Goal: Task Accomplishment & Management: Manage account settings

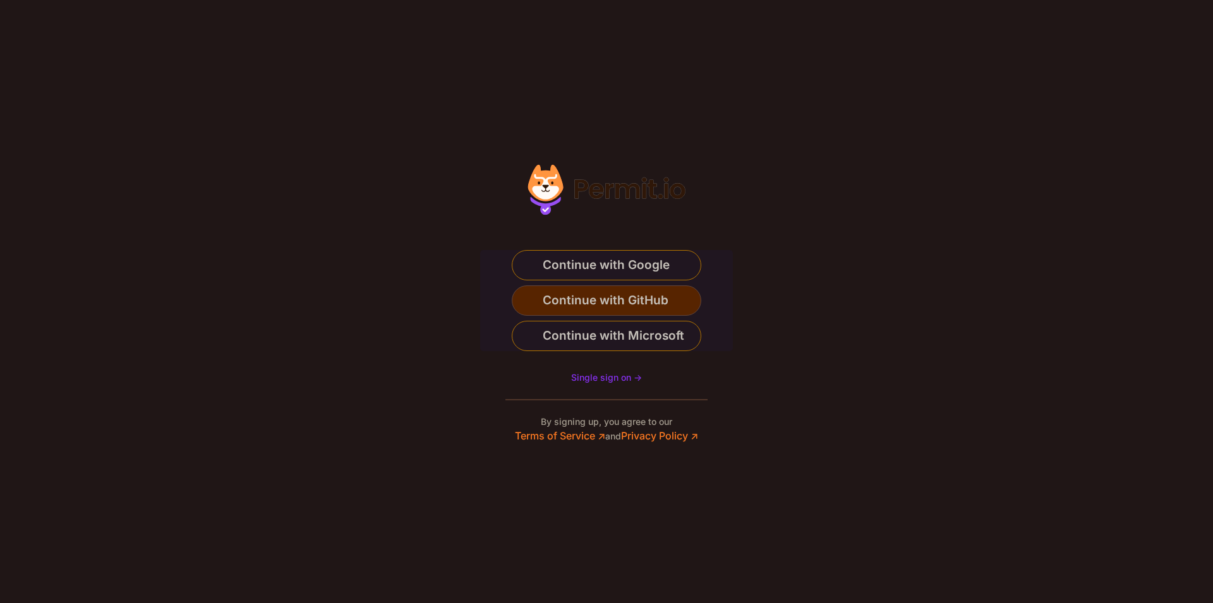
click at [634, 305] on span "Continue with GitHub" at bounding box center [606, 301] width 126 height 20
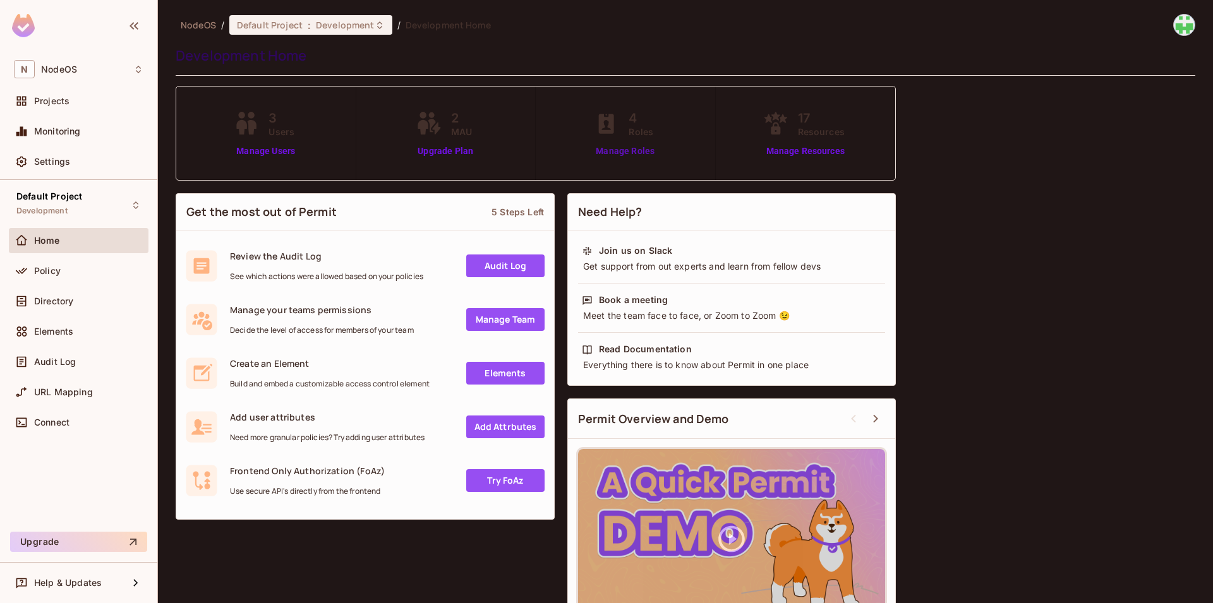
click at [643, 154] on link "Manage Roles" at bounding box center [625, 151] width 69 height 13
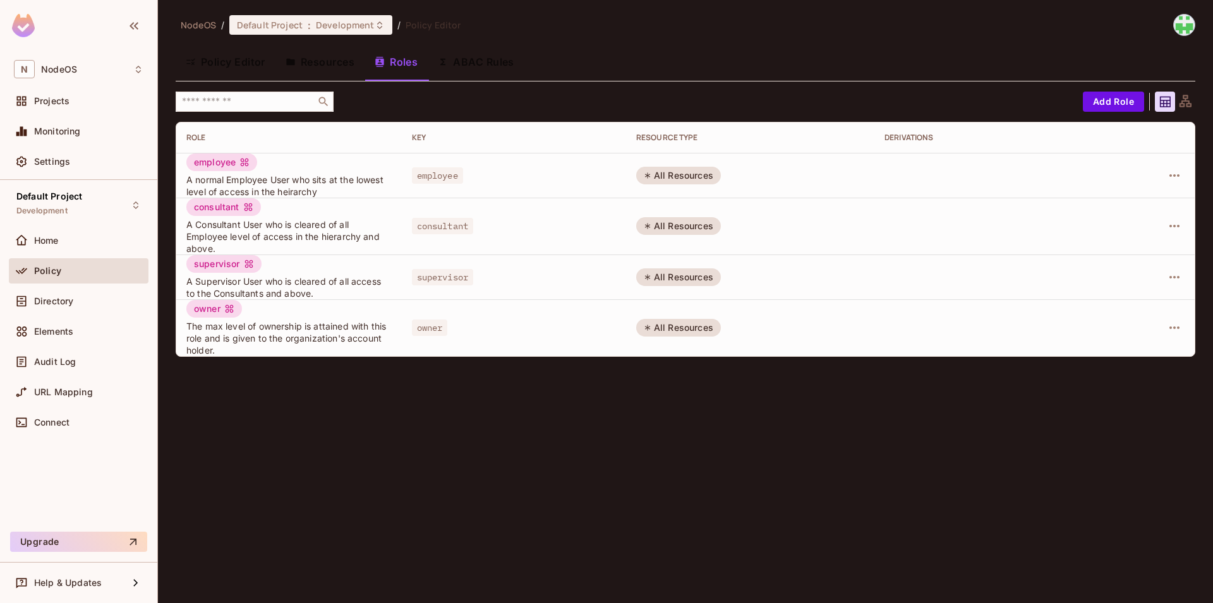
click at [303, 53] on button "Resources" at bounding box center [319, 62] width 89 height 32
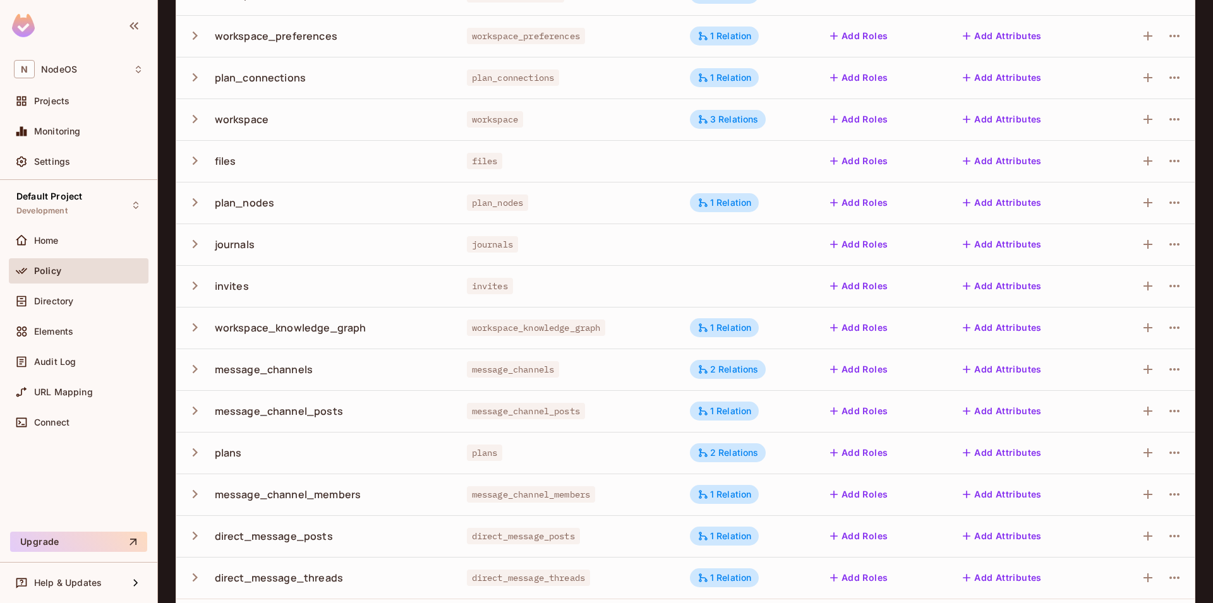
scroll to position [227, 0]
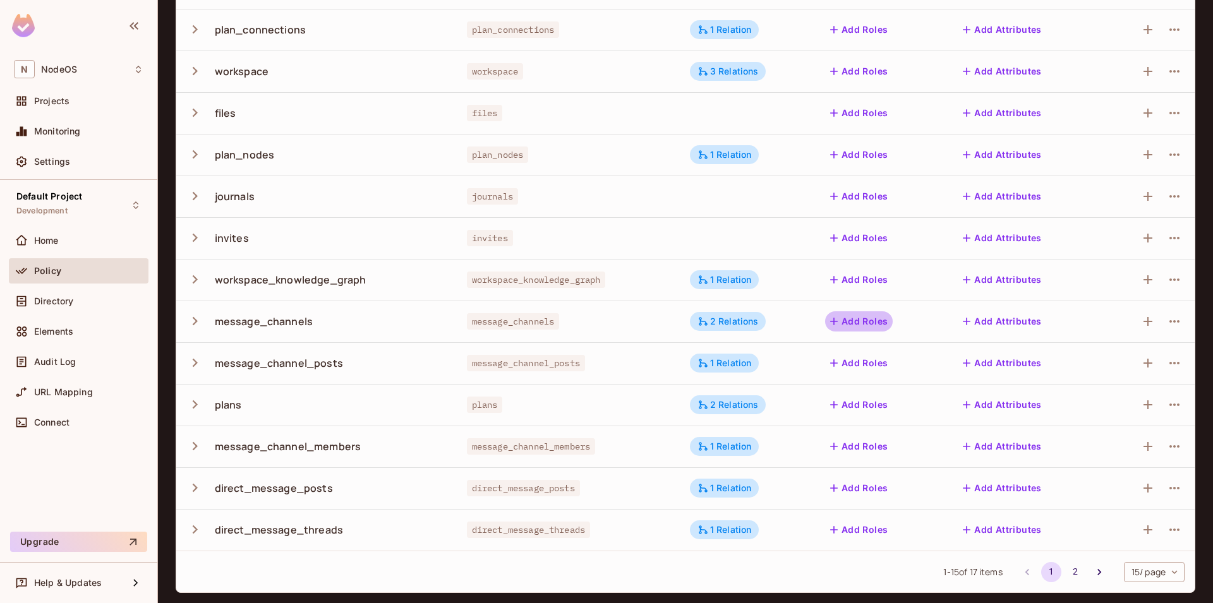
click at [877, 317] on button "Add Roles" at bounding box center [859, 321] width 68 height 20
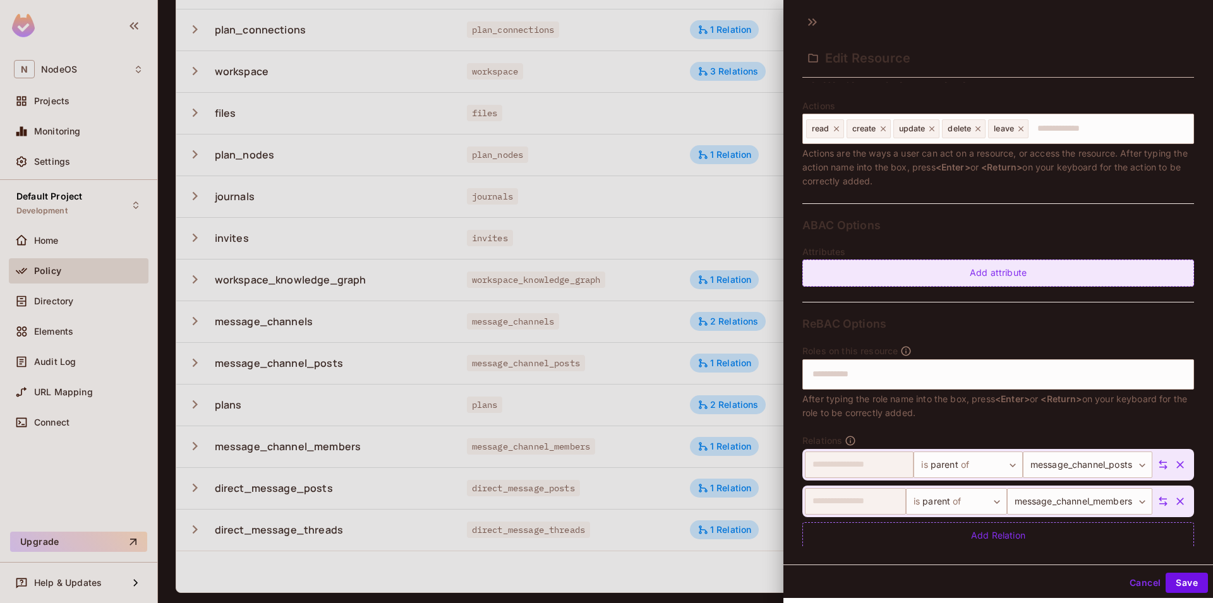
scroll to position [165, 0]
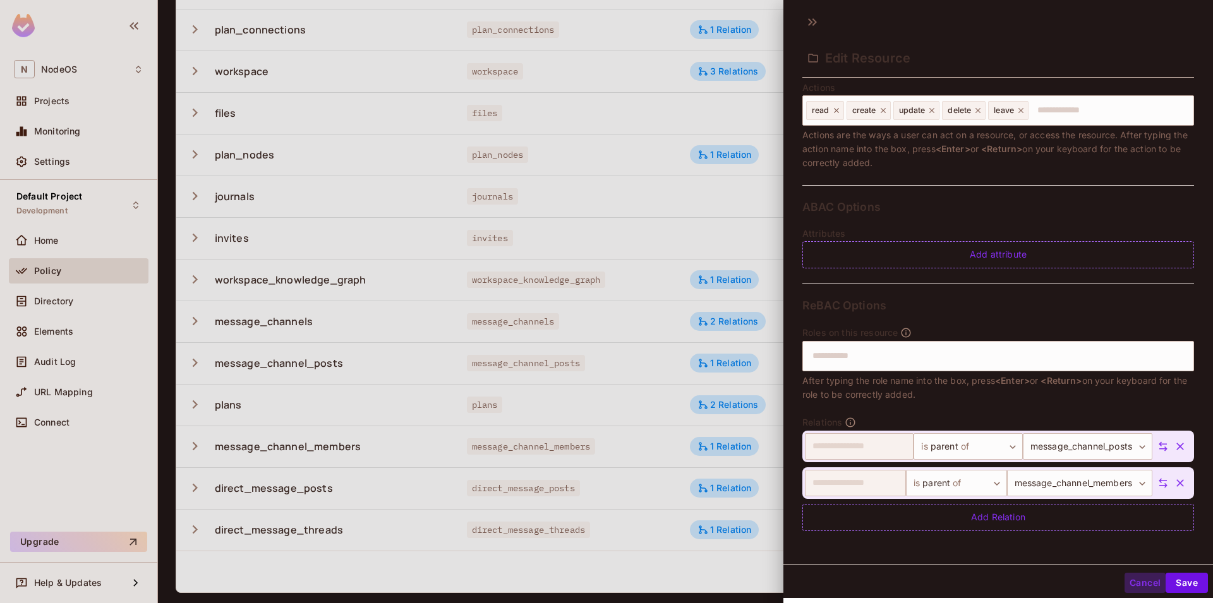
click at [1125, 579] on button "Cancel" at bounding box center [1145, 583] width 41 height 20
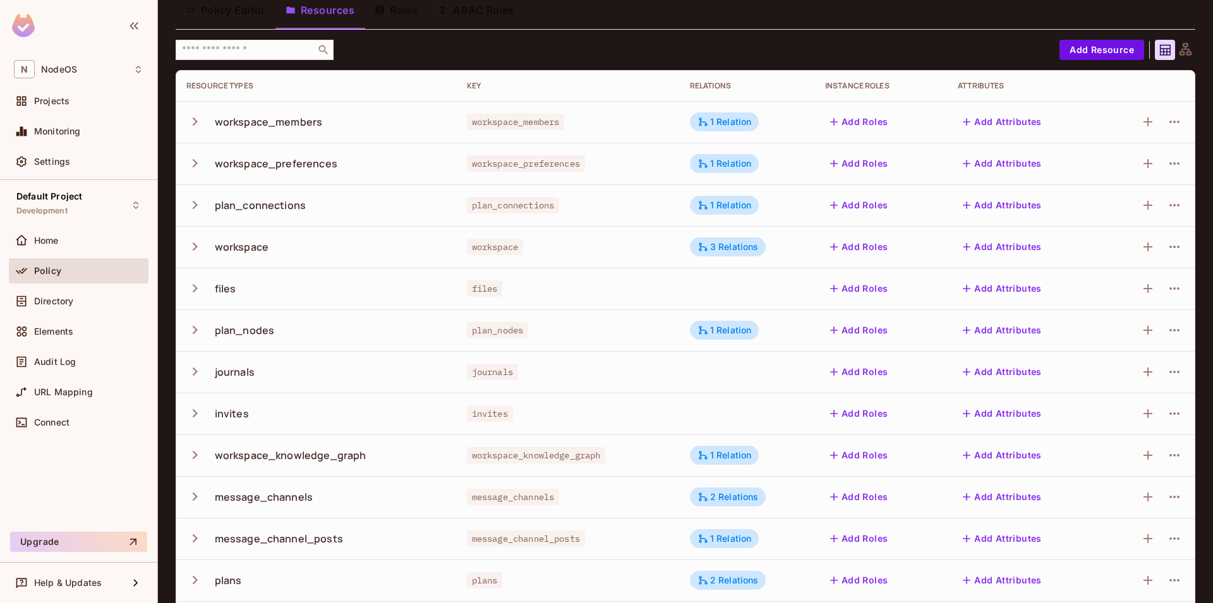
scroll to position [0, 0]
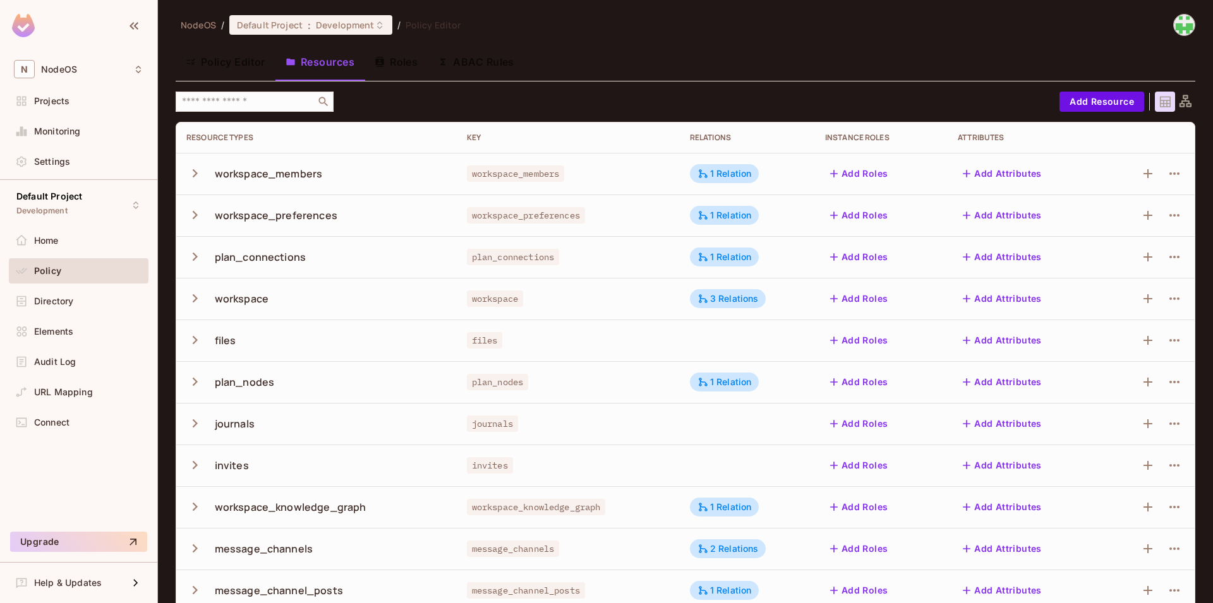
click at [315, 171] on div "workspace_members" at bounding box center [269, 174] width 108 height 14
drag, startPoint x: 196, startPoint y: 172, endPoint x: 264, endPoint y: 171, distance: 67.6
click at [197, 172] on icon "button" at bounding box center [194, 173] width 17 height 17
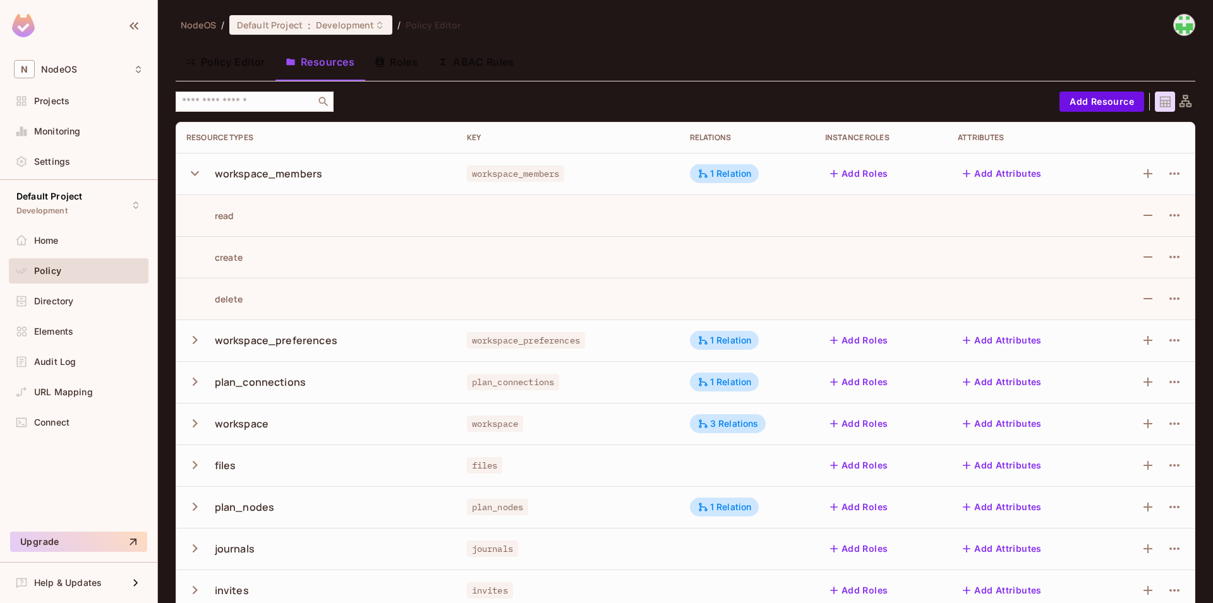
click at [310, 167] on div "workspace_members" at bounding box center [269, 174] width 108 height 14
click at [1167, 174] on icon "button" at bounding box center [1174, 173] width 15 height 15
click at [1078, 164] on div at bounding box center [606, 301] width 1213 height 603
click at [1167, 171] on icon "button" at bounding box center [1174, 173] width 15 height 15
click at [1125, 220] on div "Edit Resource" at bounding box center [1107, 223] width 59 height 13
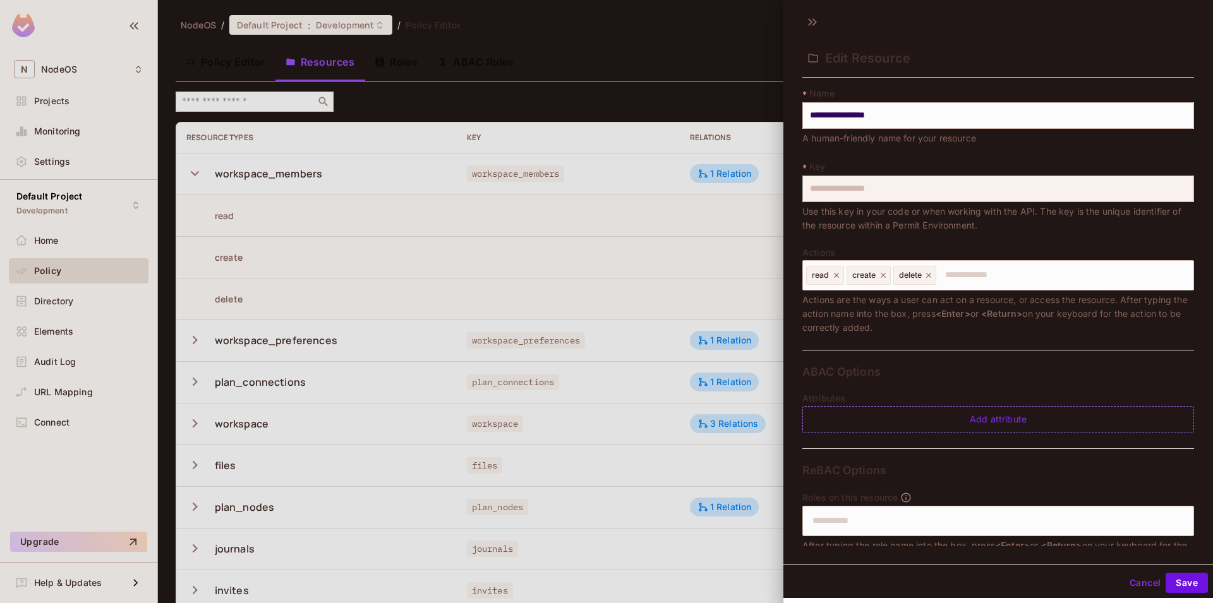
click at [692, 233] on div at bounding box center [606, 301] width 1213 height 603
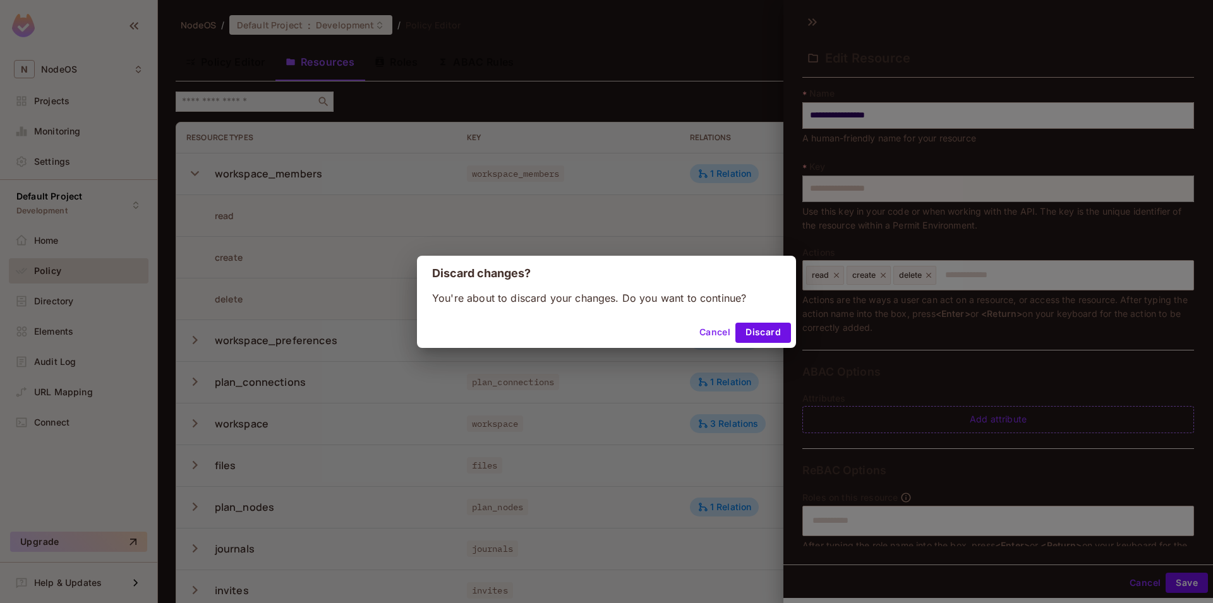
click at [709, 331] on button "Cancel" at bounding box center [714, 333] width 41 height 20
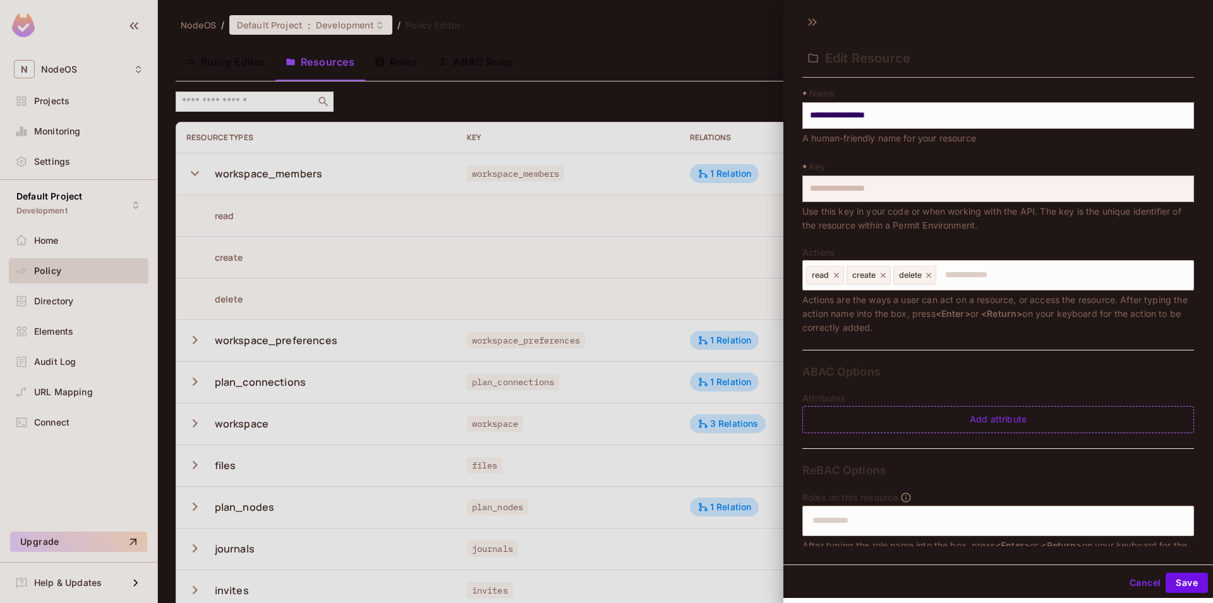
click at [623, 139] on div at bounding box center [606, 301] width 1213 height 603
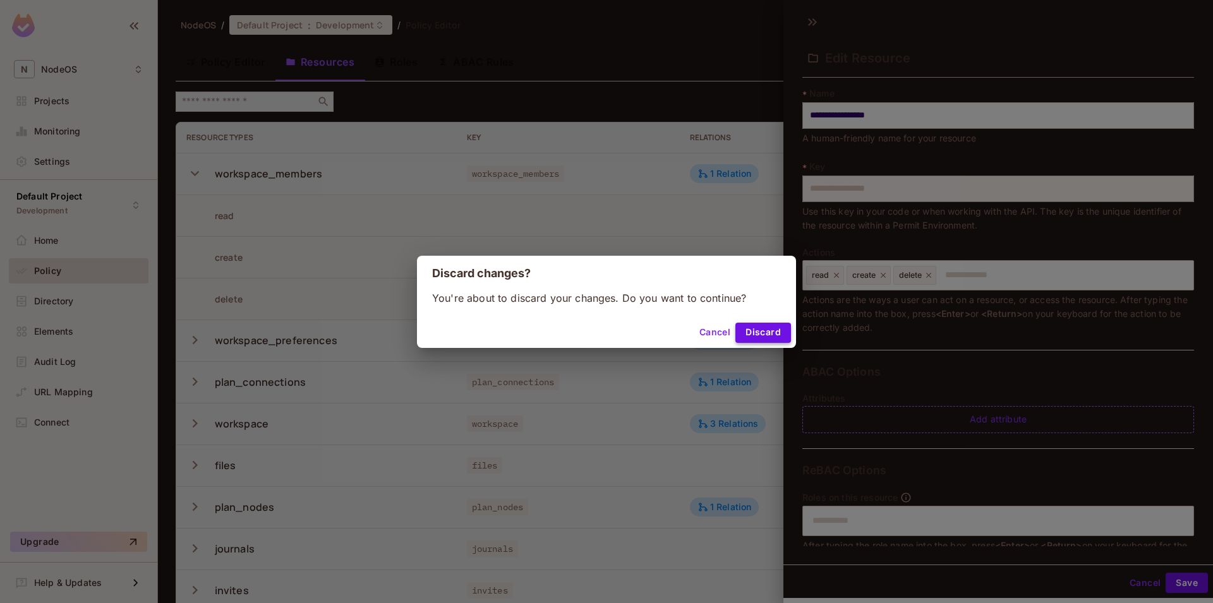
click at [768, 323] on button "Discard" at bounding box center [763, 333] width 56 height 20
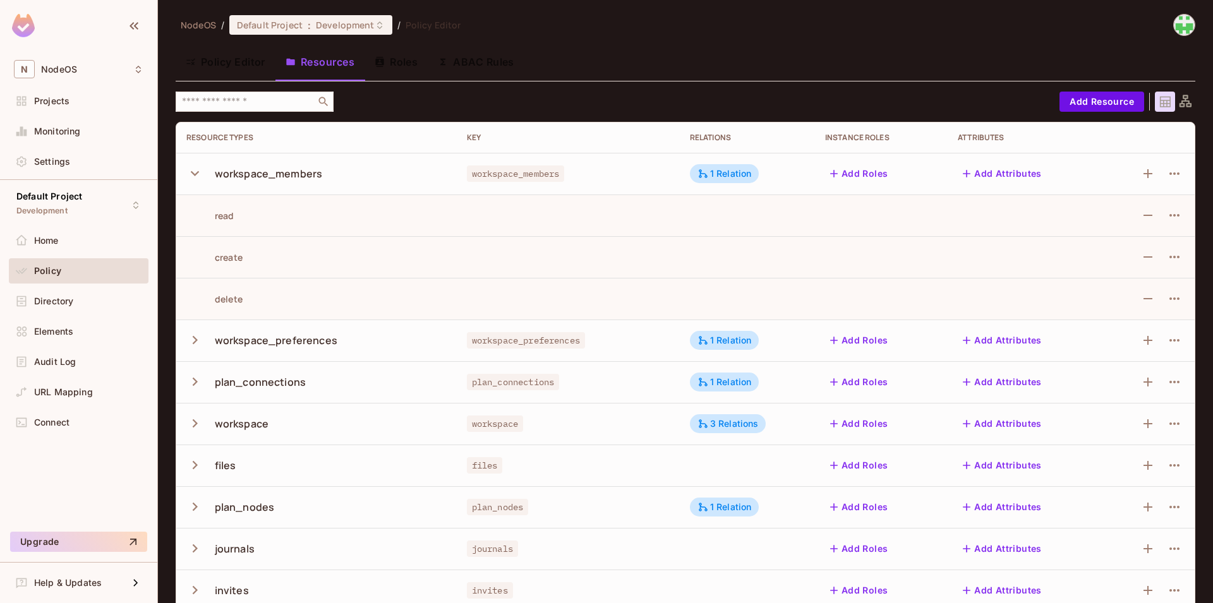
click at [200, 337] on icon "button" at bounding box center [194, 340] width 17 height 17
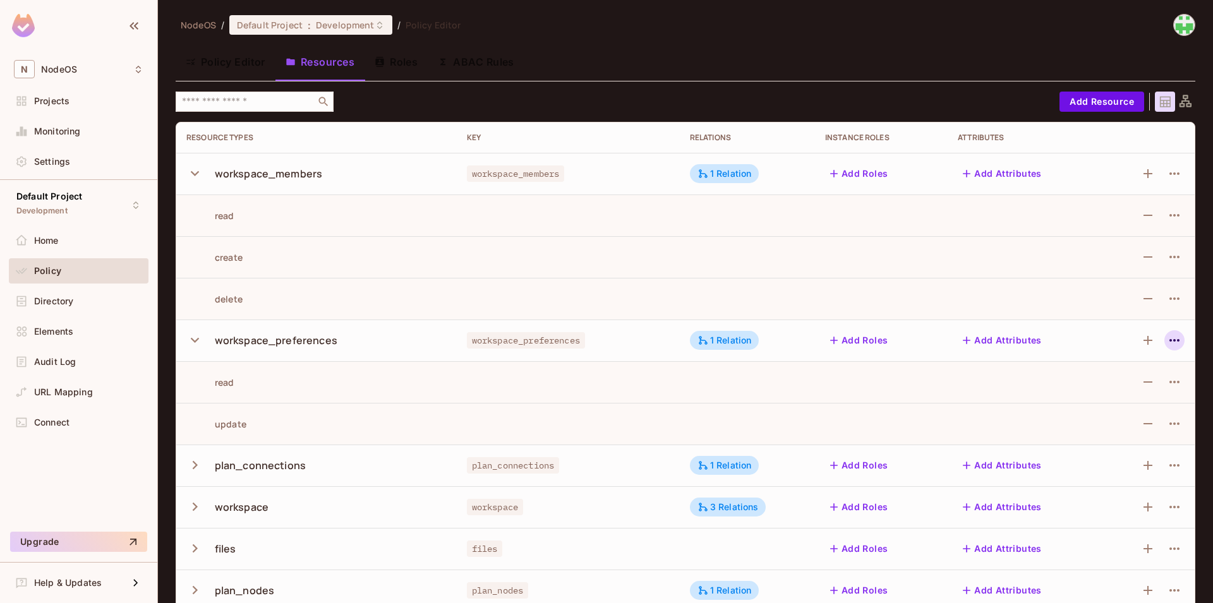
click at [1167, 338] on icon "button" at bounding box center [1174, 340] width 15 height 15
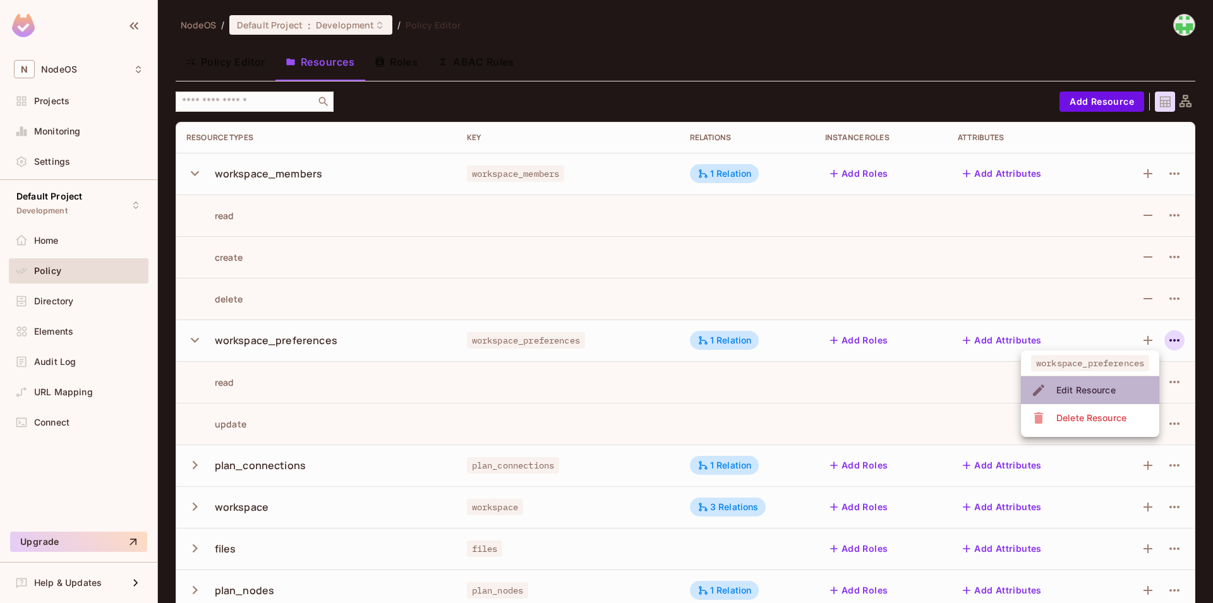
click at [1047, 390] on div "Edit Resource" at bounding box center [1075, 390] width 88 height 20
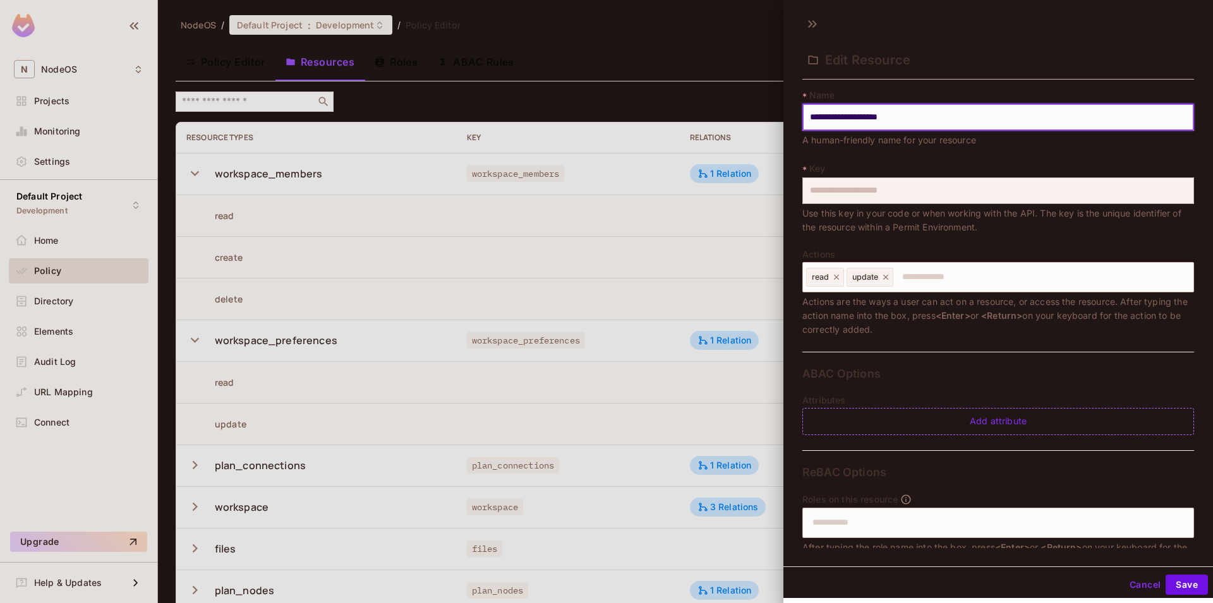
click at [699, 299] on div at bounding box center [606, 301] width 1213 height 603
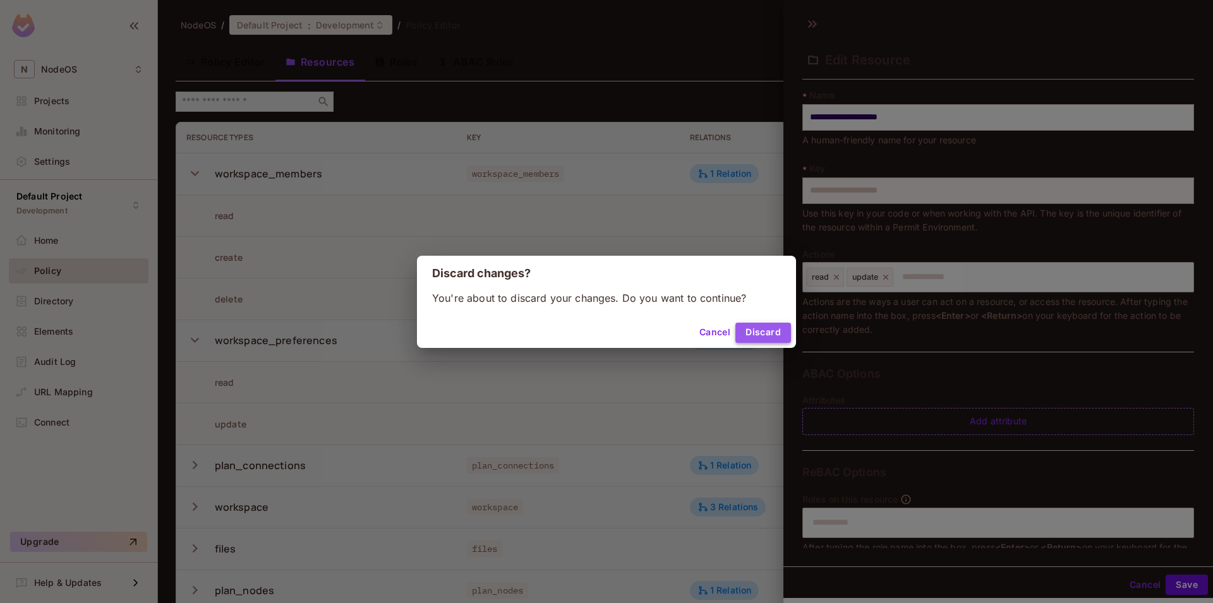
click at [747, 329] on button "Discard" at bounding box center [763, 333] width 56 height 20
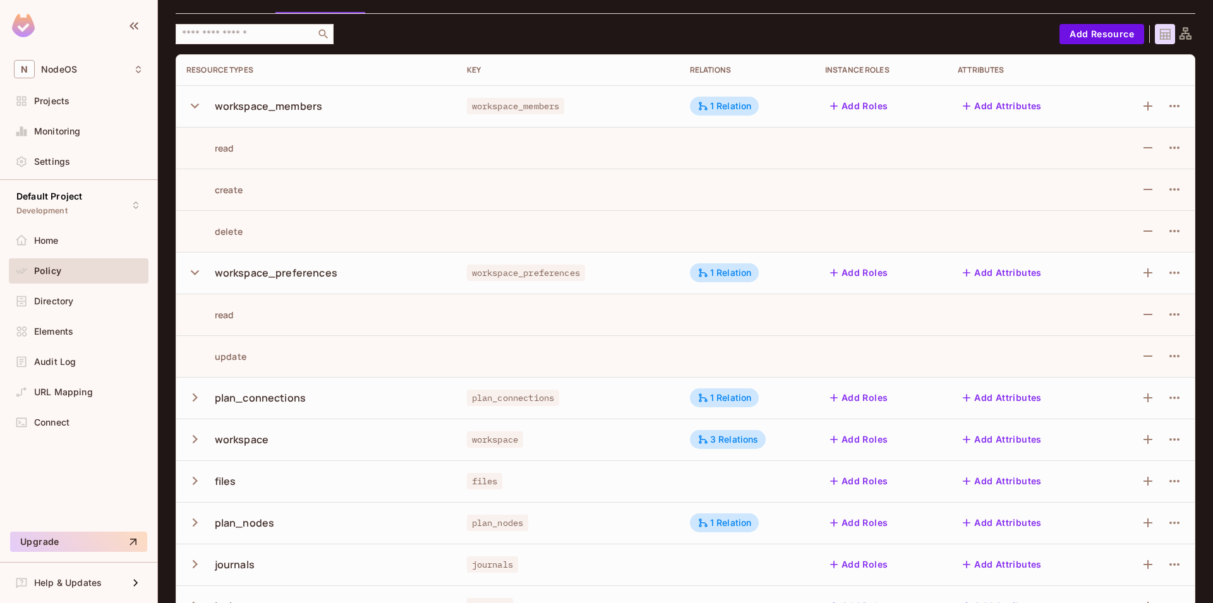
scroll to position [114, 0]
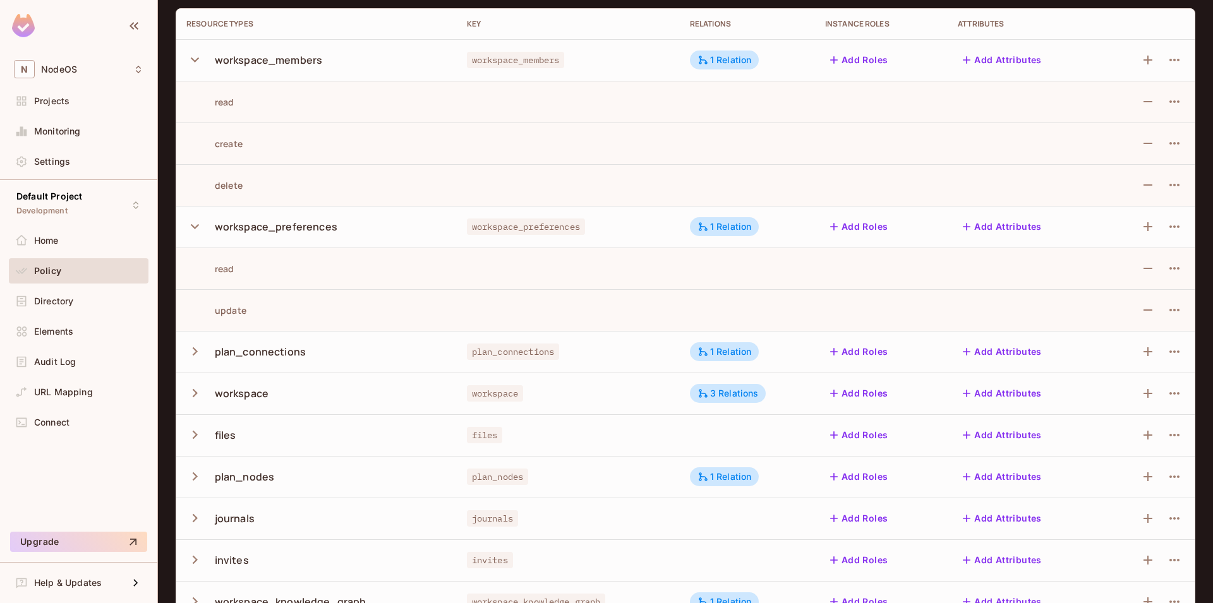
click at [199, 359] on icon "button" at bounding box center [194, 351] width 17 height 17
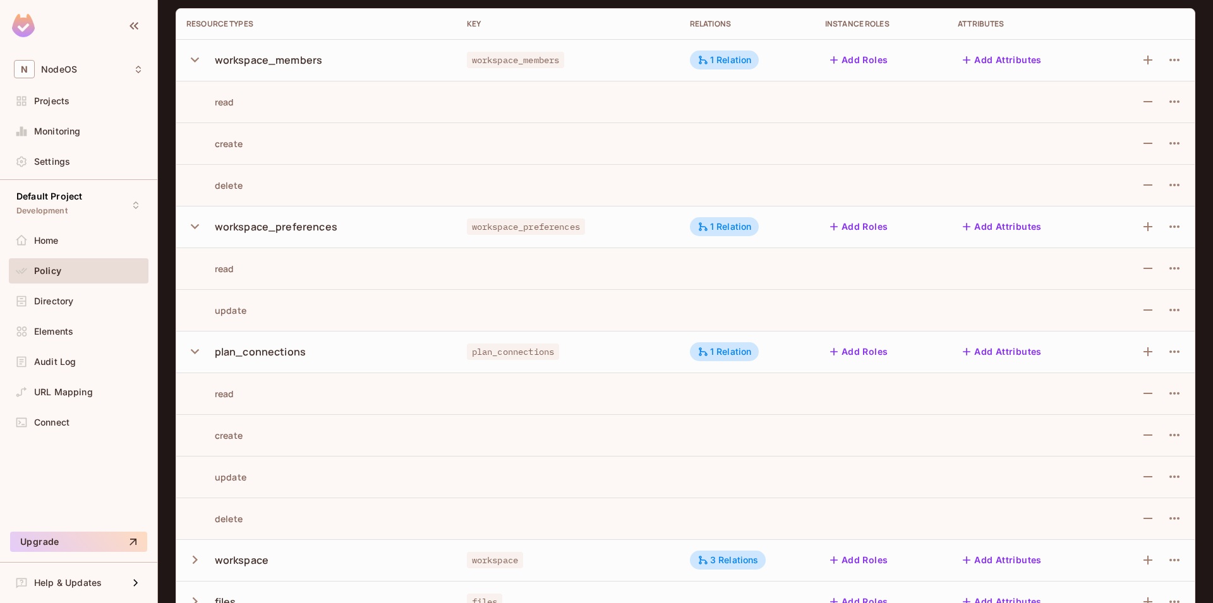
click at [200, 359] on icon "button" at bounding box center [194, 351] width 17 height 17
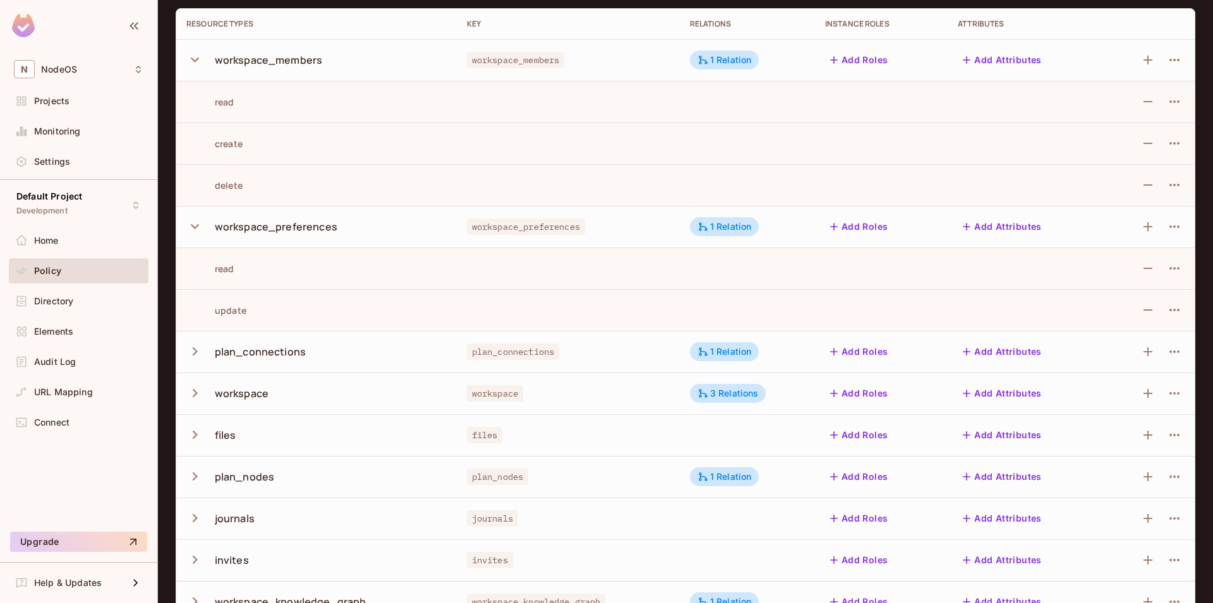
click at [193, 396] on icon "button" at bounding box center [195, 393] width 5 height 8
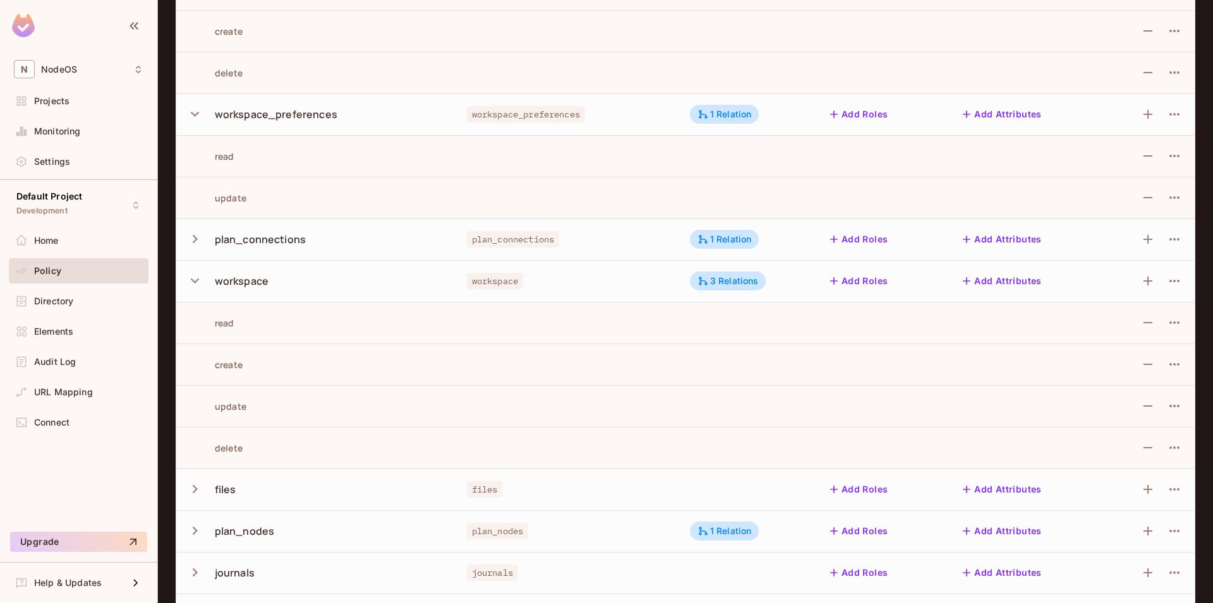
scroll to position [341, 0]
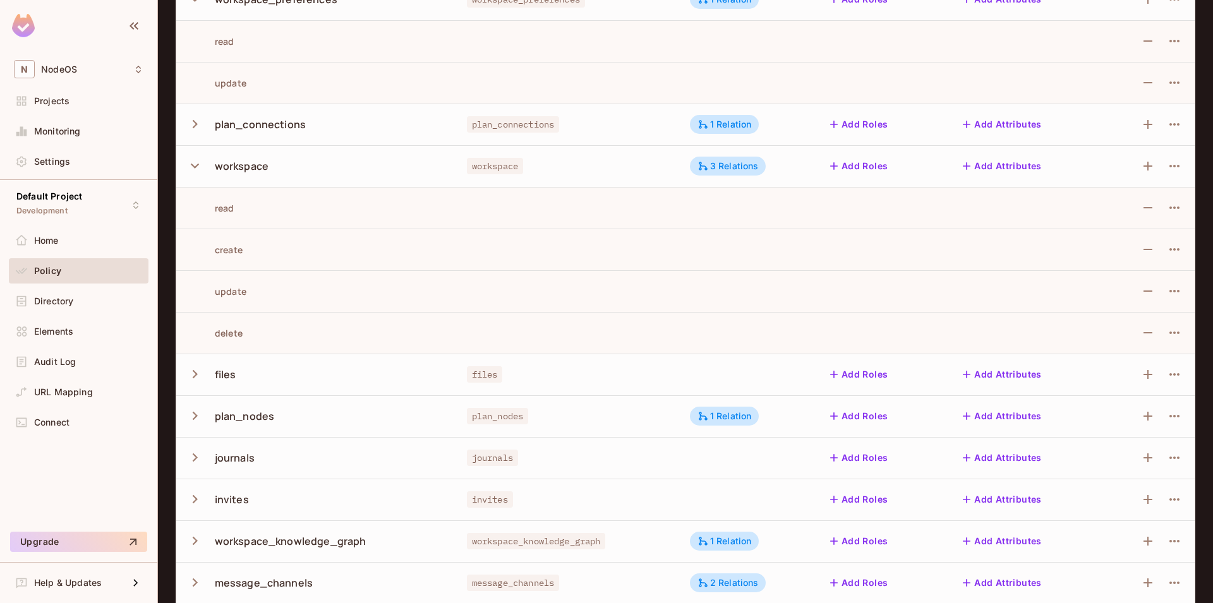
click at [208, 383] on div "files" at bounding box center [316, 374] width 260 height 27
click at [205, 376] on button "button" at bounding box center [197, 374] width 22 height 27
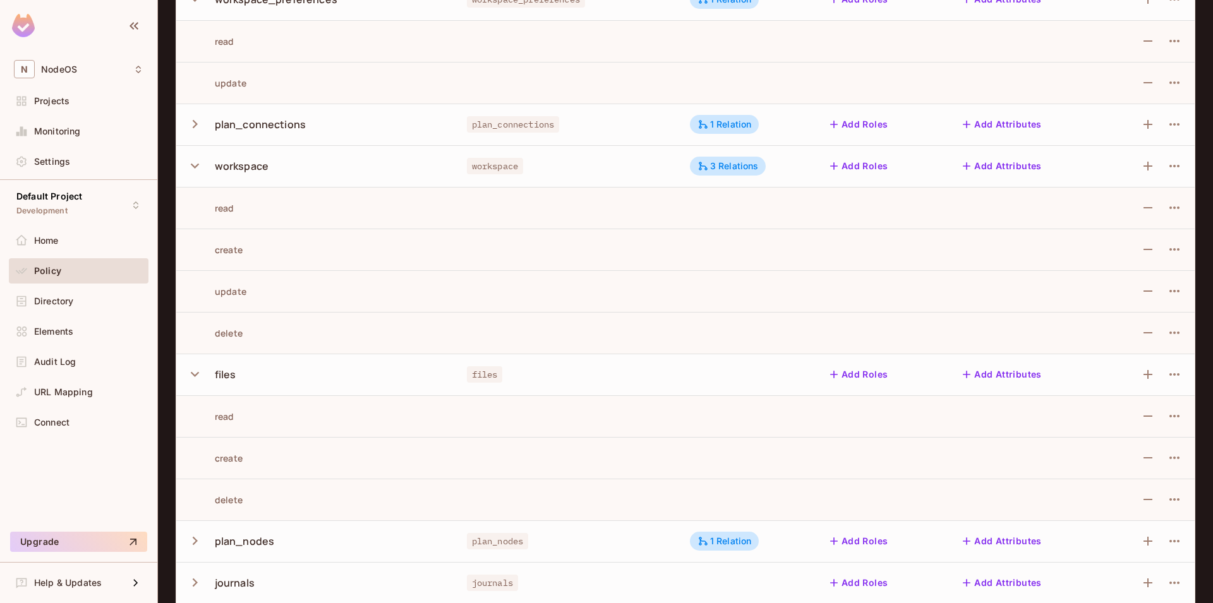
scroll to position [455, 0]
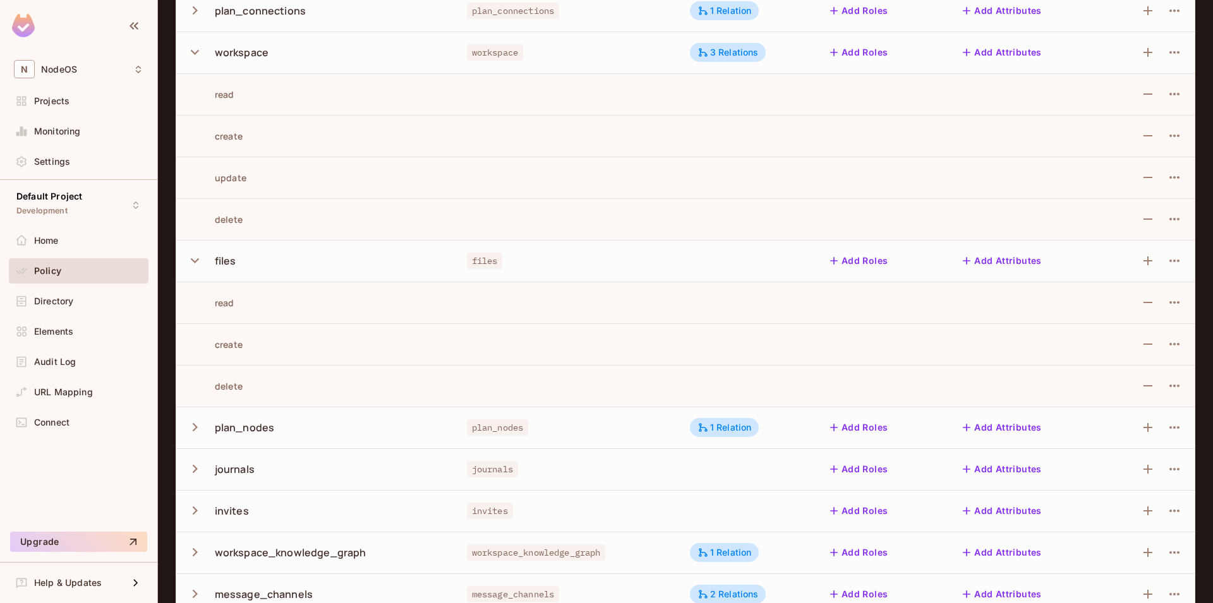
click at [194, 267] on icon "button" at bounding box center [194, 260] width 17 height 17
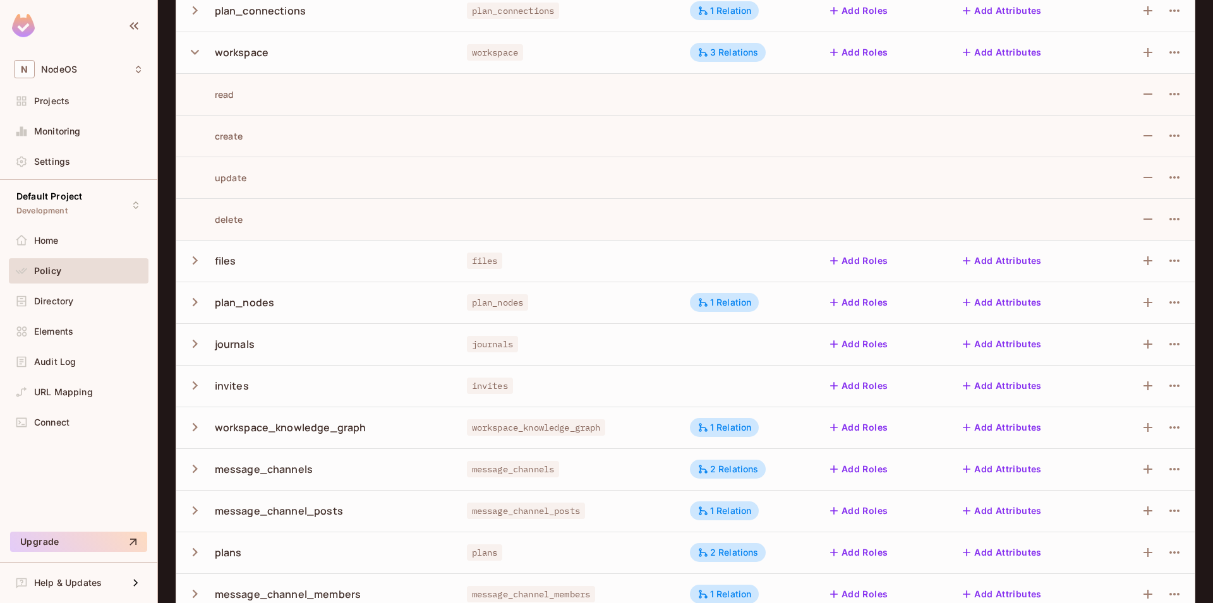
click at [196, 58] on icon "button" at bounding box center [194, 52] width 17 height 17
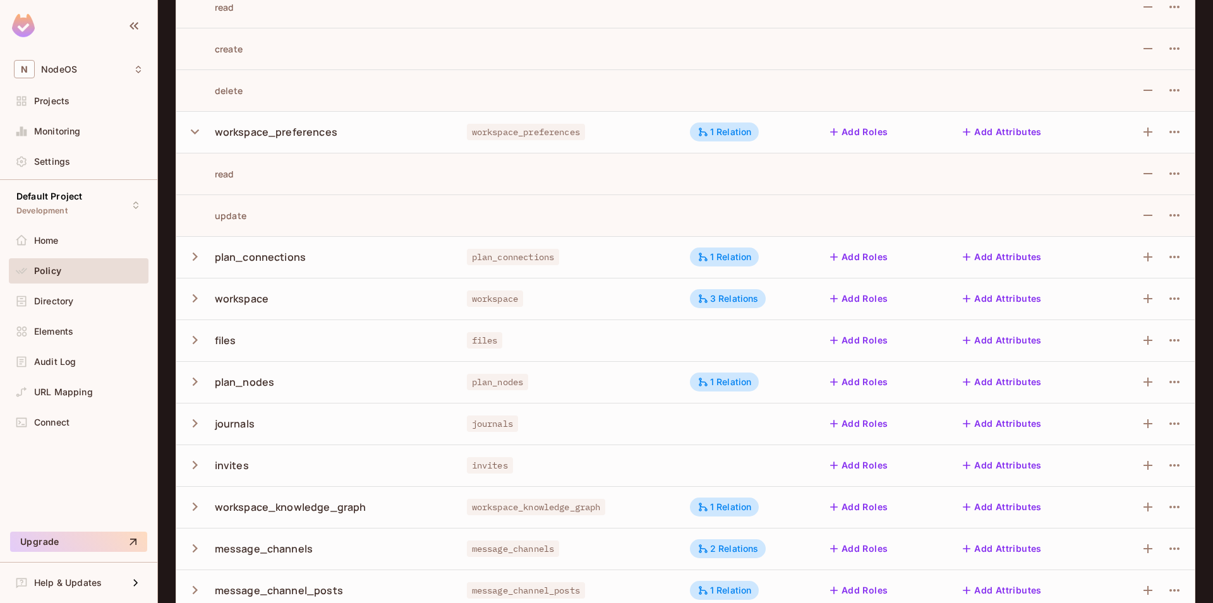
click at [202, 131] on icon "button" at bounding box center [194, 131] width 17 height 17
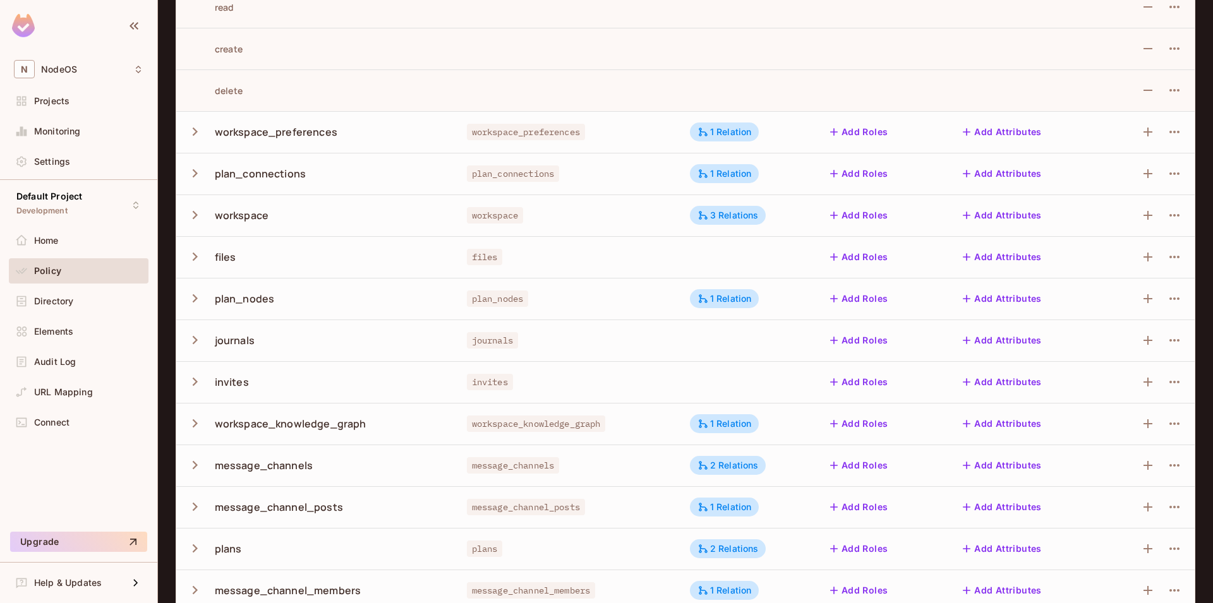
scroll to position [95, 0]
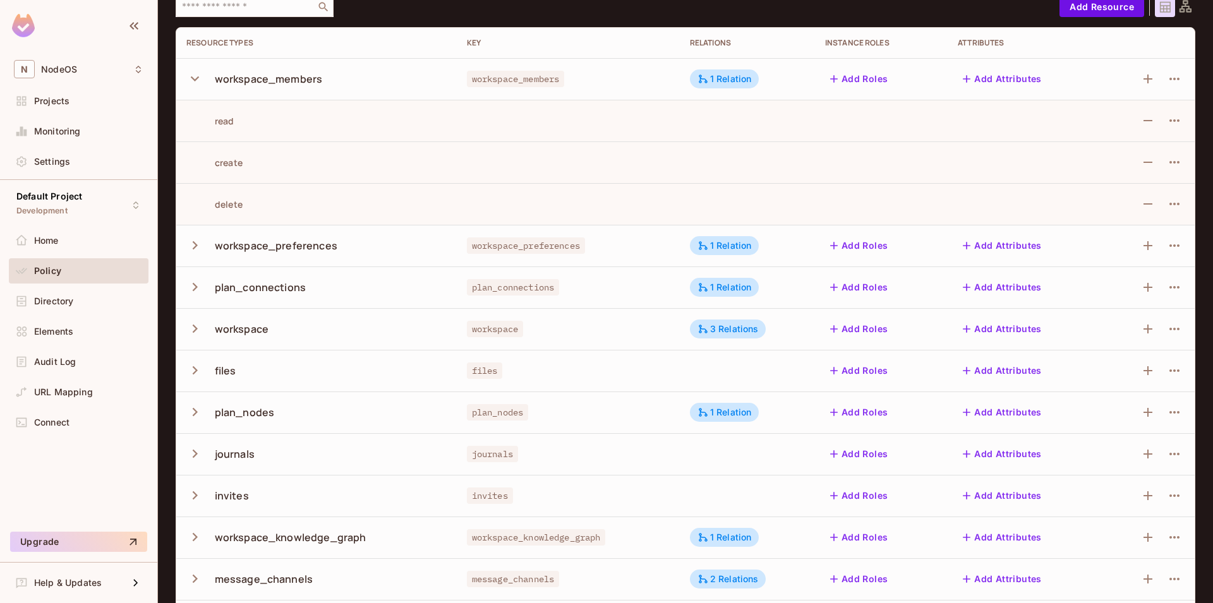
click at [197, 80] on icon "button" at bounding box center [194, 78] width 17 height 17
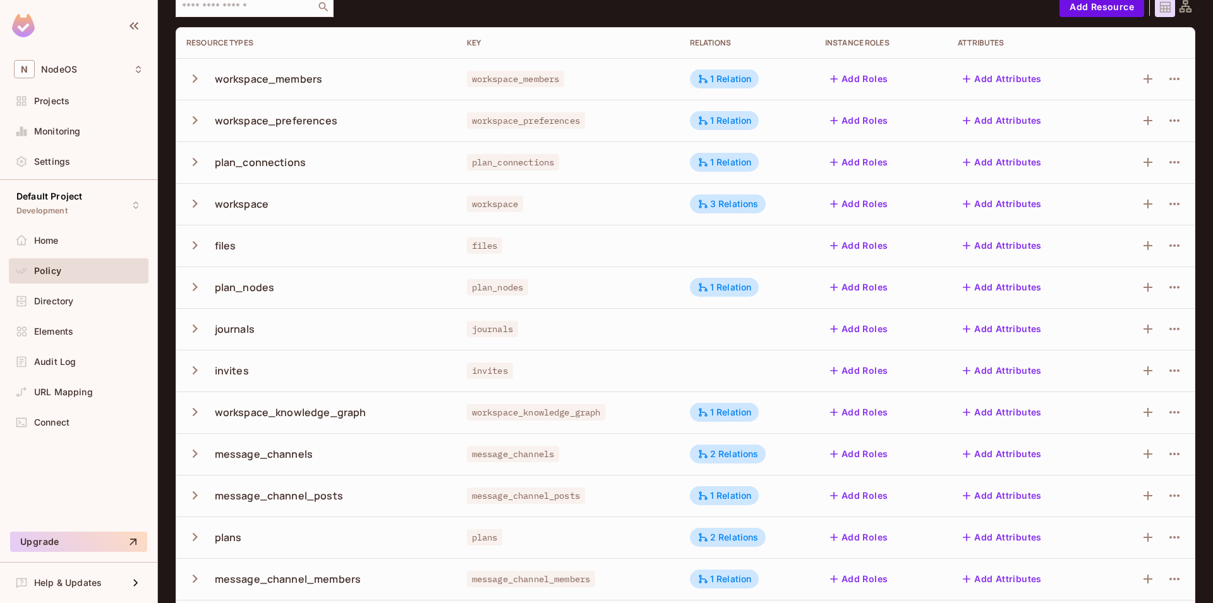
click at [196, 285] on icon "button" at bounding box center [194, 287] width 17 height 17
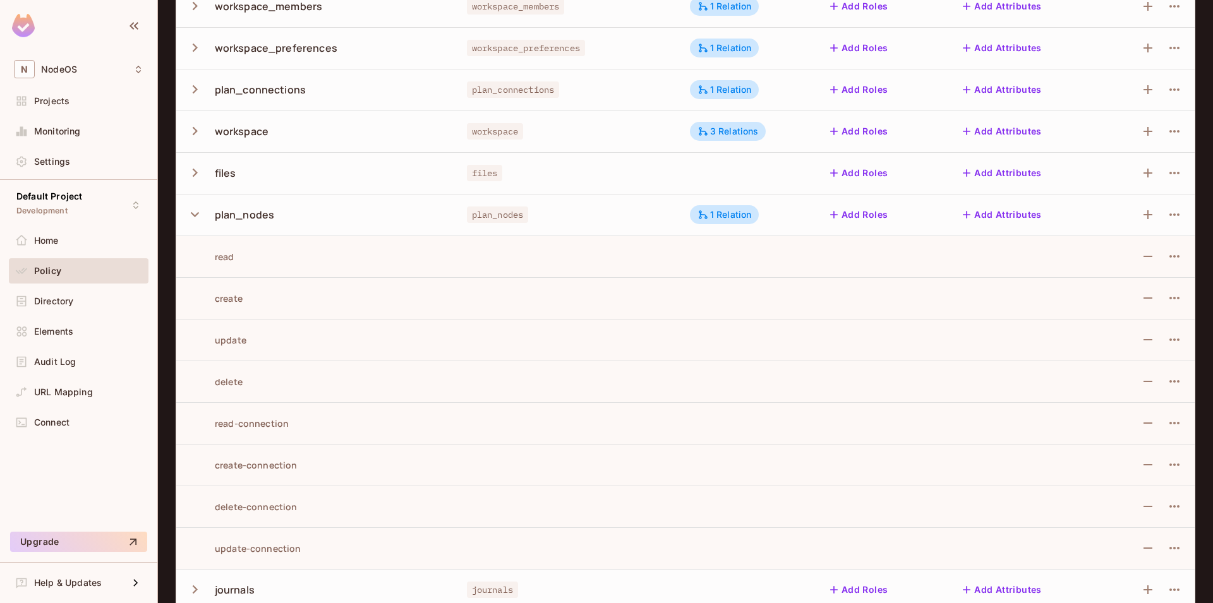
scroll to position [208, 0]
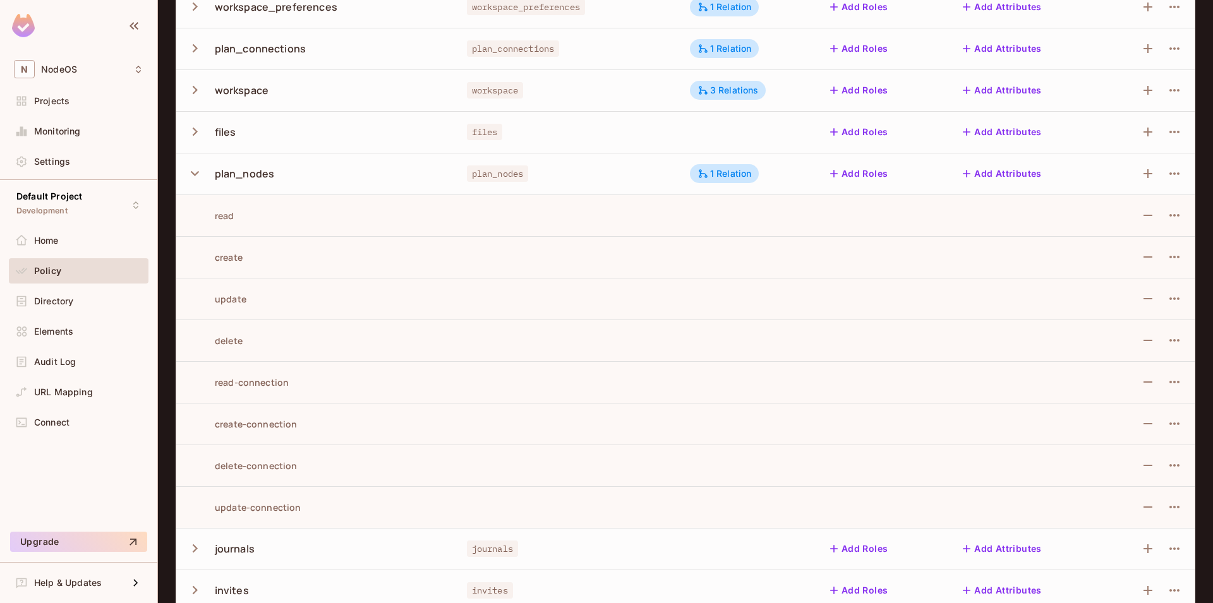
click at [193, 172] on icon "button" at bounding box center [194, 173] width 17 height 17
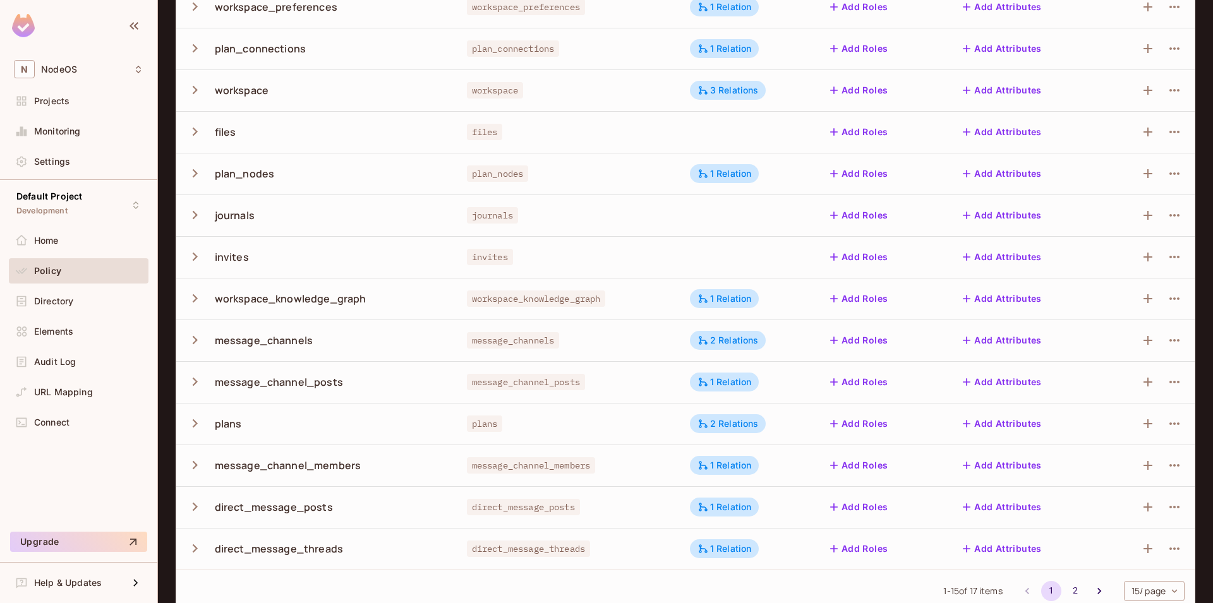
click at [196, 210] on icon "button" at bounding box center [194, 215] width 17 height 17
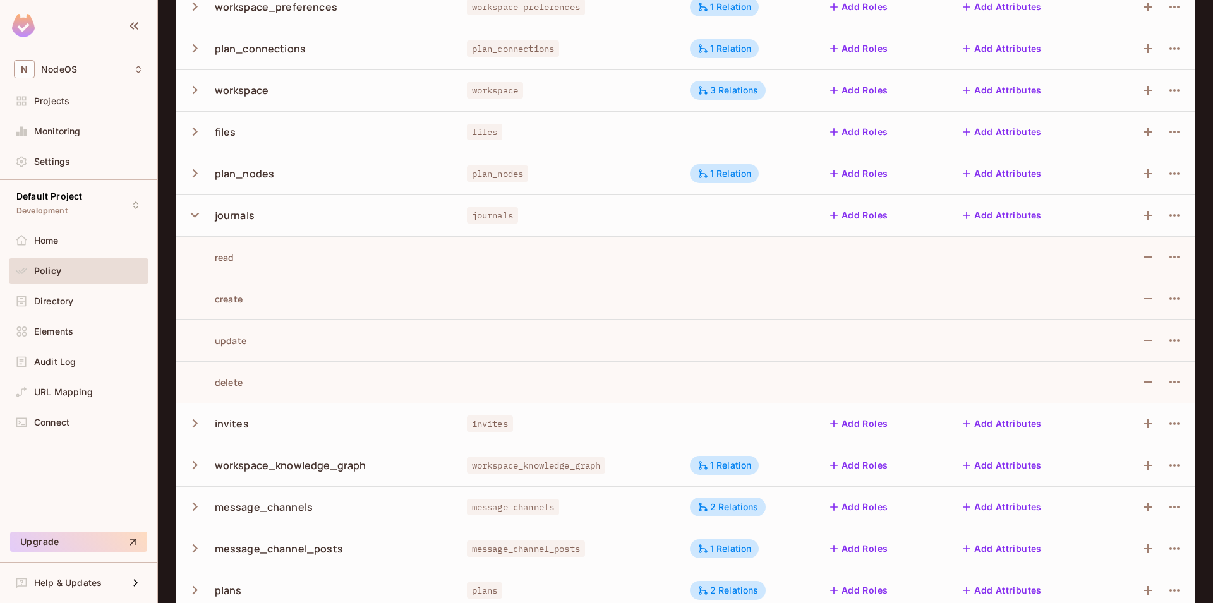
click at [198, 208] on icon "button" at bounding box center [194, 215] width 17 height 17
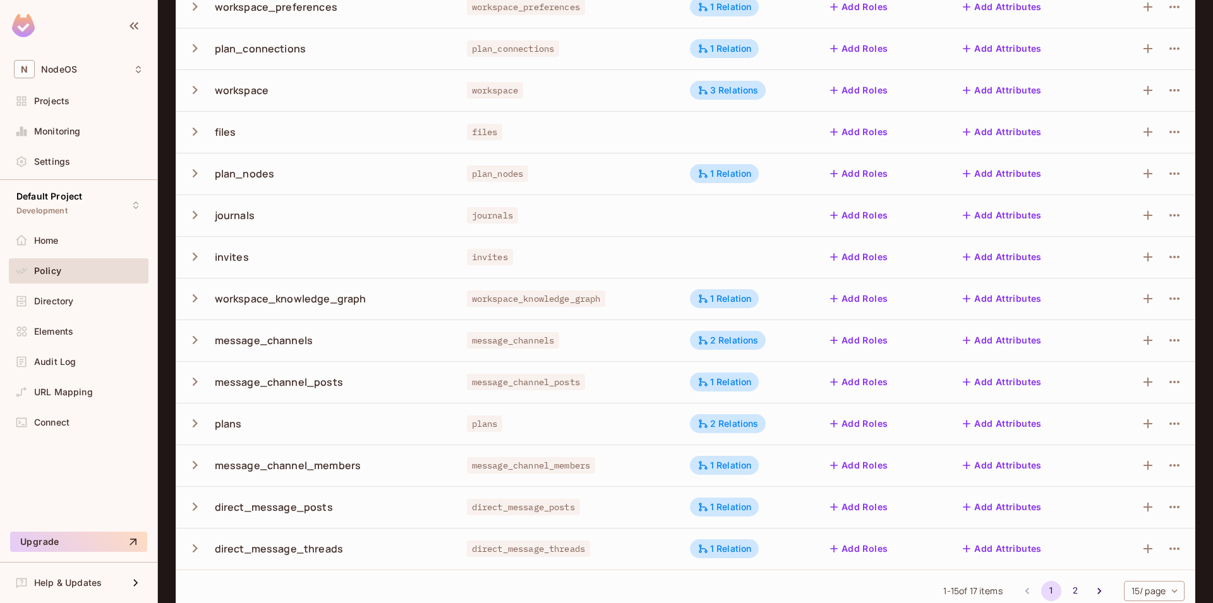
click at [196, 260] on icon "button" at bounding box center [194, 256] width 17 height 17
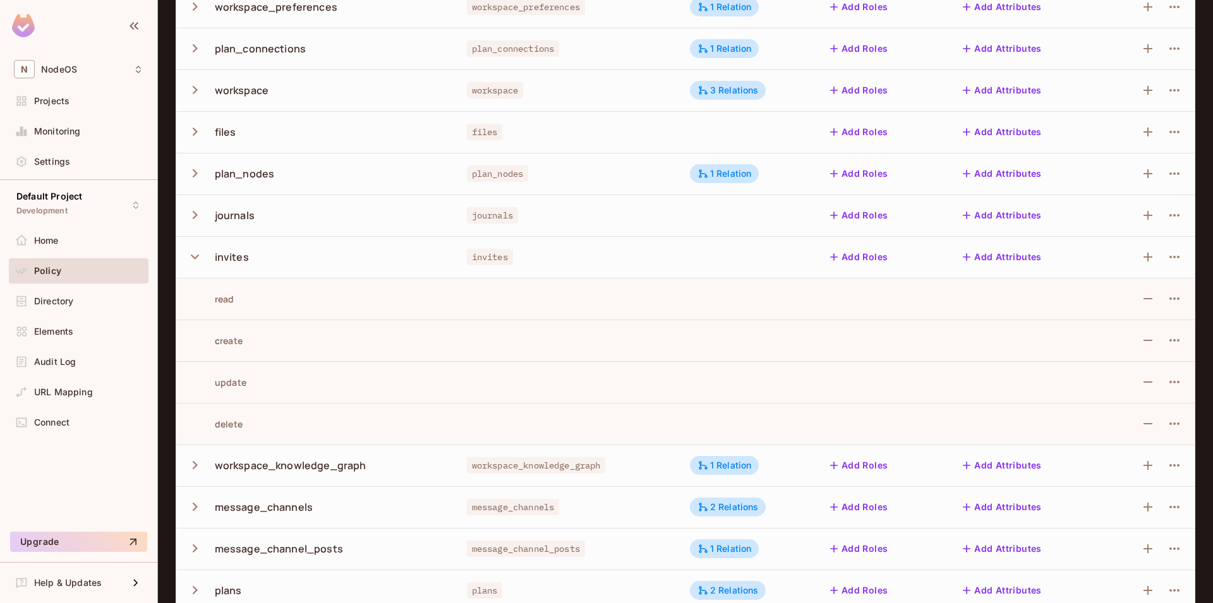
click at [196, 257] on icon "button" at bounding box center [194, 256] width 17 height 17
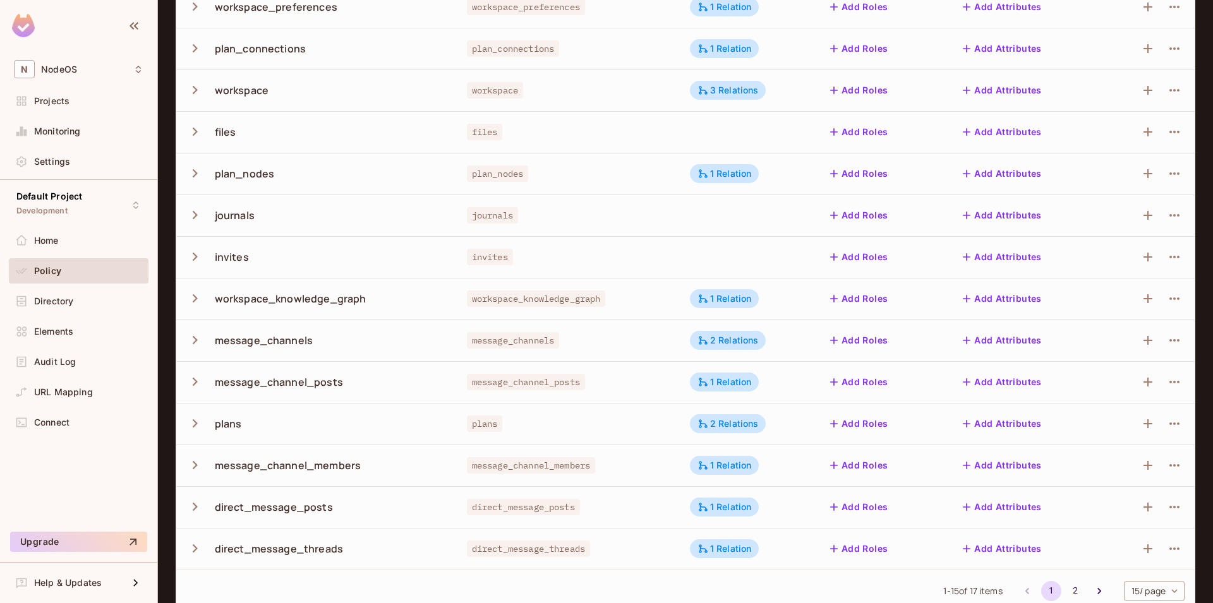
click at [186, 293] on icon "button" at bounding box center [194, 298] width 17 height 17
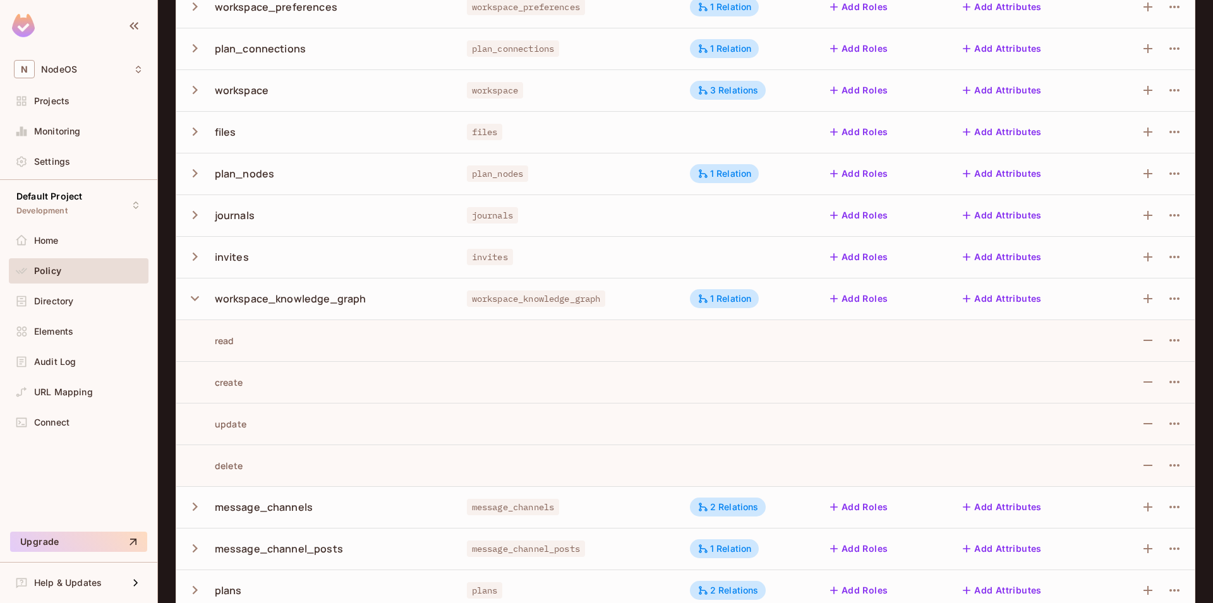
click at [193, 296] on icon "button" at bounding box center [194, 298] width 17 height 17
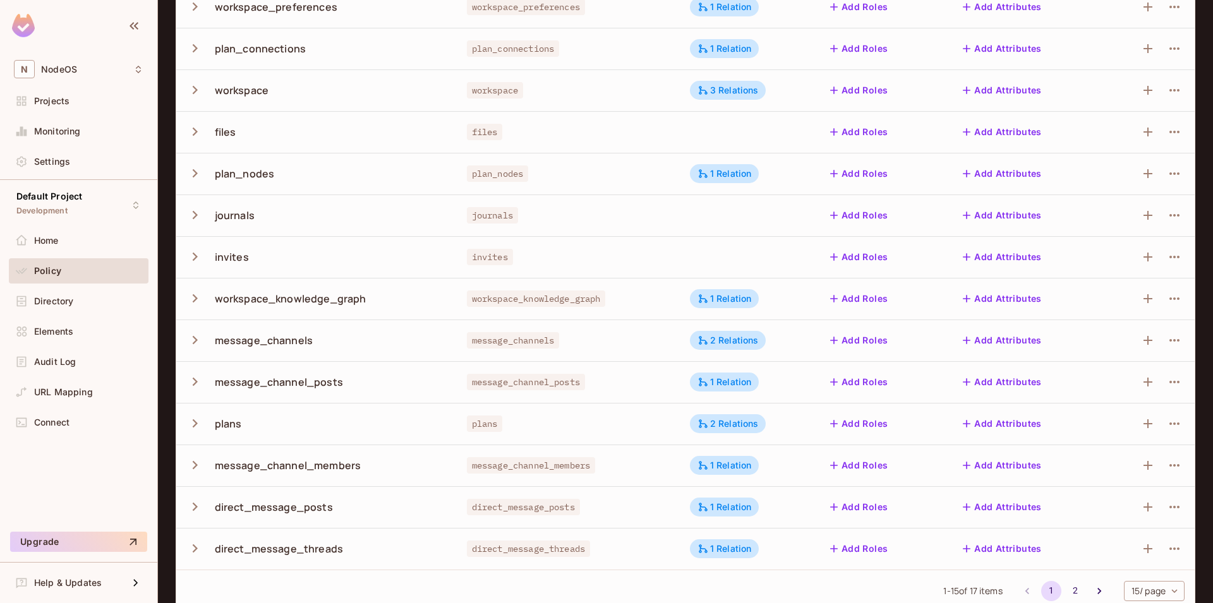
click at [197, 294] on icon "button" at bounding box center [194, 298] width 17 height 17
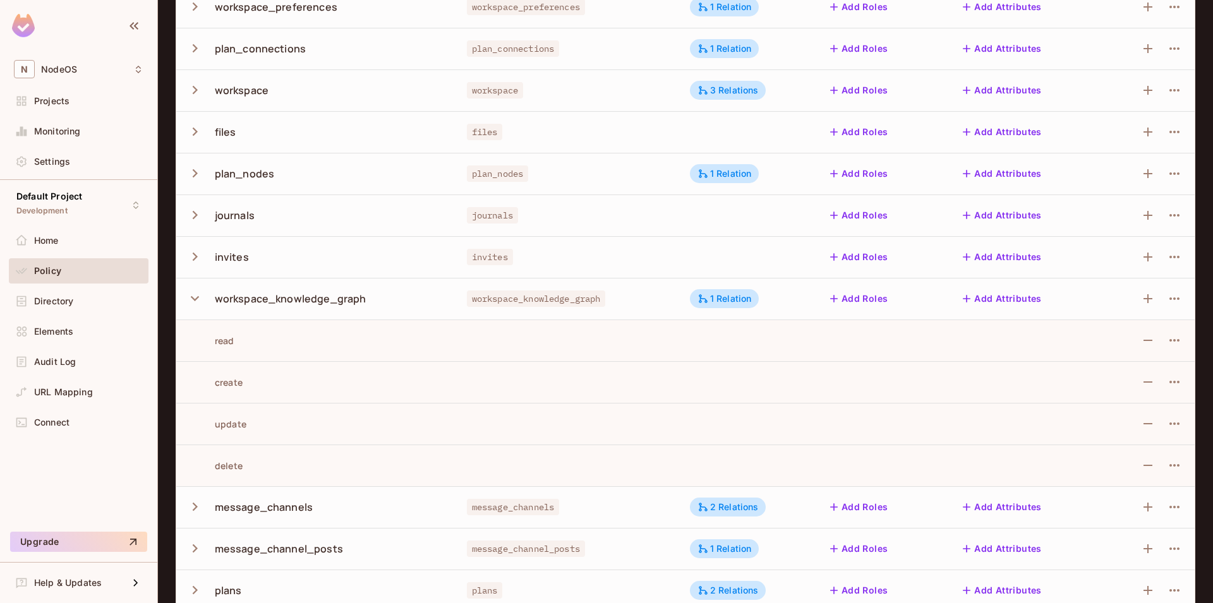
click at [196, 295] on icon "button" at bounding box center [194, 298] width 17 height 17
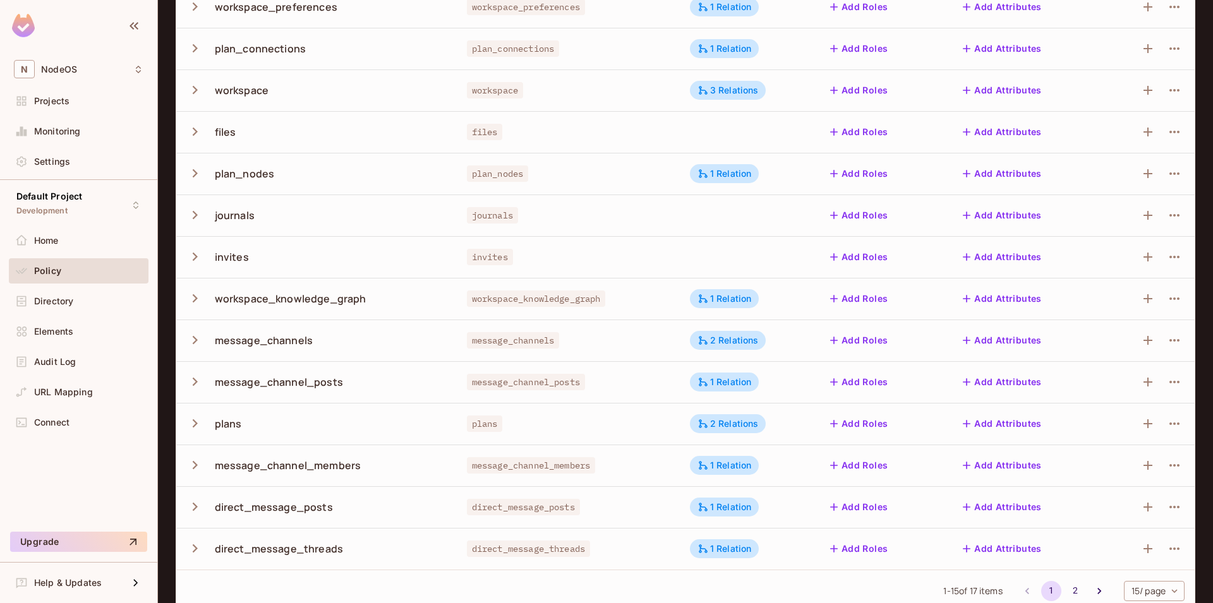
click at [203, 294] on button "button" at bounding box center [197, 298] width 22 height 27
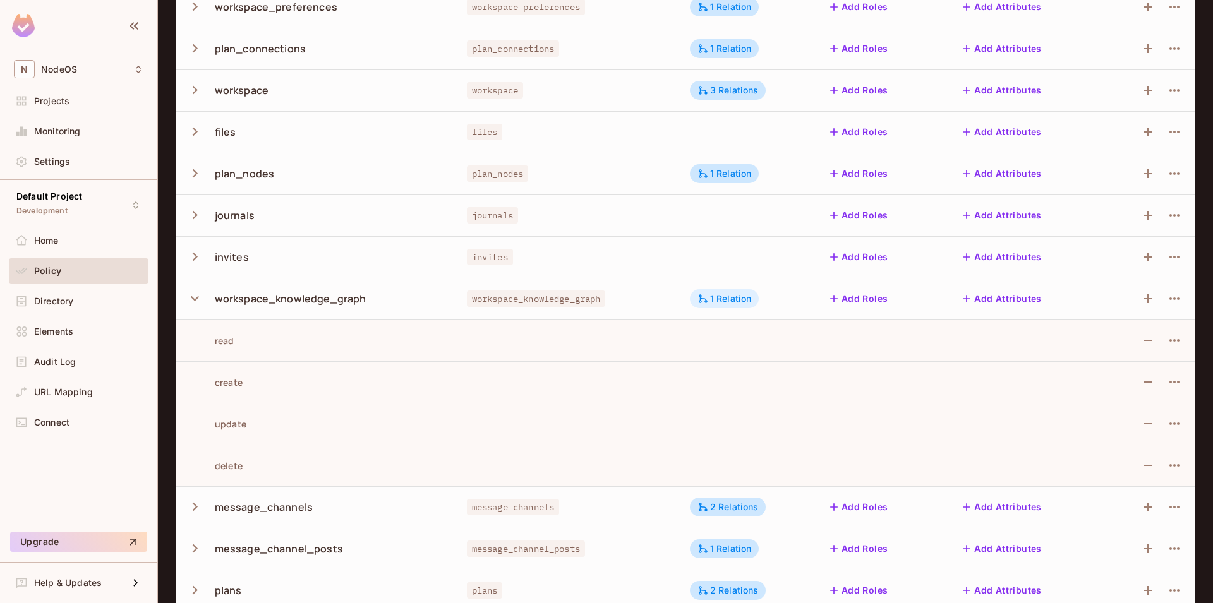
click at [711, 301] on div "1 Relation" at bounding box center [724, 298] width 54 height 11
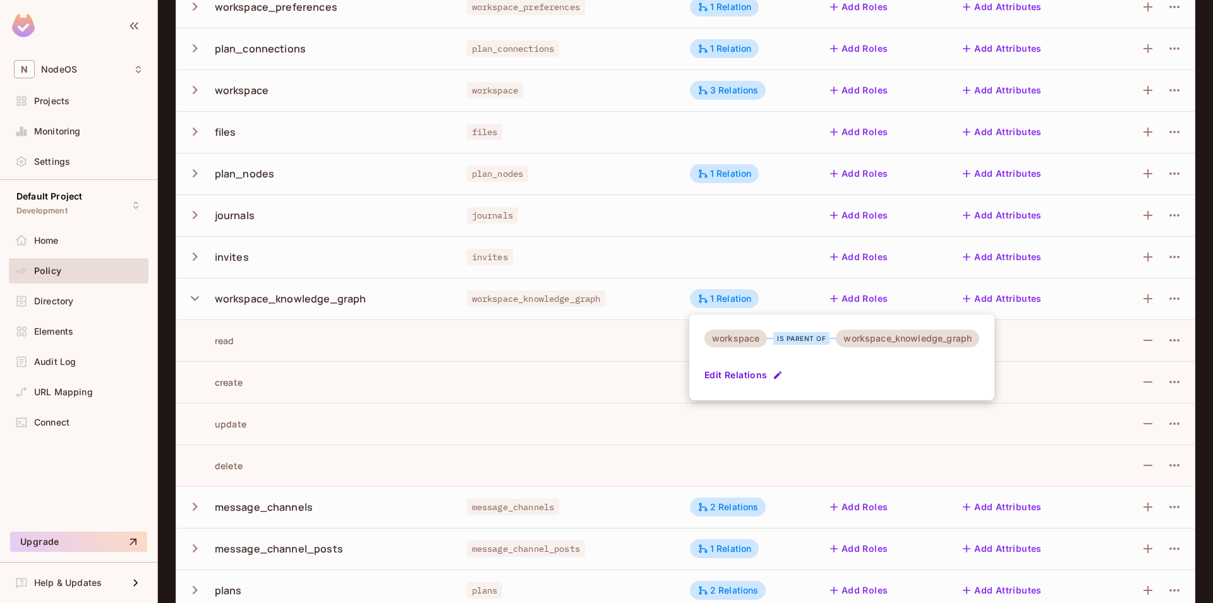
click at [490, 311] on div at bounding box center [606, 301] width 1213 height 603
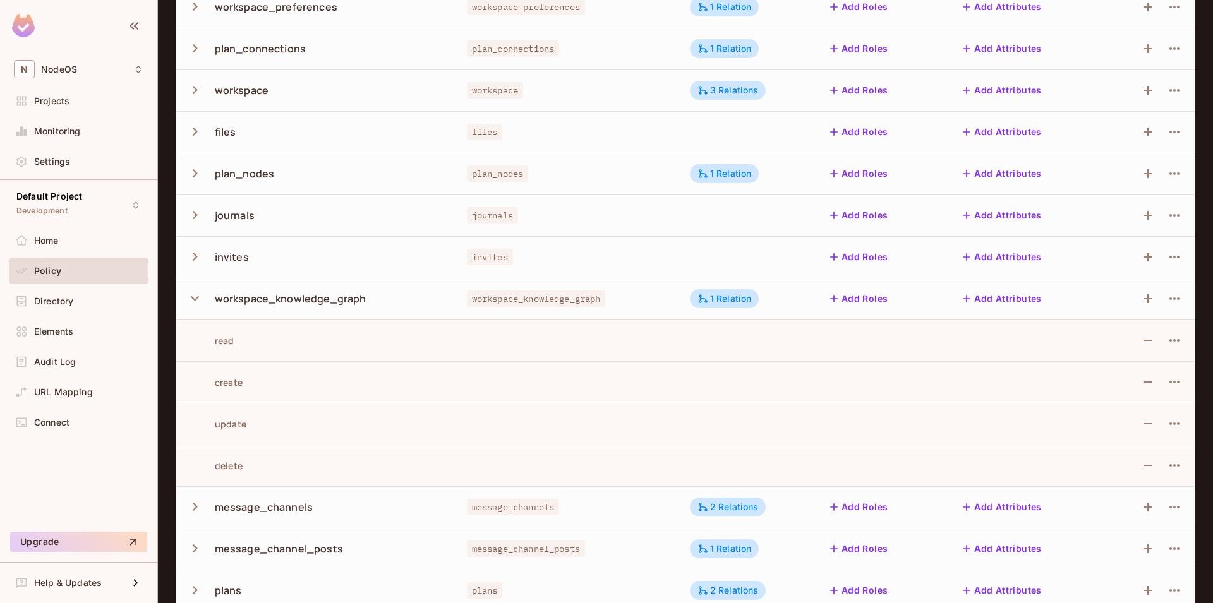
click at [200, 298] on icon "button" at bounding box center [194, 298] width 17 height 17
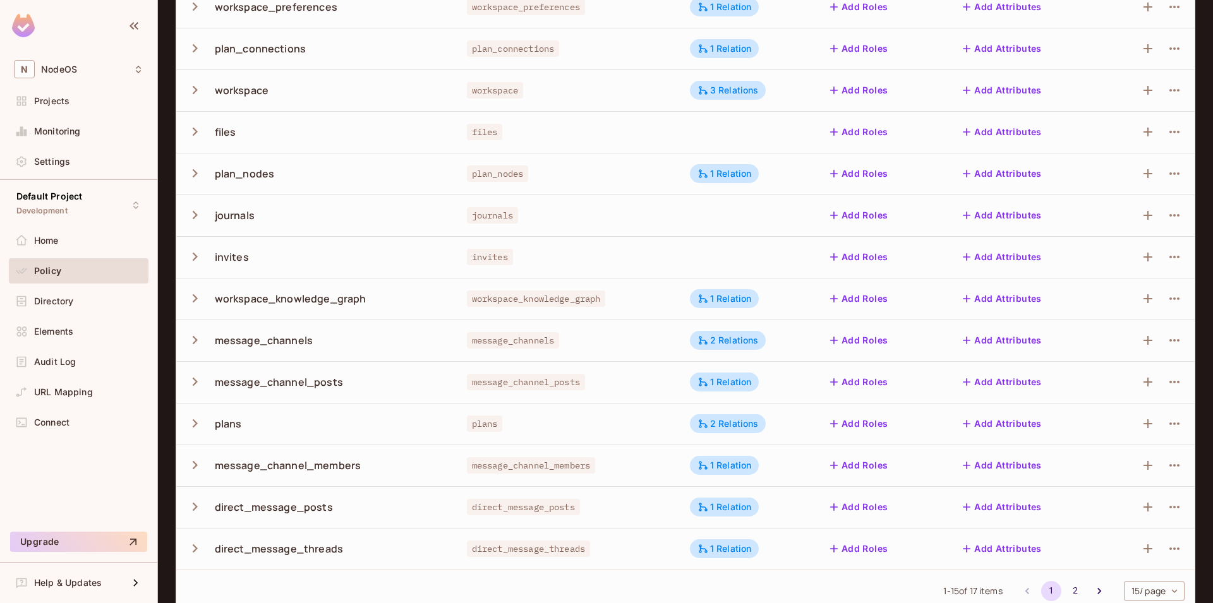
click at [195, 339] on icon "button" at bounding box center [195, 340] width 5 height 8
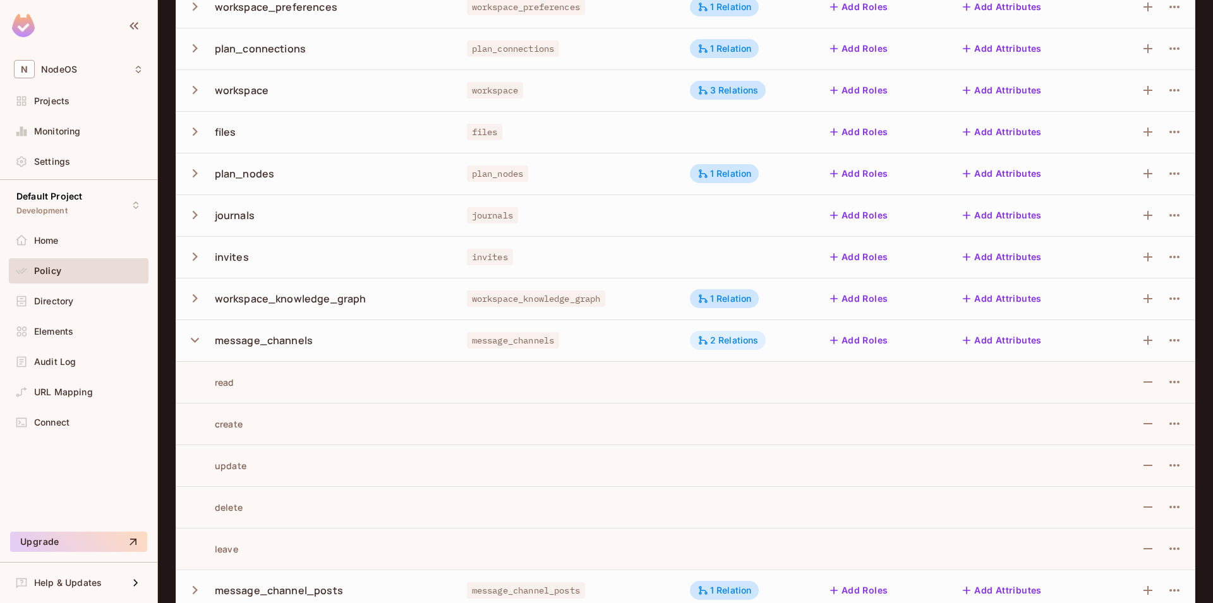
click at [703, 343] on icon at bounding box center [702, 340] width 11 height 11
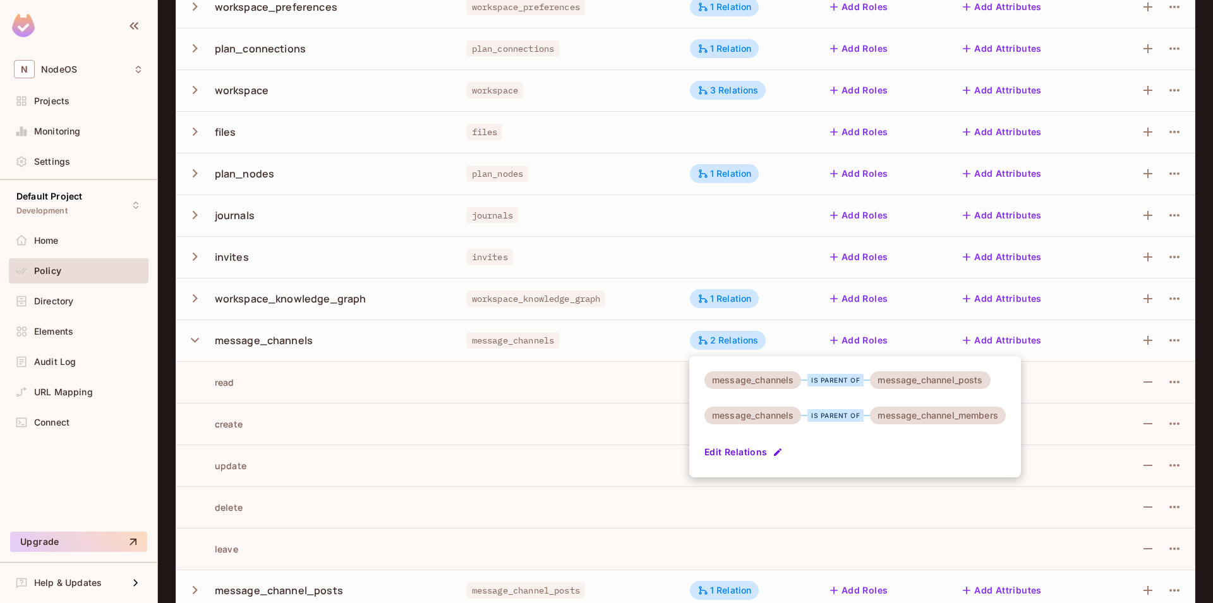
click at [200, 337] on div at bounding box center [606, 301] width 1213 height 603
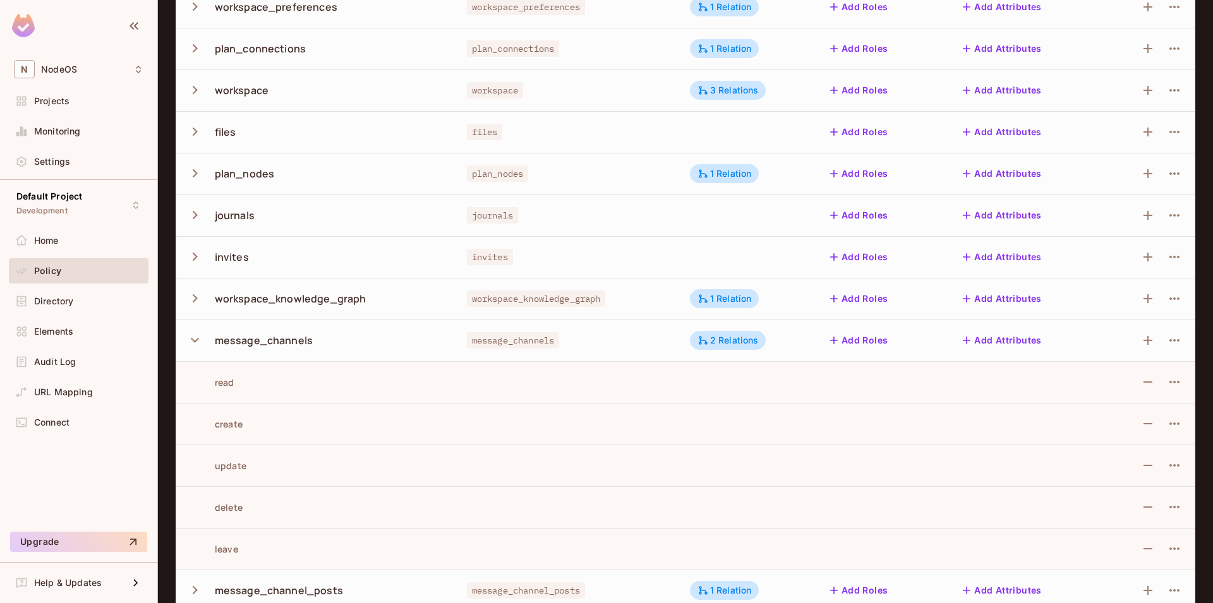
click at [195, 339] on icon "button" at bounding box center [194, 340] width 17 height 17
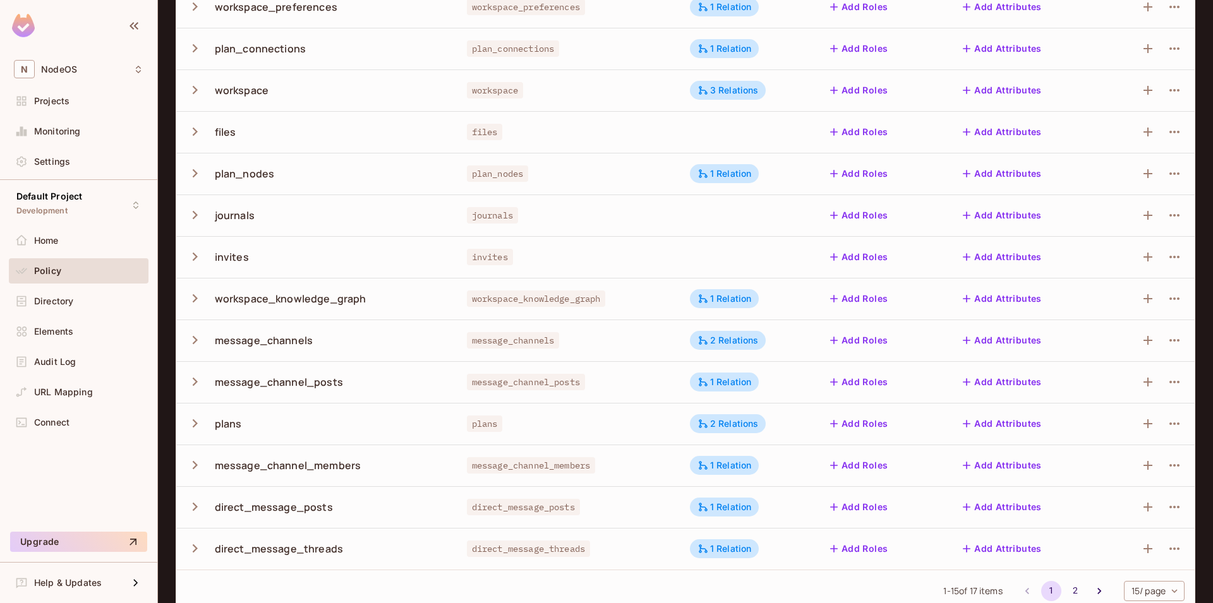
click at [188, 382] on icon "button" at bounding box center [194, 381] width 17 height 17
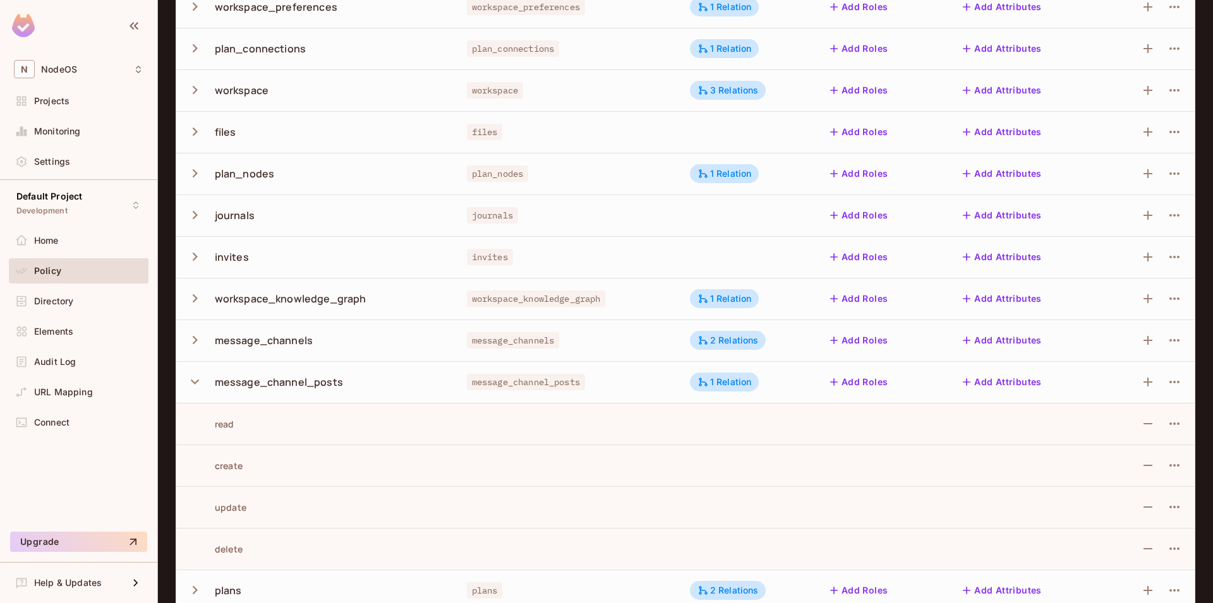
click at [188, 382] on icon "button" at bounding box center [194, 381] width 17 height 17
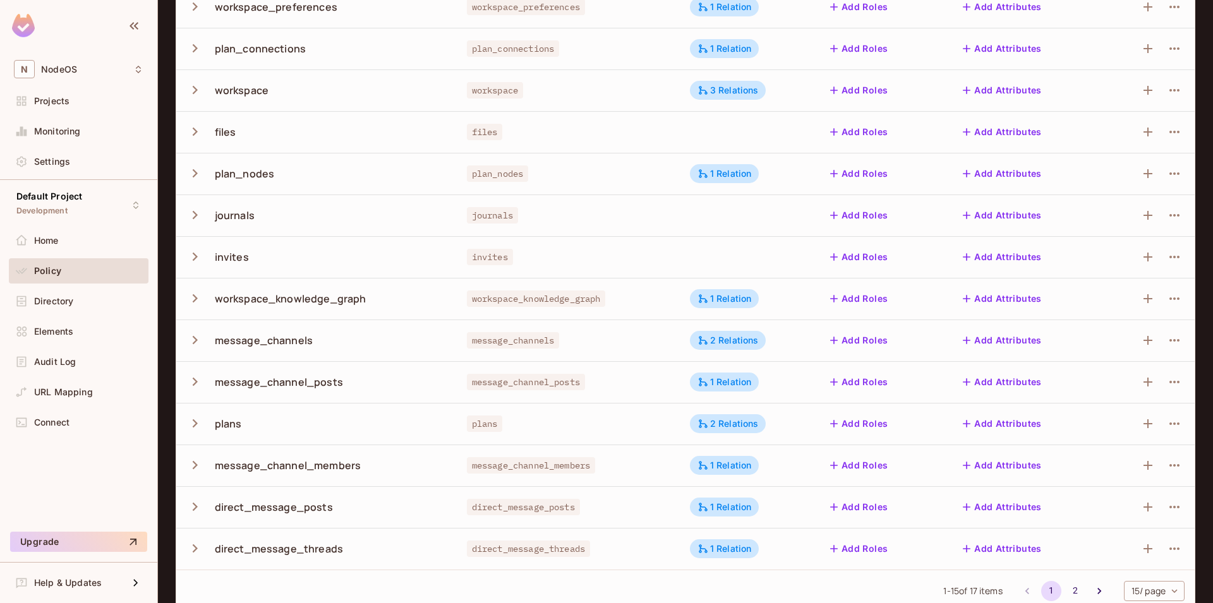
click at [194, 424] on icon "button" at bounding box center [194, 423] width 17 height 17
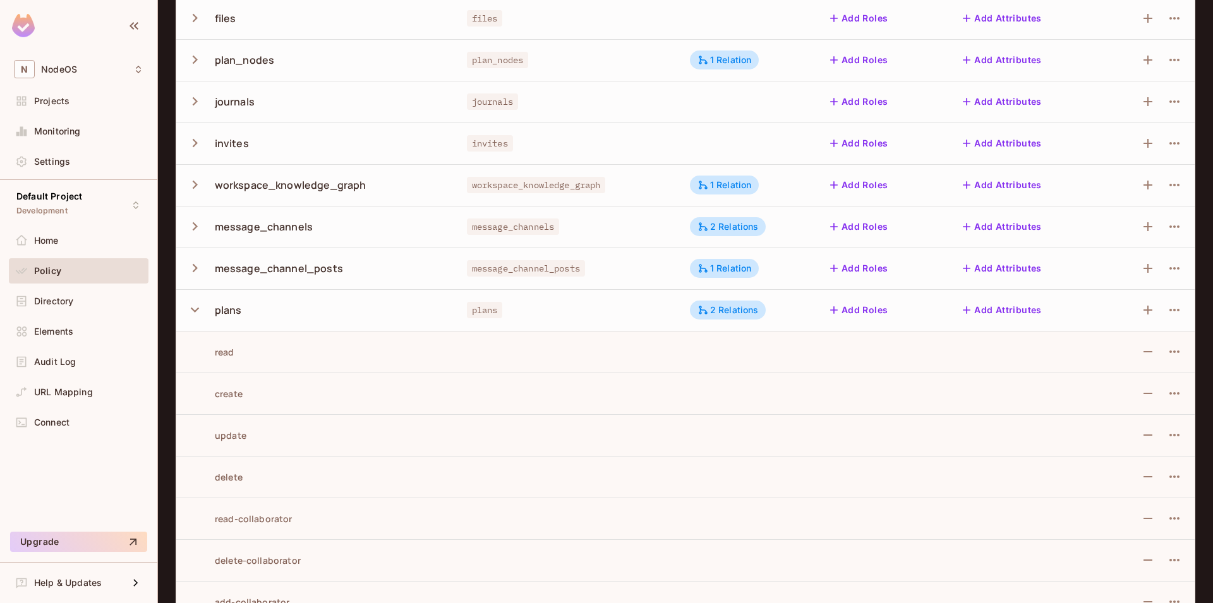
scroll to position [550, 0]
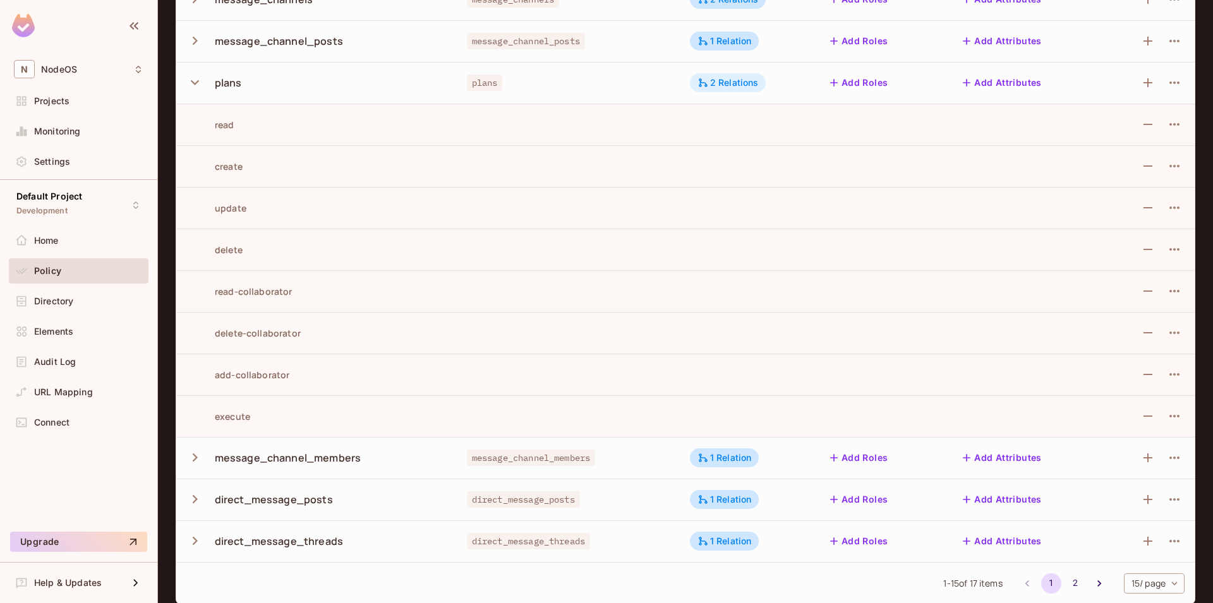
click at [707, 80] on icon at bounding box center [702, 82] width 11 height 11
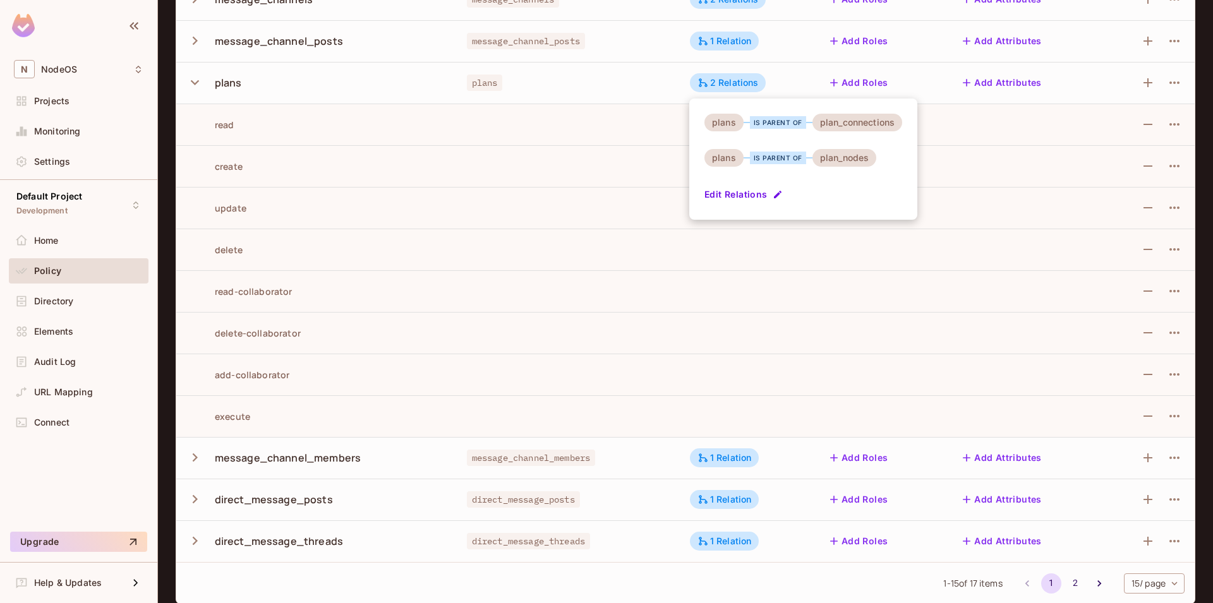
click at [199, 80] on div at bounding box center [606, 301] width 1213 height 603
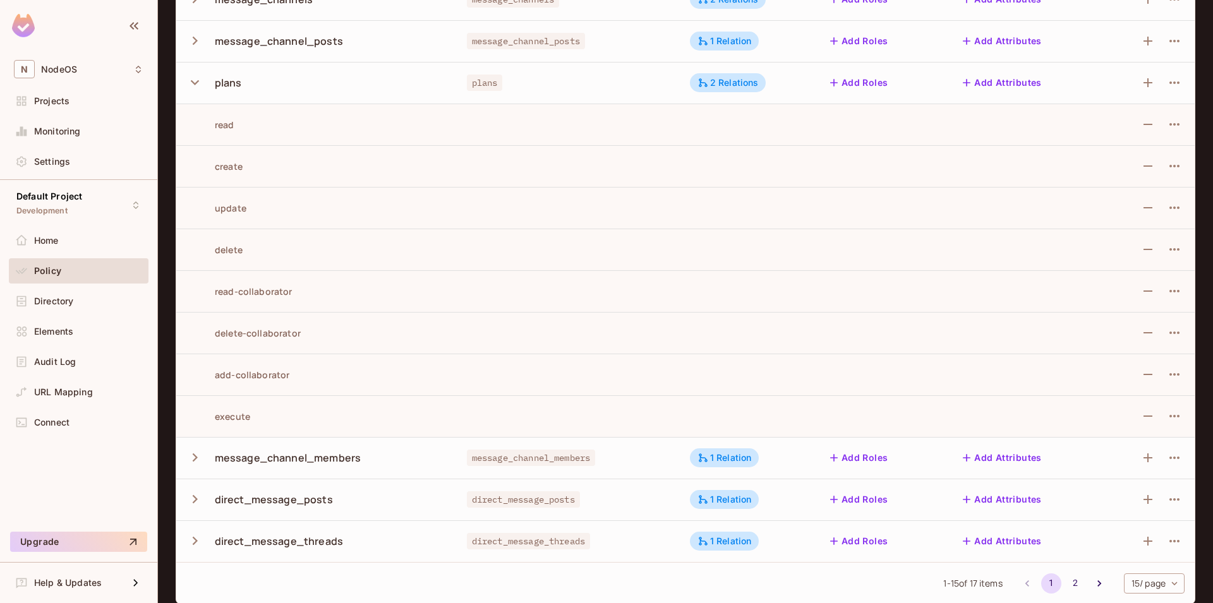
click at [197, 79] on icon "button" at bounding box center [194, 82] width 17 height 17
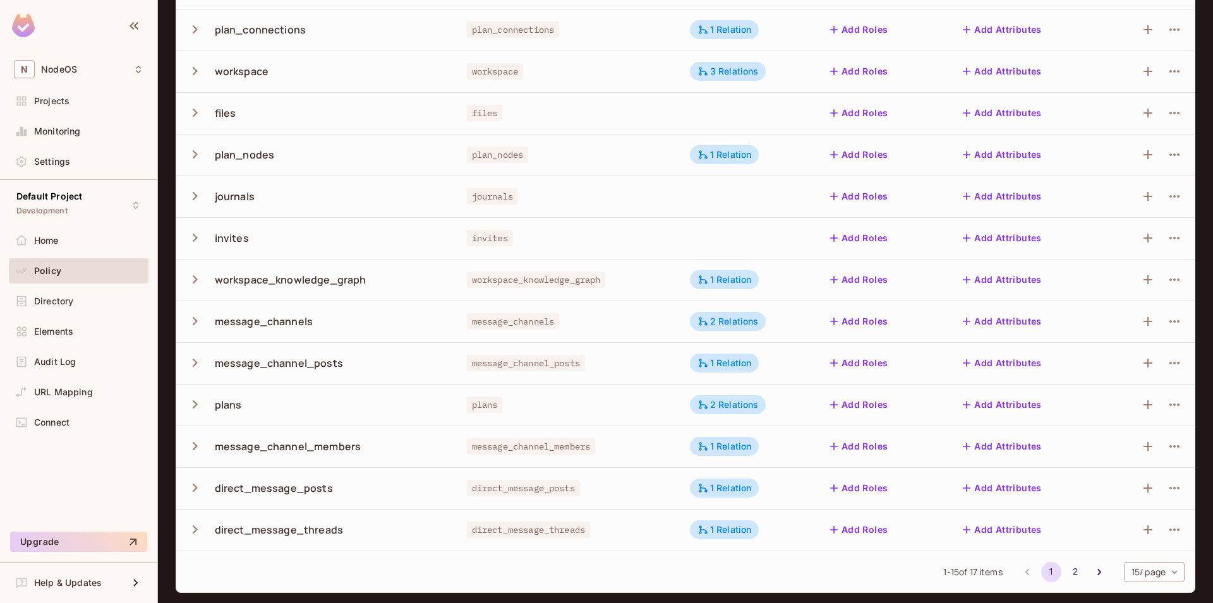
scroll to position [227, 0]
click at [198, 449] on icon "button" at bounding box center [194, 446] width 17 height 17
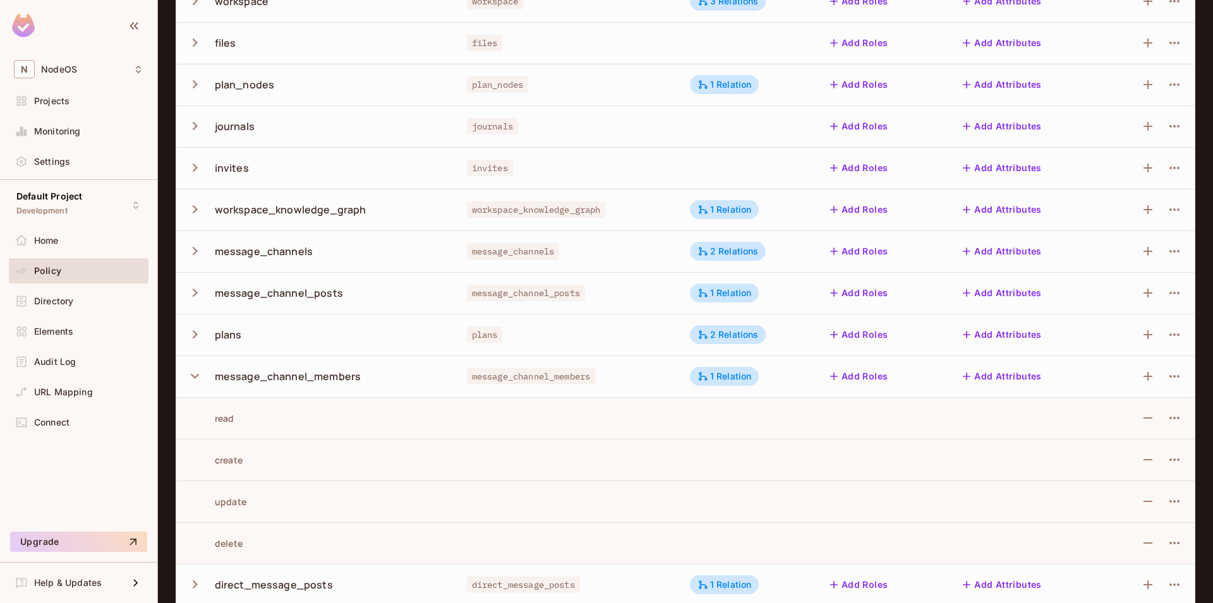
scroll to position [341, 0]
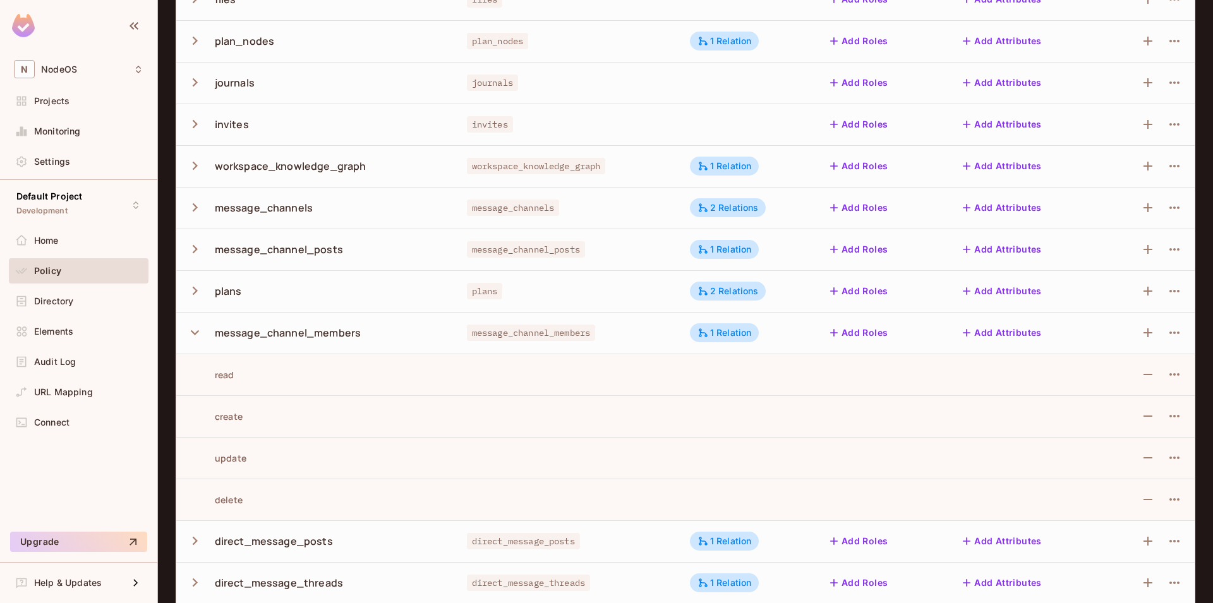
click at [196, 335] on icon "button" at bounding box center [194, 332] width 17 height 17
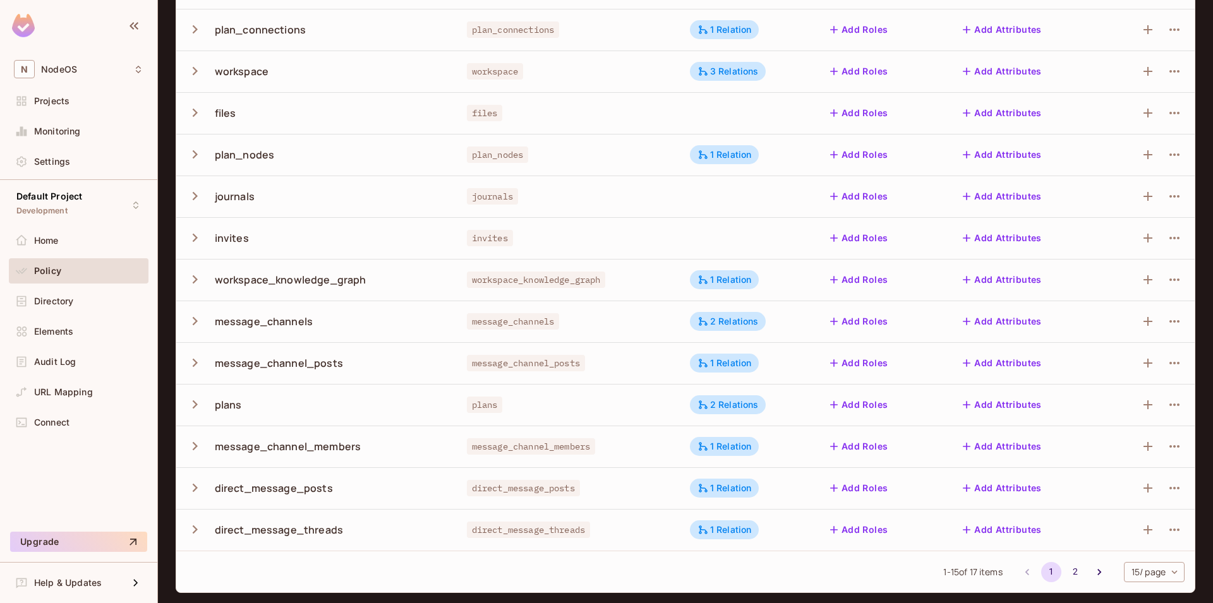
scroll to position [227, 0]
click at [713, 454] on div "1 Relation" at bounding box center [724, 446] width 69 height 19
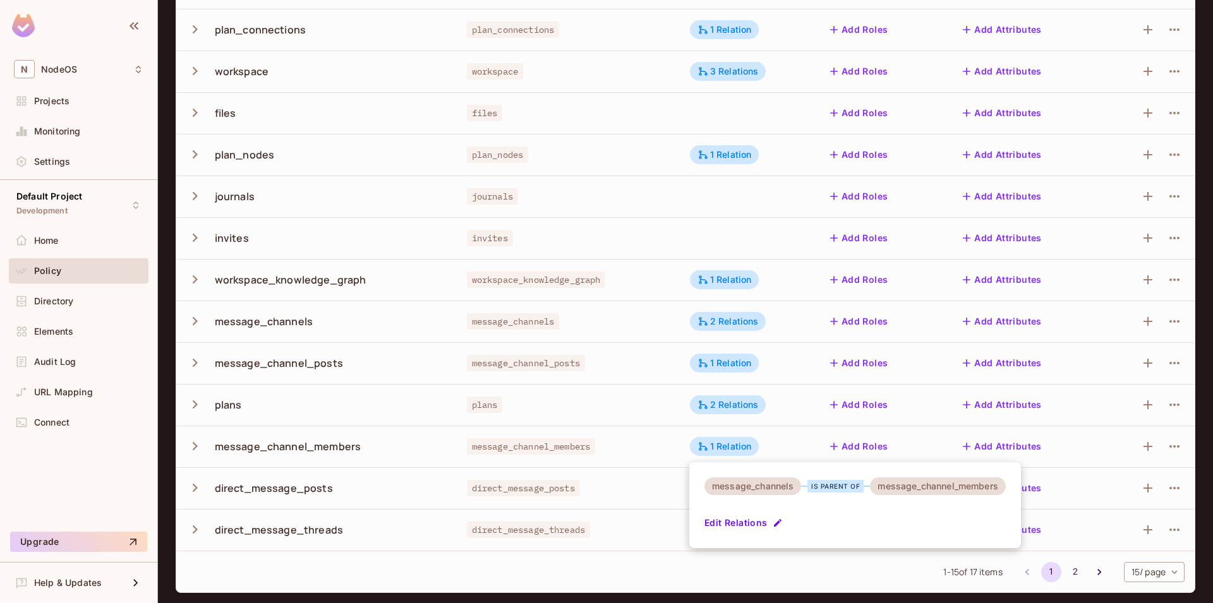
click at [715, 450] on div at bounding box center [606, 301] width 1213 height 603
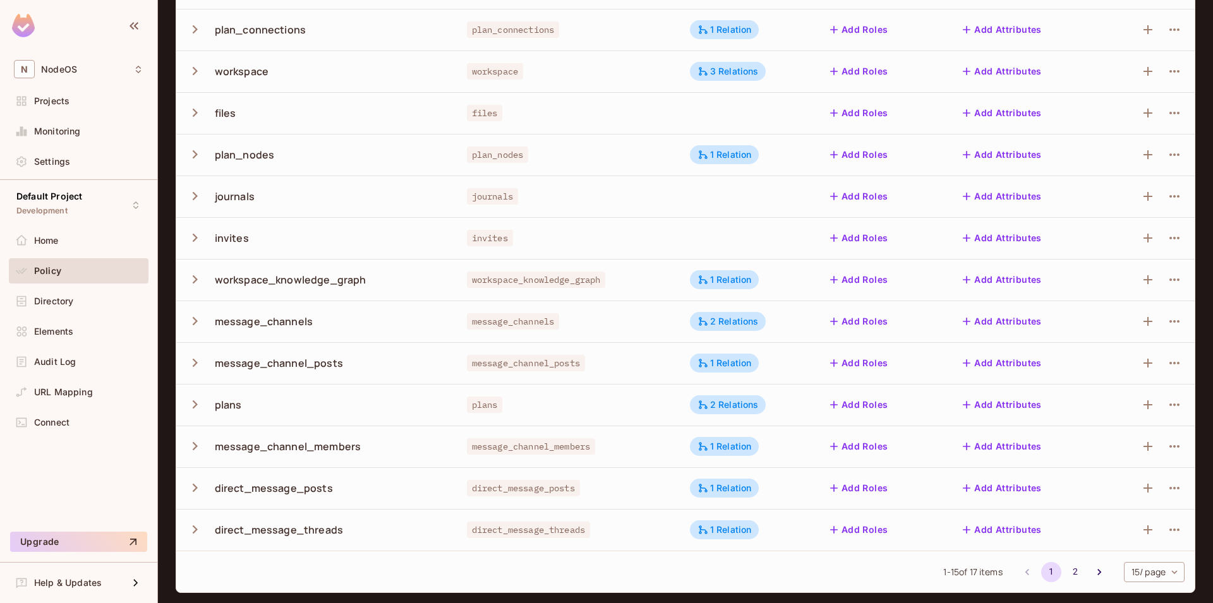
click at [193, 479] on button "button" at bounding box center [197, 487] width 22 height 27
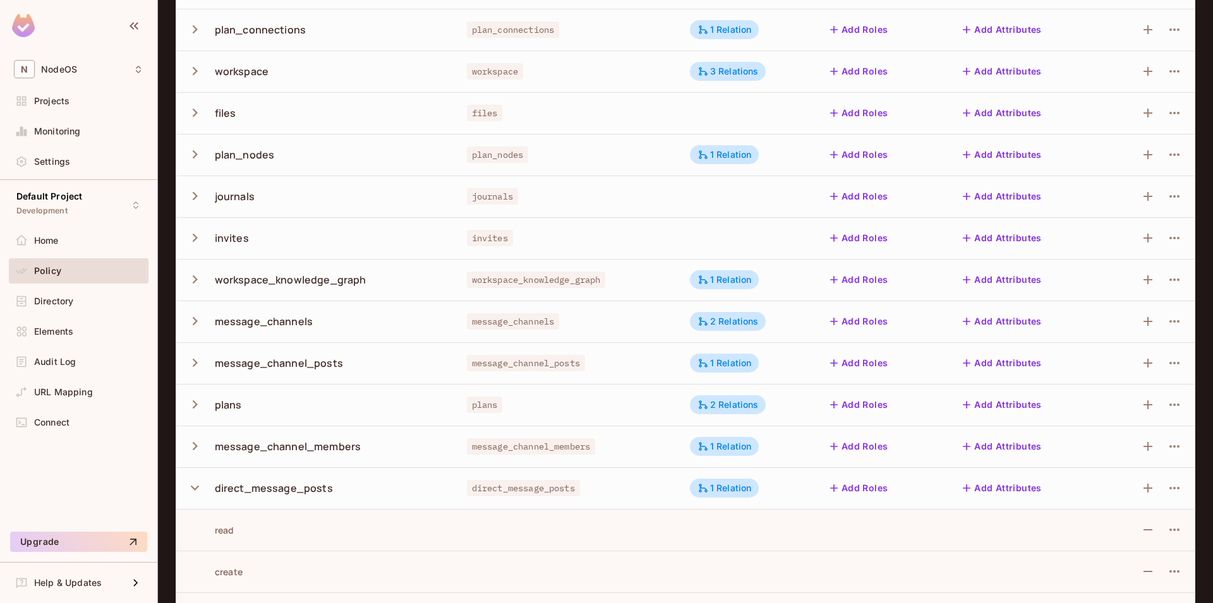
scroll to position [394, 0]
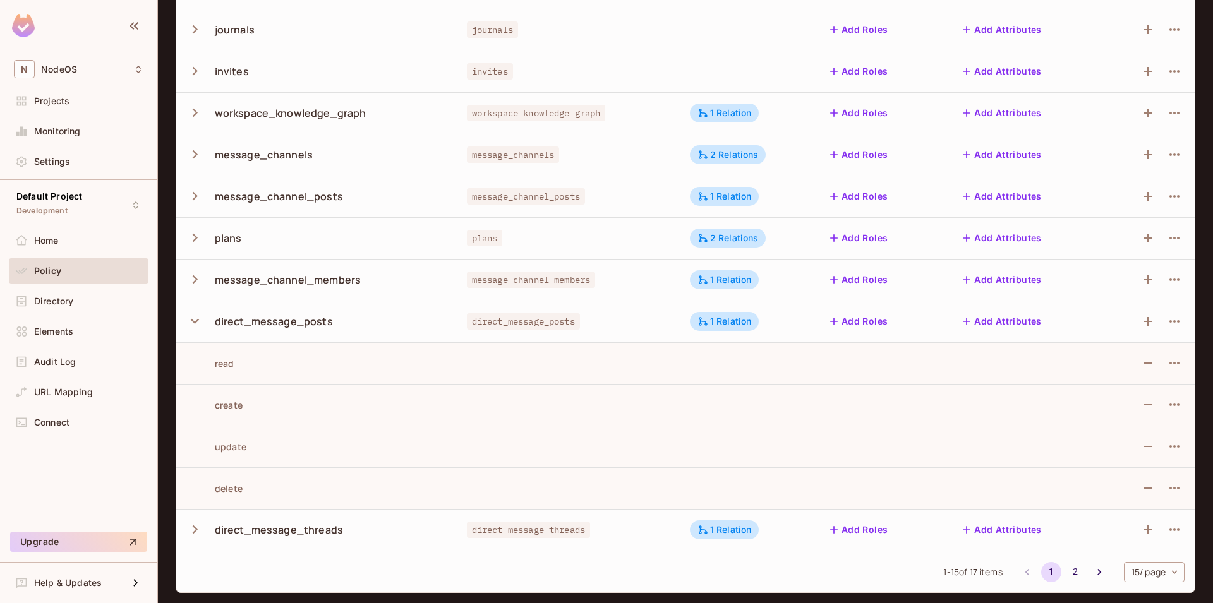
click at [196, 330] on button "button" at bounding box center [197, 321] width 22 height 27
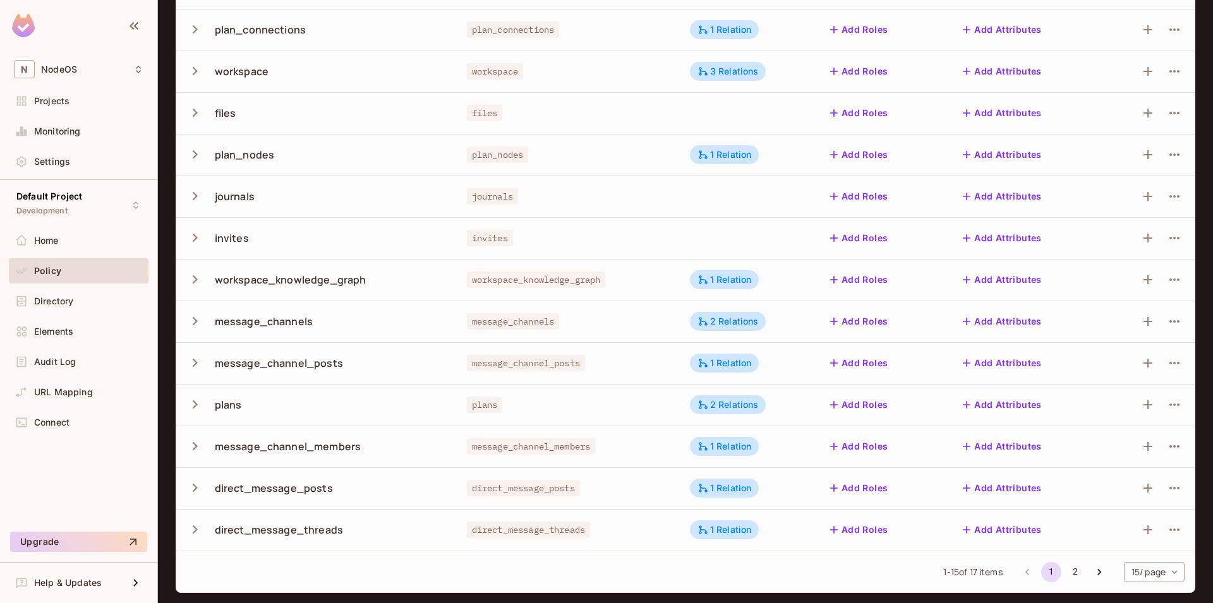
scroll to position [227, 0]
click at [196, 526] on icon "button" at bounding box center [194, 529] width 17 height 17
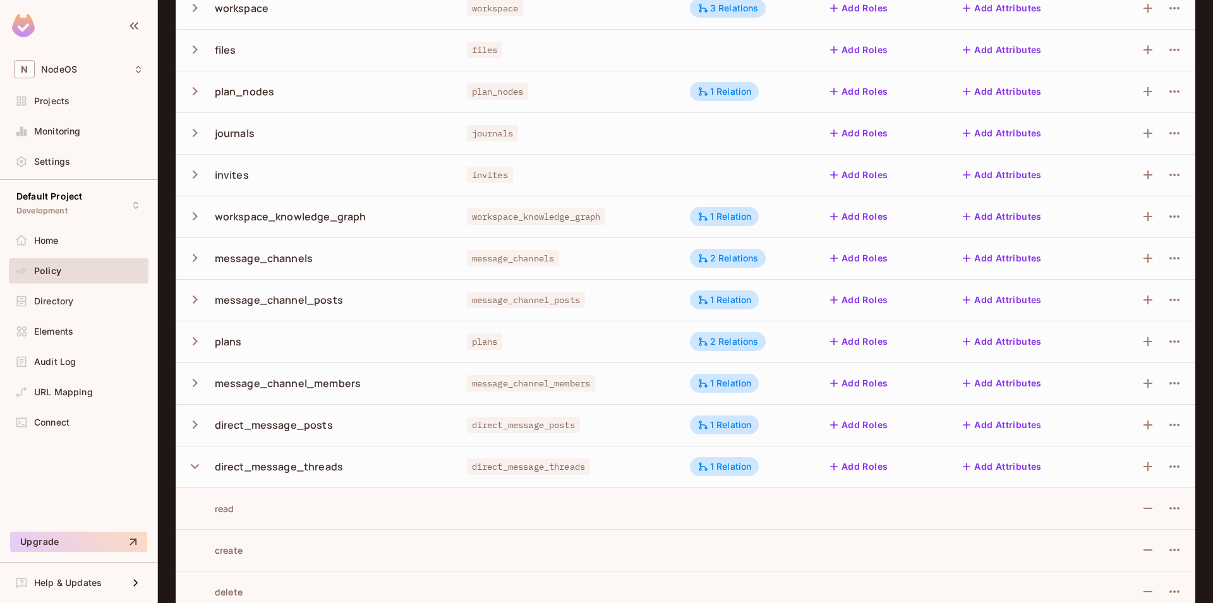
scroll to position [353, 0]
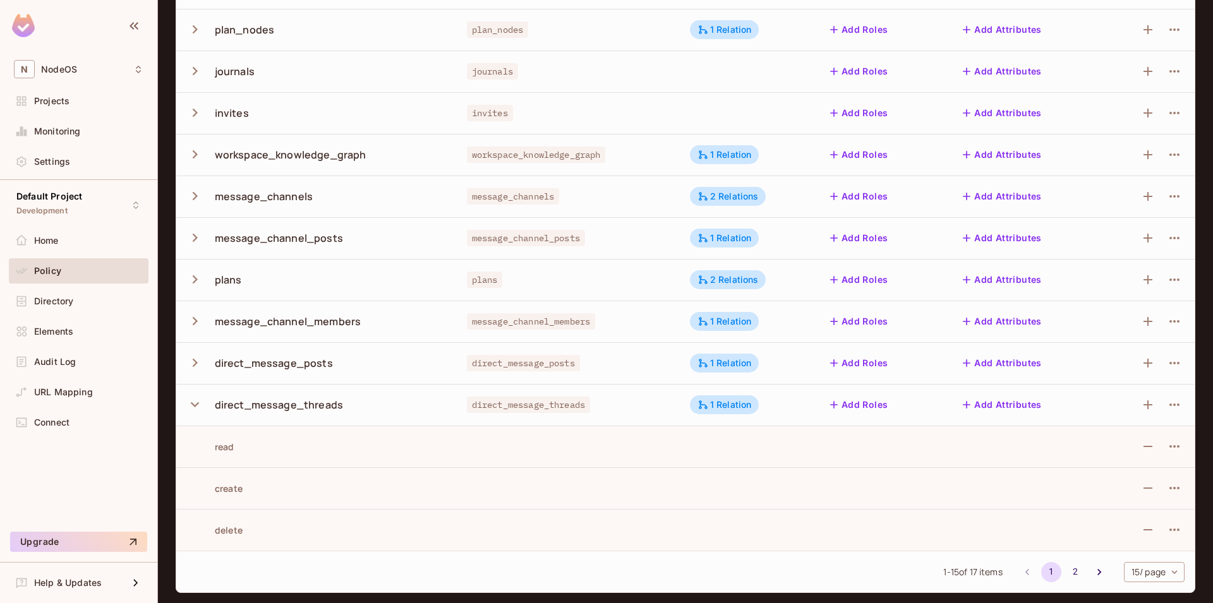
click at [193, 406] on icon "button" at bounding box center [194, 404] width 17 height 17
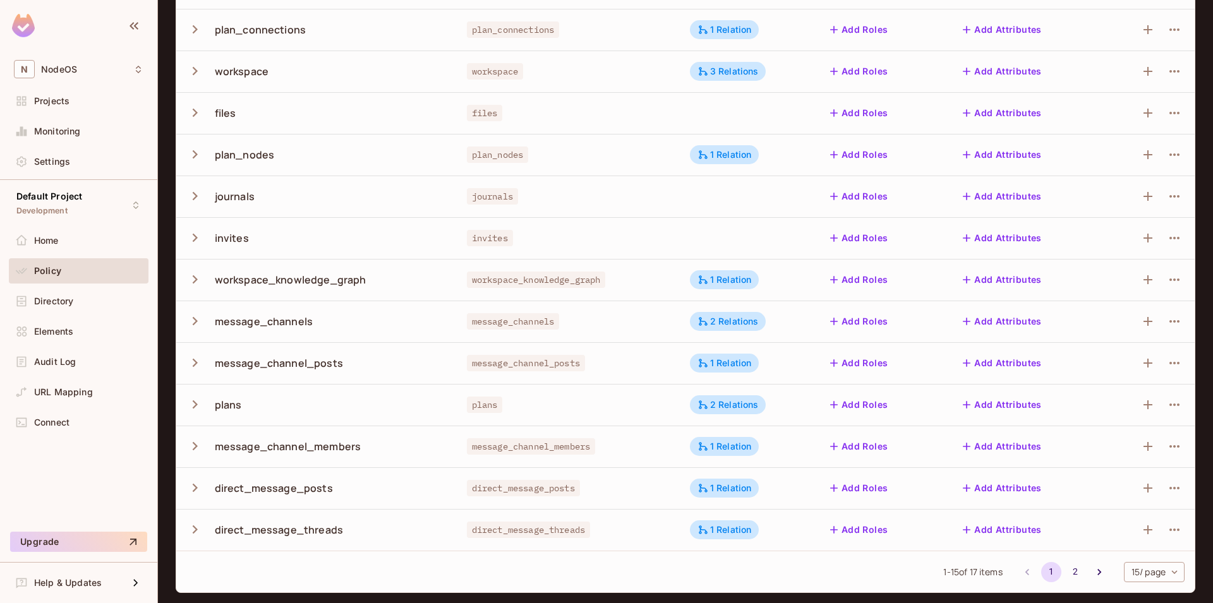
scroll to position [227, 0]
click at [726, 495] on div "1 Relation" at bounding box center [724, 488] width 69 height 19
click at [727, 492] on div at bounding box center [606, 301] width 1213 height 603
click at [195, 486] on icon "button" at bounding box center [195, 488] width 5 height 8
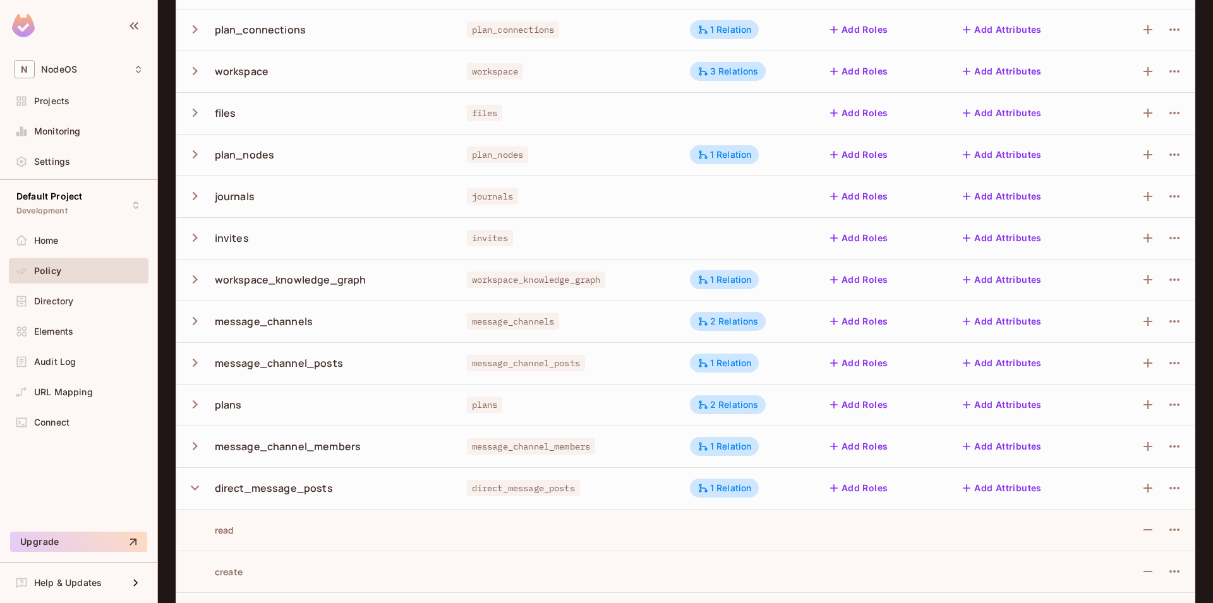
scroll to position [341, 0]
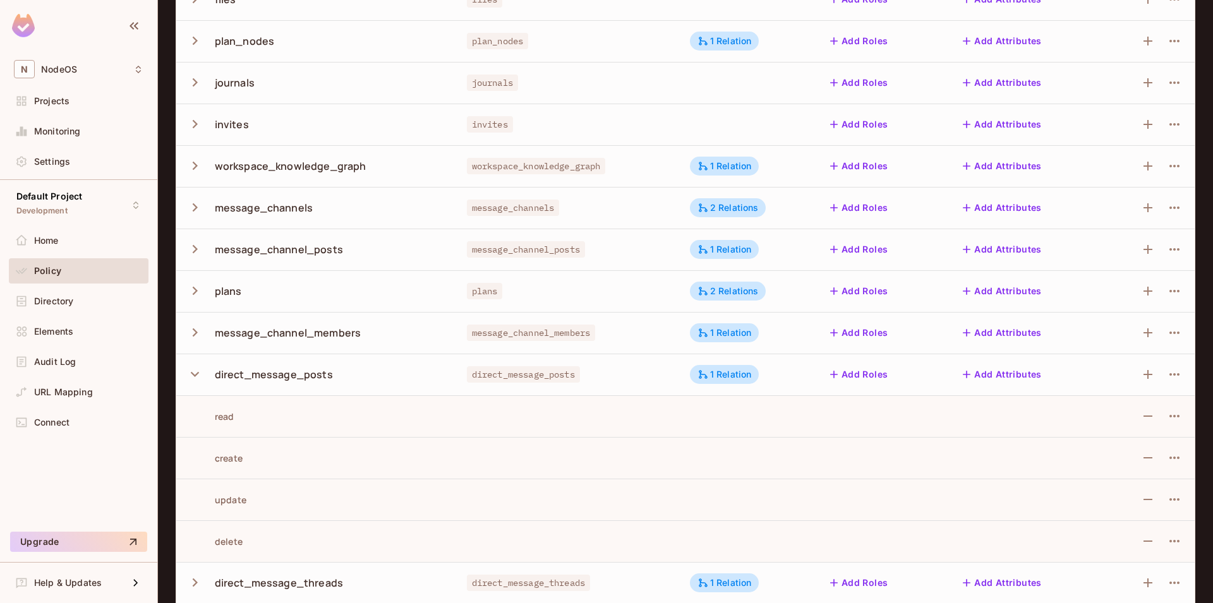
click at [186, 378] on icon "button" at bounding box center [194, 374] width 17 height 17
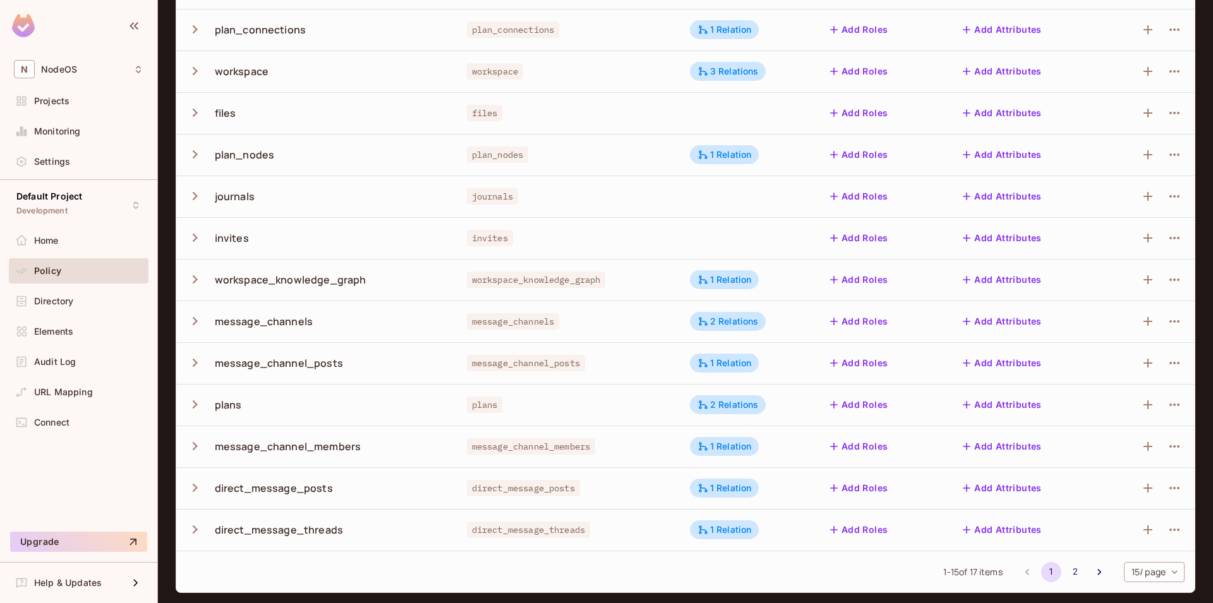
click at [190, 521] on icon "button" at bounding box center [194, 529] width 17 height 17
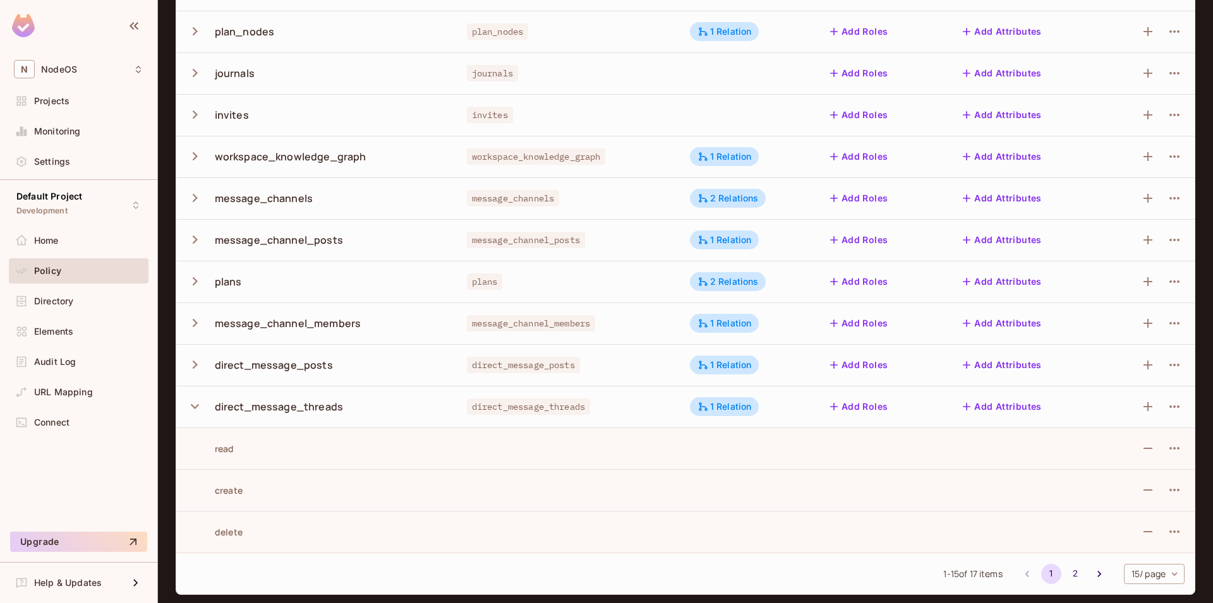
scroll to position [353, 0]
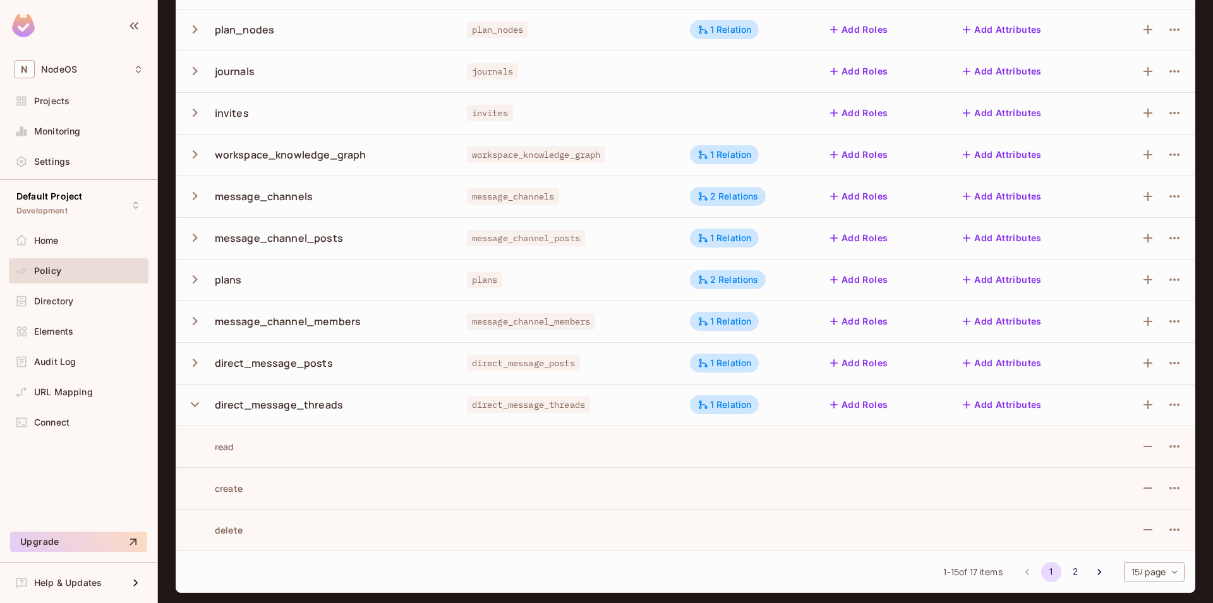
click at [191, 401] on icon "button" at bounding box center [194, 404] width 17 height 17
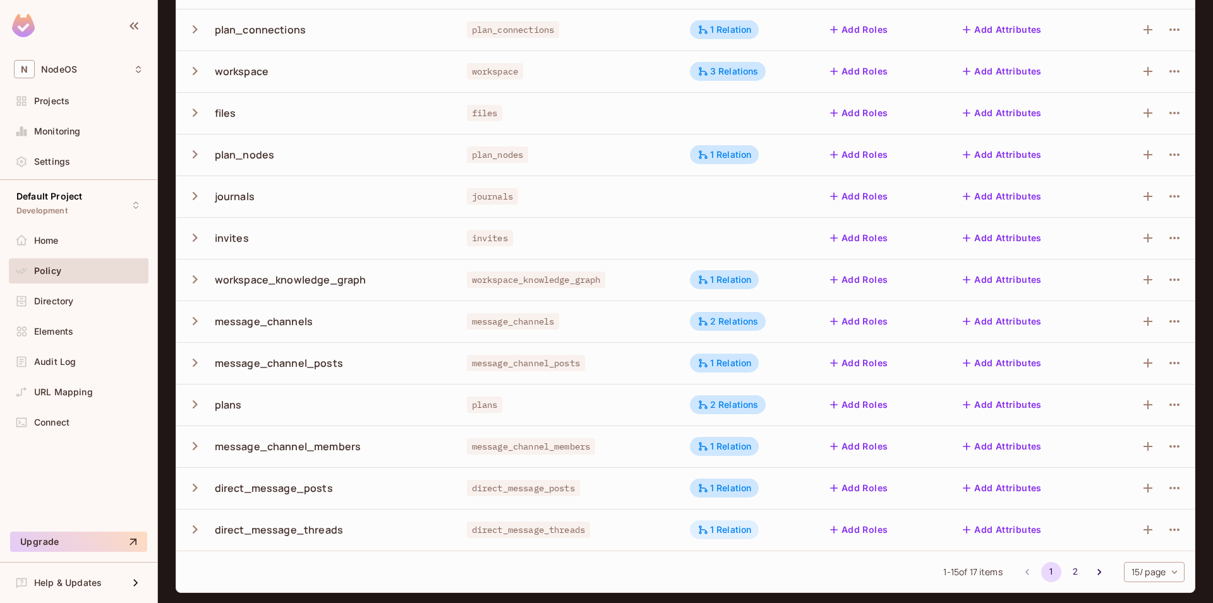
click at [740, 533] on div "1 Relation" at bounding box center [724, 529] width 54 height 11
click at [617, 561] on div at bounding box center [606, 301] width 1213 height 603
click at [727, 486] on div "1 Relation" at bounding box center [724, 488] width 54 height 11
click at [594, 483] on div at bounding box center [606, 301] width 1213 height 603
click at [1093, 571] on icon "Go to next page" at bounding box center [1099, 572] width 13 height 13
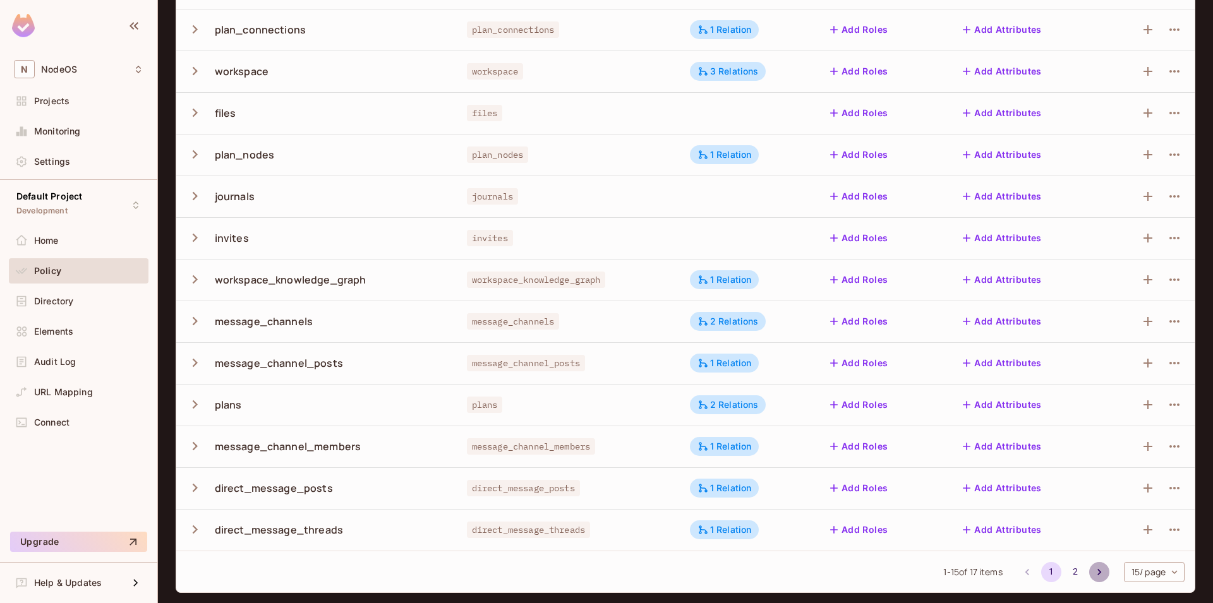
scroll to position [0, 0]
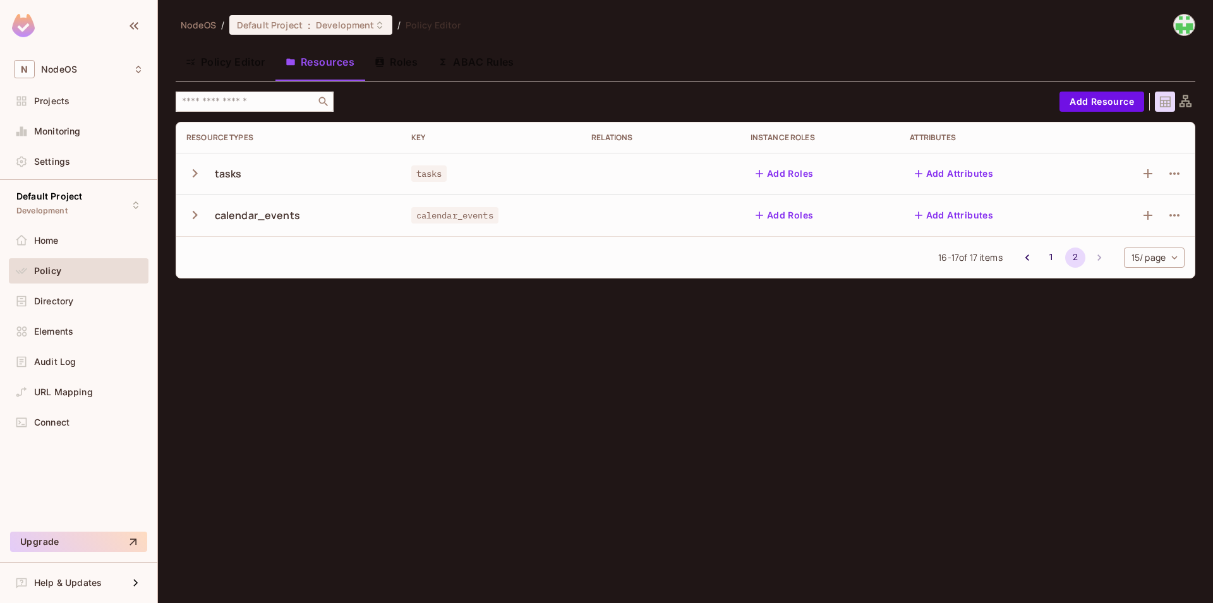
click at [187, 173] on icon "button" at bounding box center [194, 173] width 17 height 17
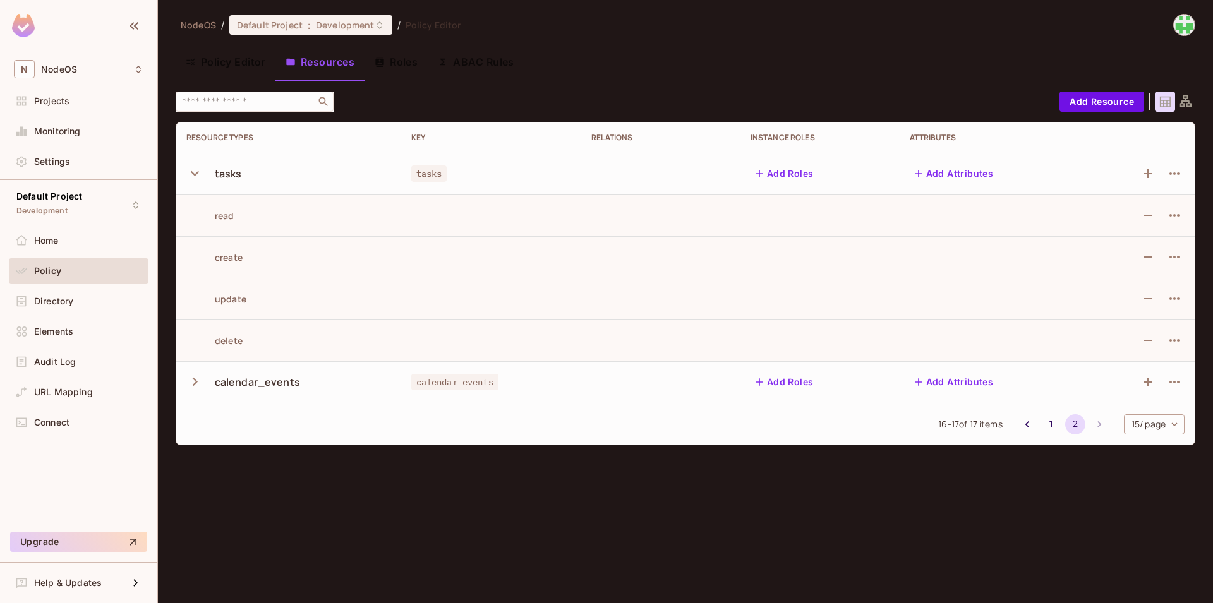
click at [191, 172] on icon "button" at bounding box center [195, 173] width 8 height 5
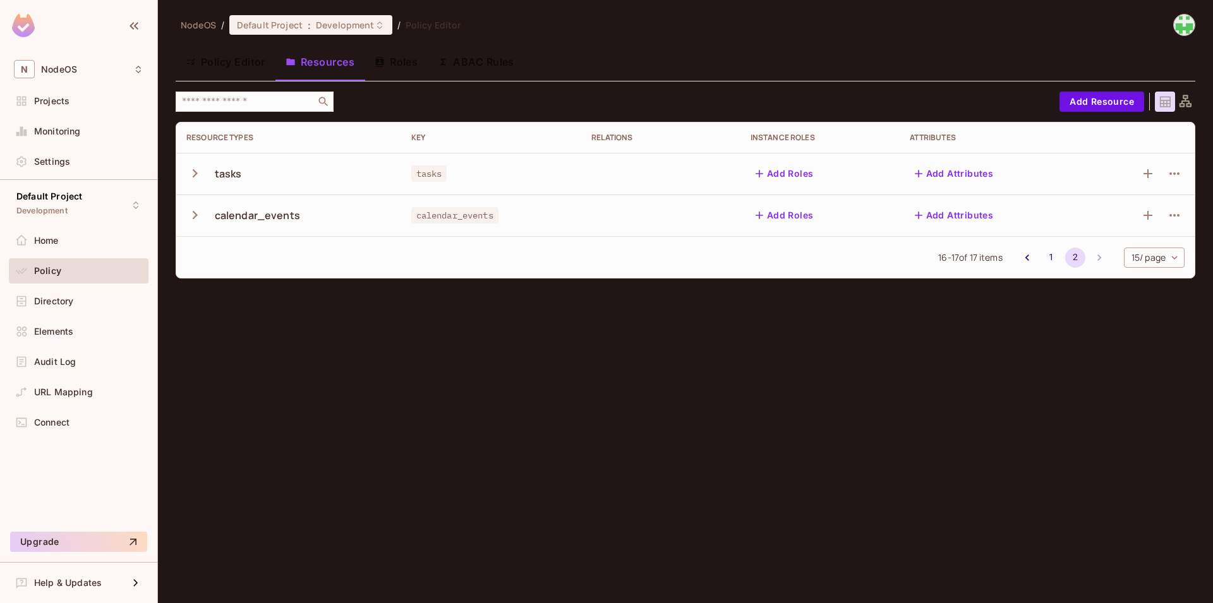
click at [201, 217] on icon "button" at bounding box center [194, 215] width 17 height 17
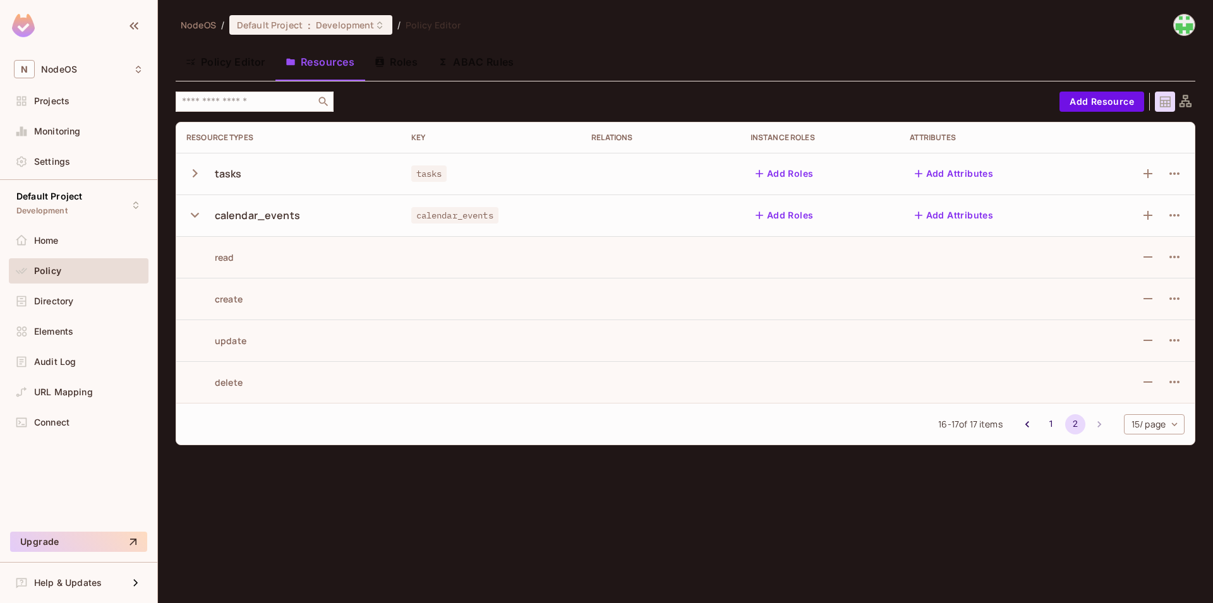
click at [200, 217] on icon "button" at bounding box center [194, 215] width 17 height 17
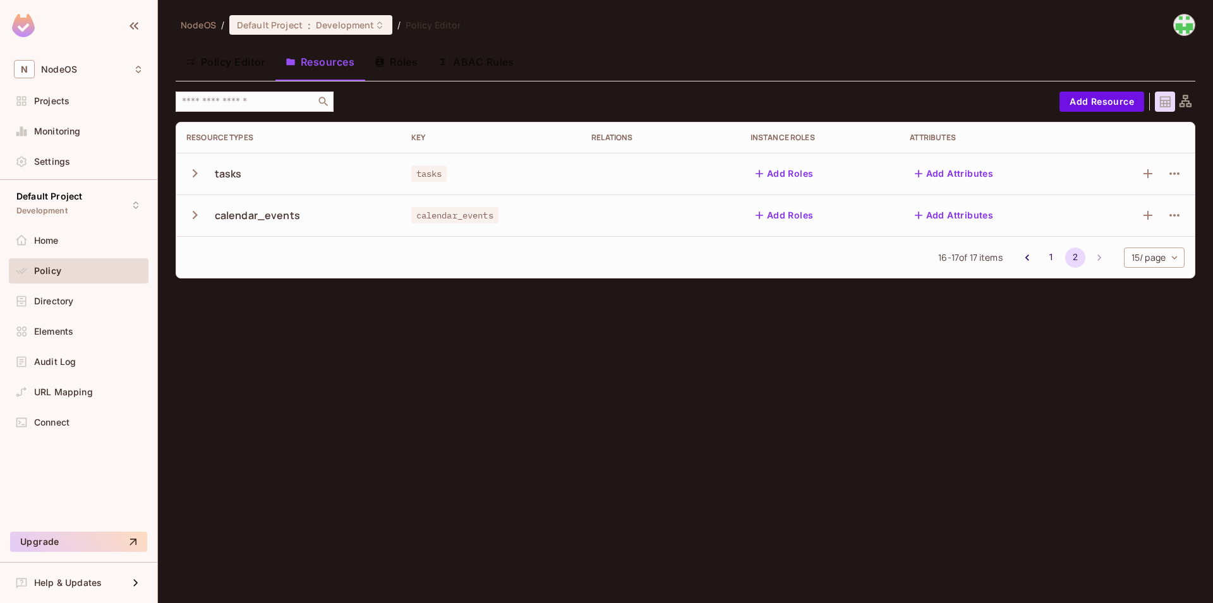
click at [196, 219] on icon "button" at bounding box center [194, 215] width 17 height 17
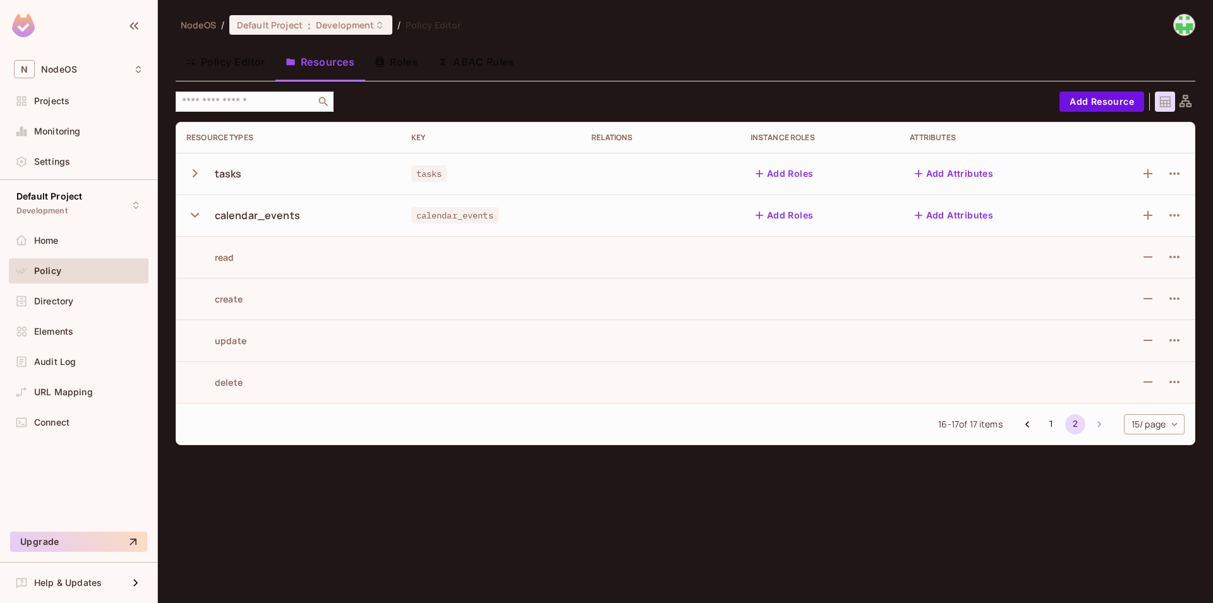
click at [195, 213] on icon "button" at bounding box center [194, 215] width 17 height 17
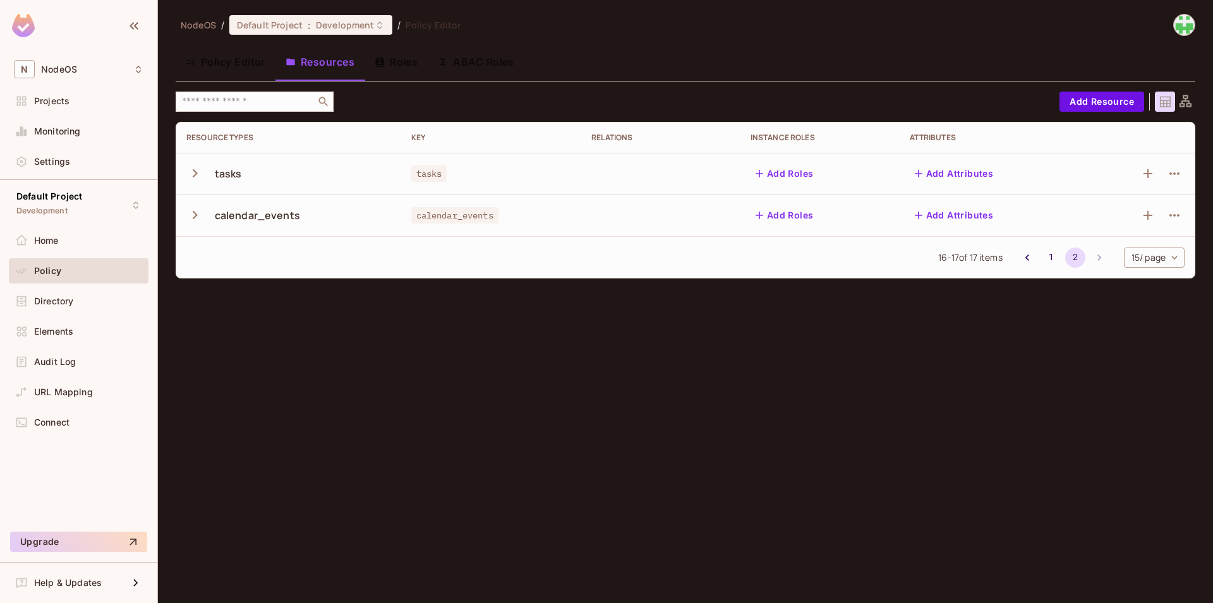
click at [653, 275] on div "16 - 17 of 17 items 1 2 15 / page ** ​" at bounding box center [685, 257] width 1018 height 42
click at [399, 63] on button "Roles" at bounding box center [396, 62] width 63 height 32
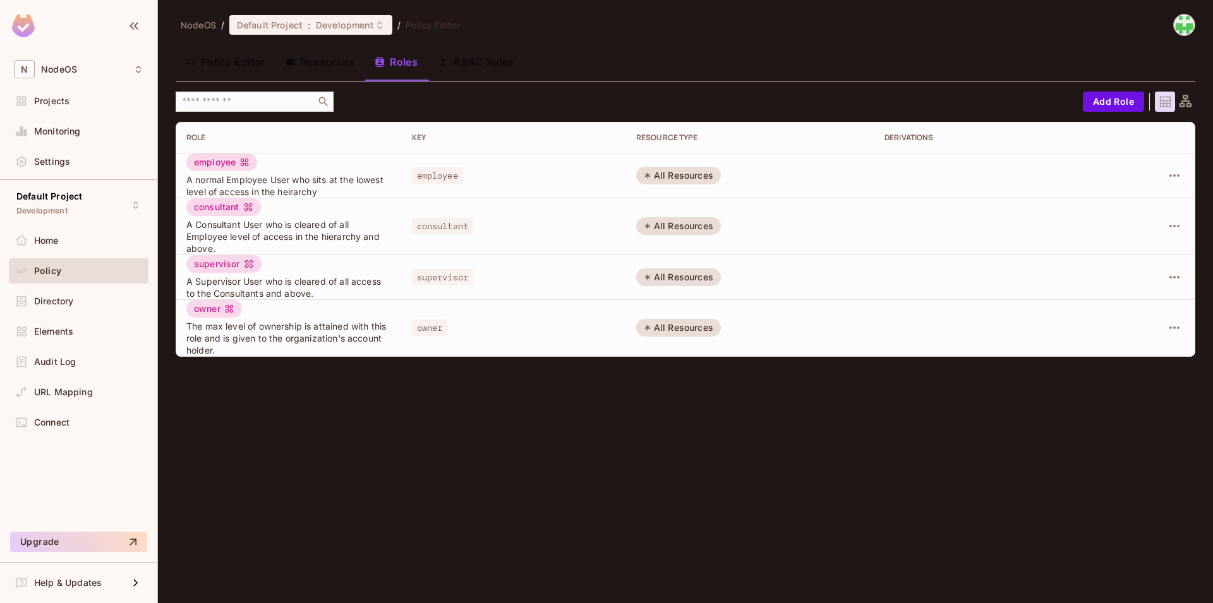
click at [264, 171] on div "employee A normal Employee User who sits at the lowest level of access in the h…" at bounding box center [288, 176] width 205 height 44
click at [685, 172] on div "All Resources" at bounding box center [678, 176] width 85 height 18
click at [1171, 175] on icon "button" at bounding box center [1174, 175] width 10 height 3
click at [1155, 203] on li "Edit Role" at bounding box center [1120, 205] width 112 height 28
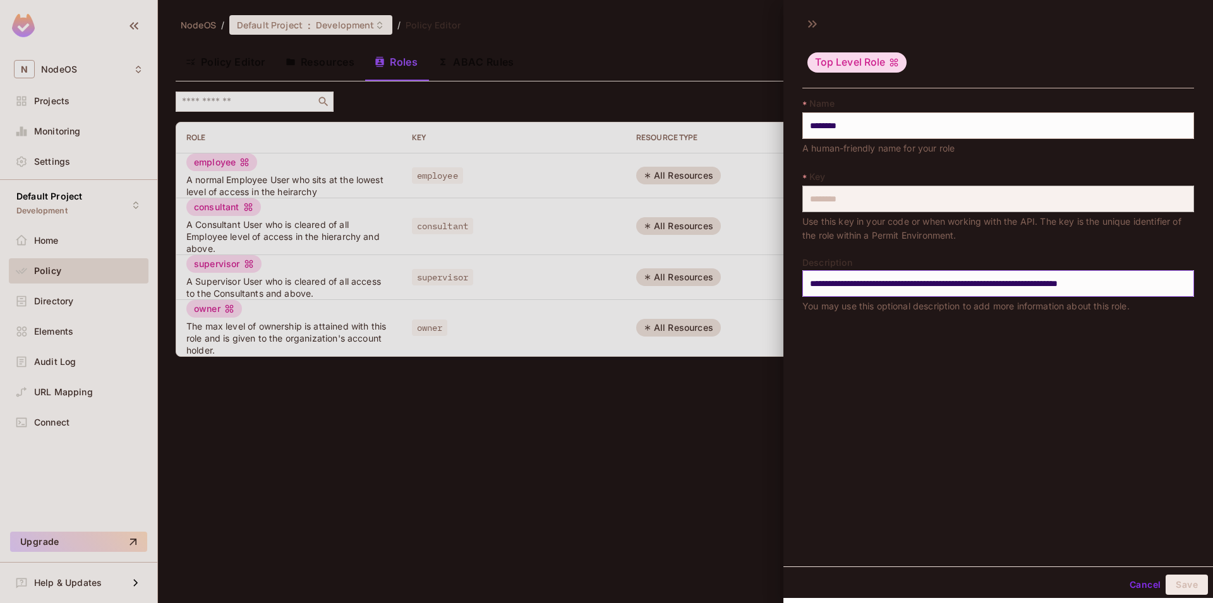
click at [854, 282] on input "**********" at bounding box center [998, 283] width 392 height 27
click at [855, 282] on input "**********" at bounding box center [998, 283] width 392 height 27
click at [308, 231] on div at bounding box center [606, 301] width 1213 height 603
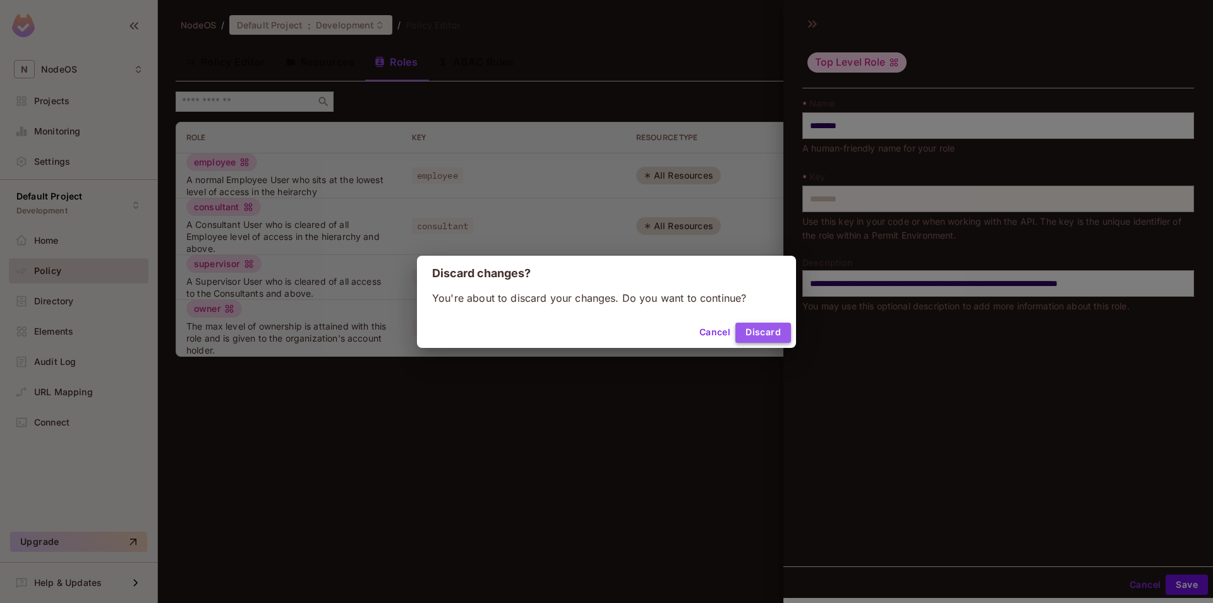
click at [754, 330] on button "Discard" at bounding box center [763, 333] width 56 height 20
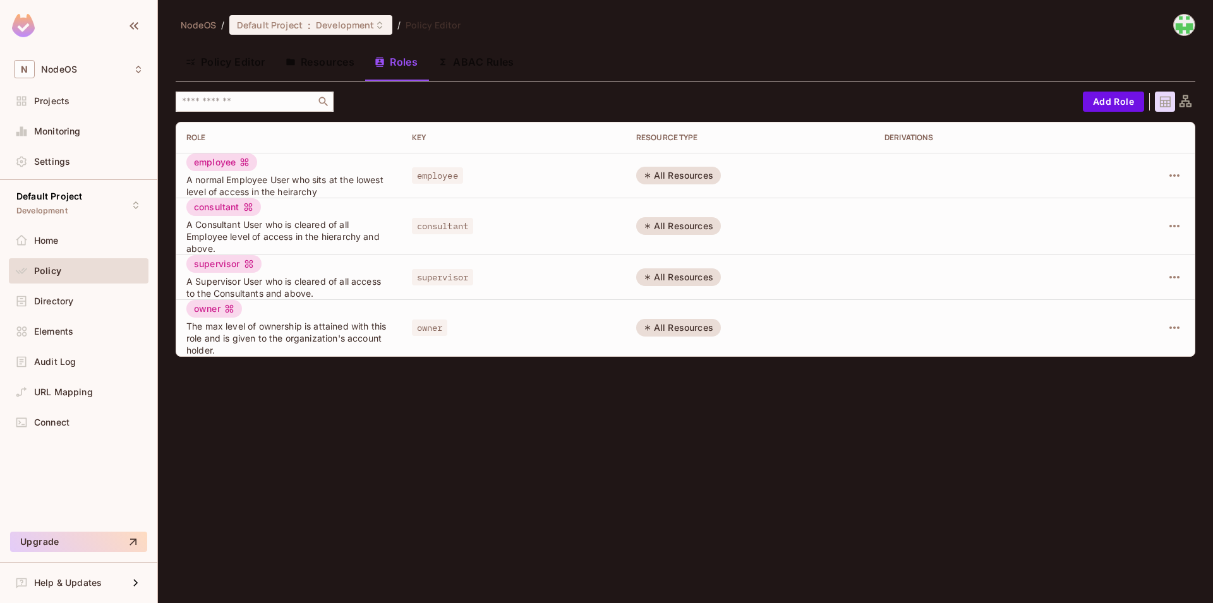
click at [267, 211] on div "consultant A Consultant User who is cleared of all Employee level of access in …" at bounding box center [288, 226] width 205 height 56
click at [255, 209] on div "consultant" at bounding box center [223, 207] width 75 height 18
click at [227, 203] on div "consultant" at bounding box center [223, 207] width 75 height 18
click at [461, 224] on span "consultant" at bounding box center [443, 226] width 62 height 16
click at [702, 225] on div "All Resources" at bounding box center [678, 226] width 85 height 18
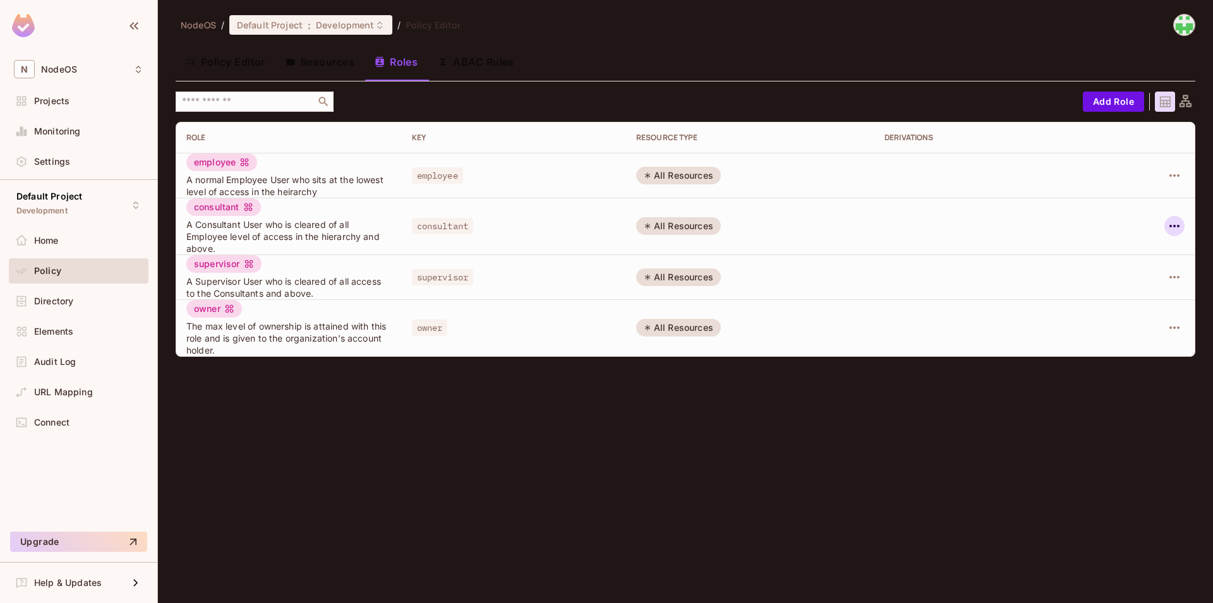
click at [1180, 219] on icon "button" at bounding box center [1174, 226] width 15 height 15
click at [1130, 284] on div "Edit Attributes" at bounding box center [1130, 283] width 63 height 13
click at [1171, 228] on icon "button" at bounding box center [1174, 226] width 15 height 15
click at [1134, 251] on div "Edit Role" at bounding box center [1118, 255] width 38 height 13
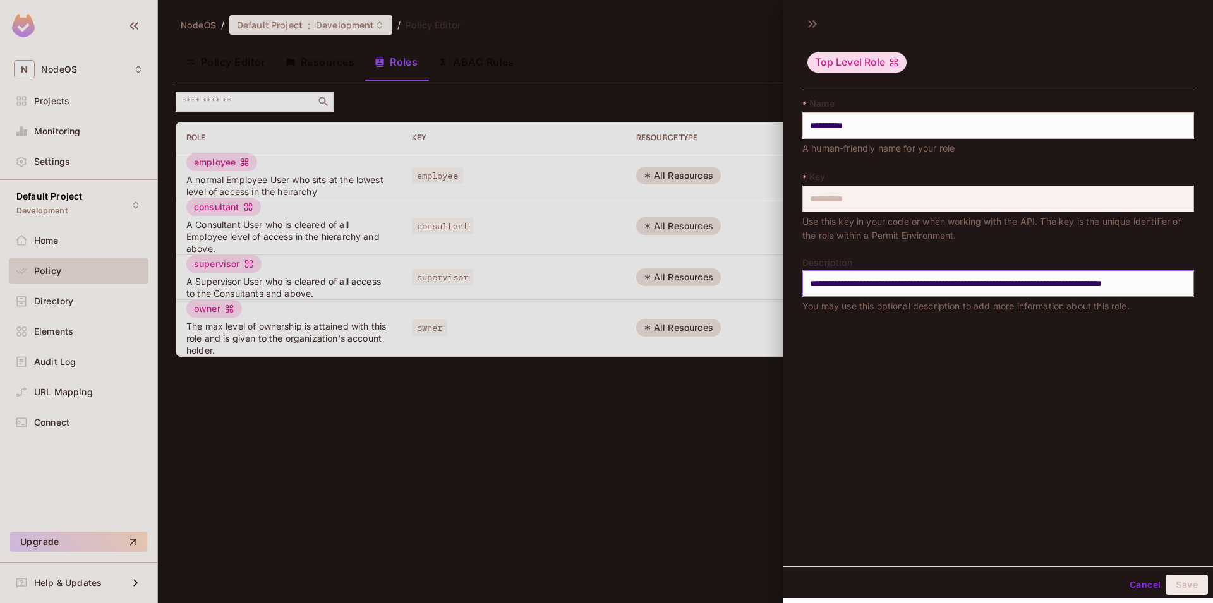
click at [921, 281] on input "**********" at bounding box center [998, 283] width 392 height 27
click at [679, 418] on div at bounding box center [606, 301] width 1213 height 603
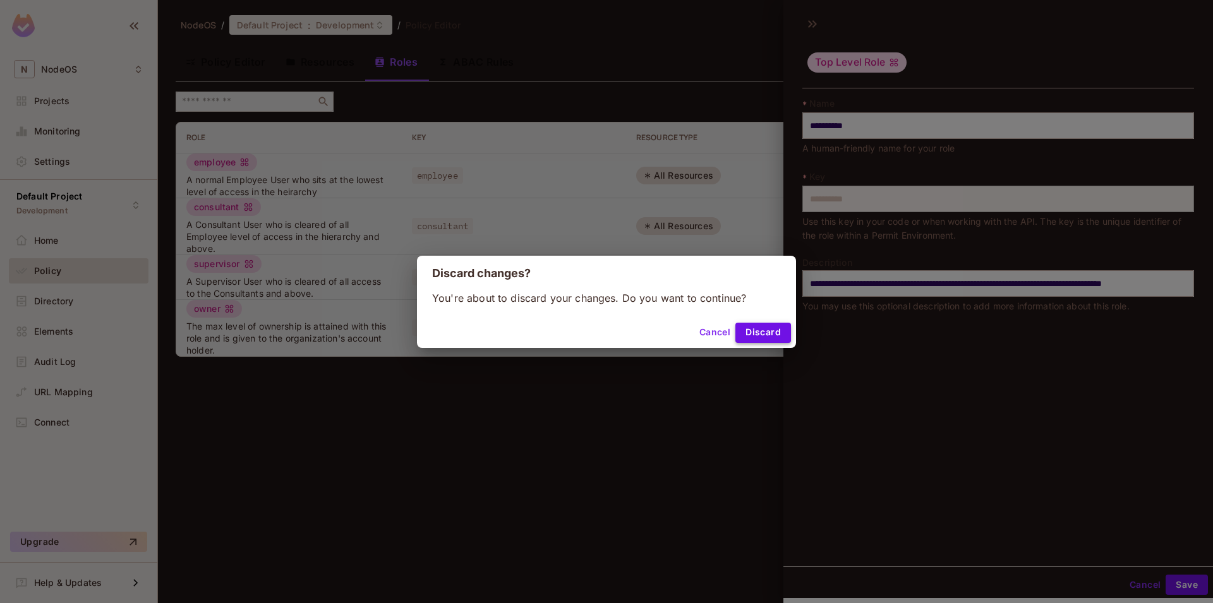
click at [760, 332] on button "Discard" at bounding box center [763, 333] width 56 height 20
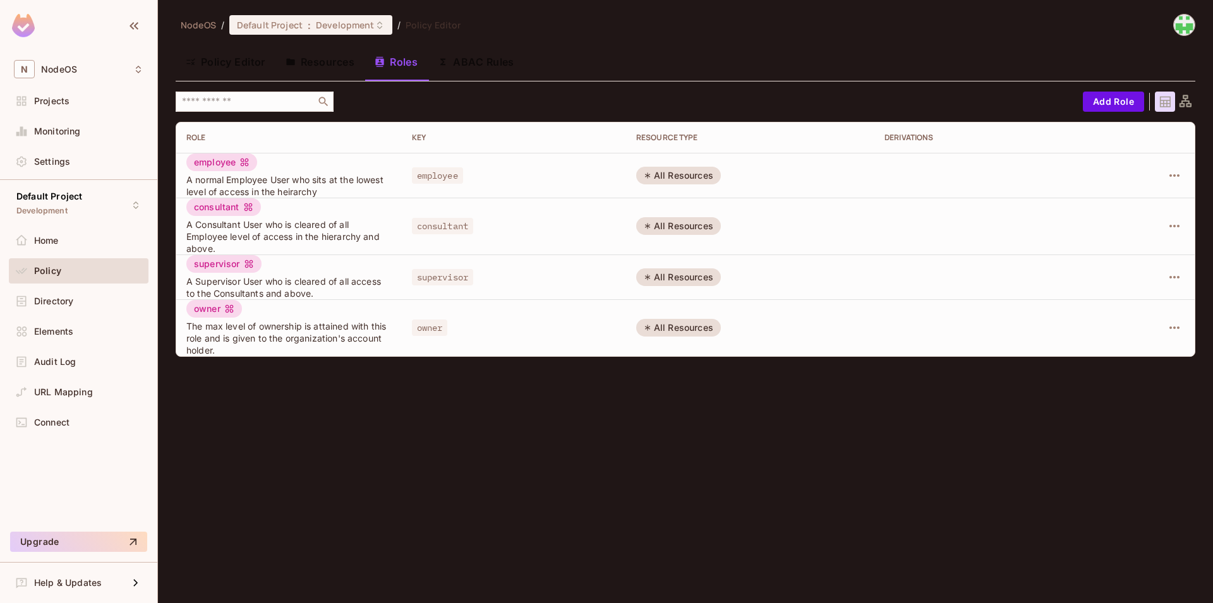
click at [218, 269] on div "supervisor" at bounding box center [223, 264] width 75 height 18
click at [218, 265] on div "supervisor" at bounding box center [223, 264] width 75 height 18
click at [1171, 269] on button "button" at bounding box center [1174, 277] width 20 height 20
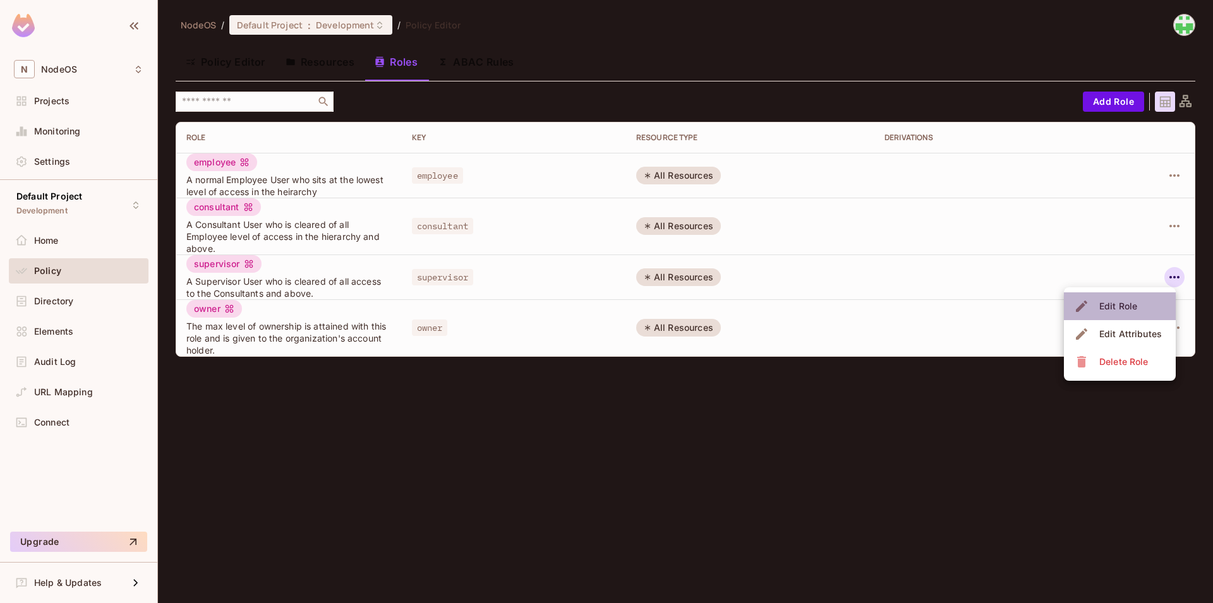
click at [1140, 306] on span "Edit Role" at bounding box center [1117, 306] width 45 height 20
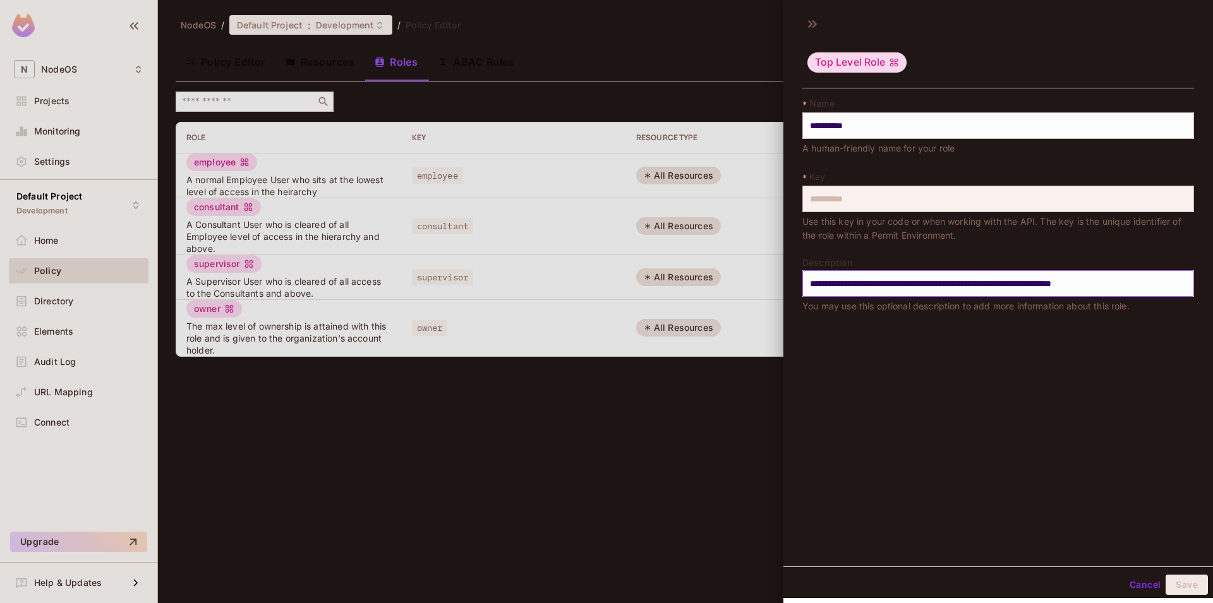
click at [844, 275] on input "**********" at bounding box center [998, 283] width 392 height 27
click at [366, 386] on div at bounding box center [606, 301] width 1213 height 603
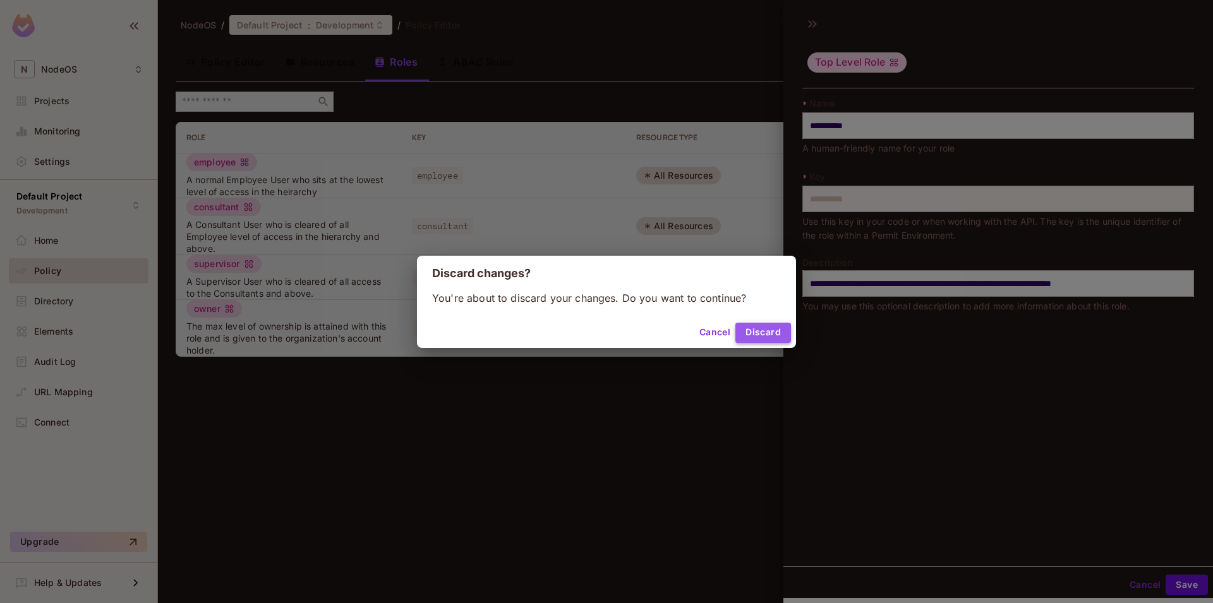
click at [763, 329] on button "Discard" at bounding box center [763, 333] width 56 height 20
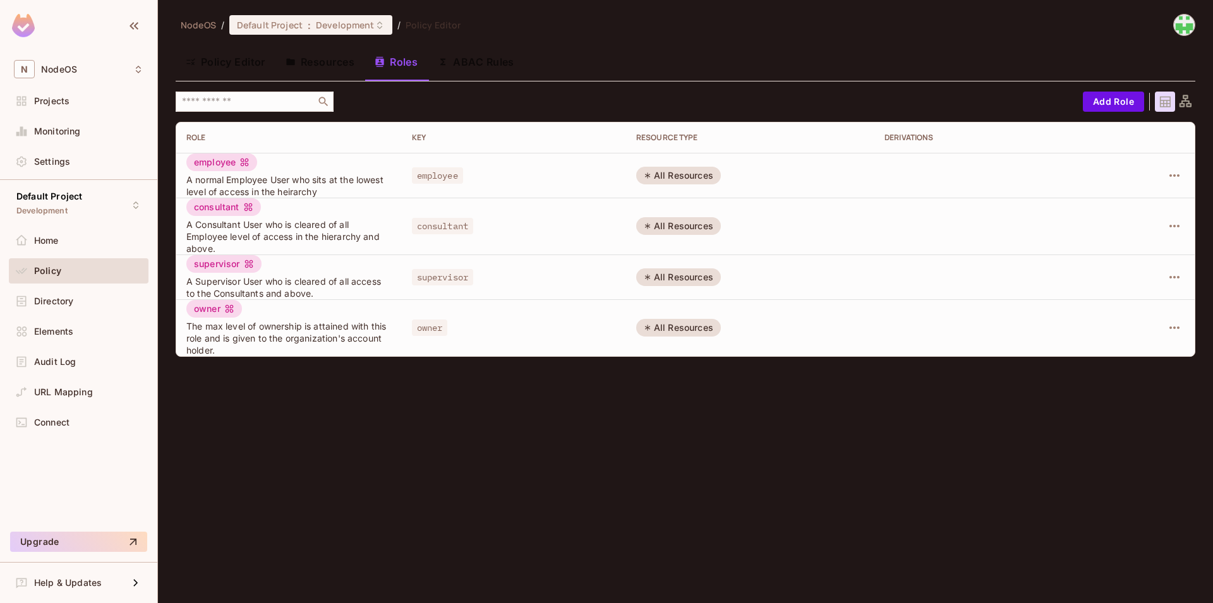
click at [208, 308] on div "owner" at bounding box center [214, 309] width 56 height 18
click at [1168, 329] on icon "button" at bounding box center [1174, 327] width 15 height 15
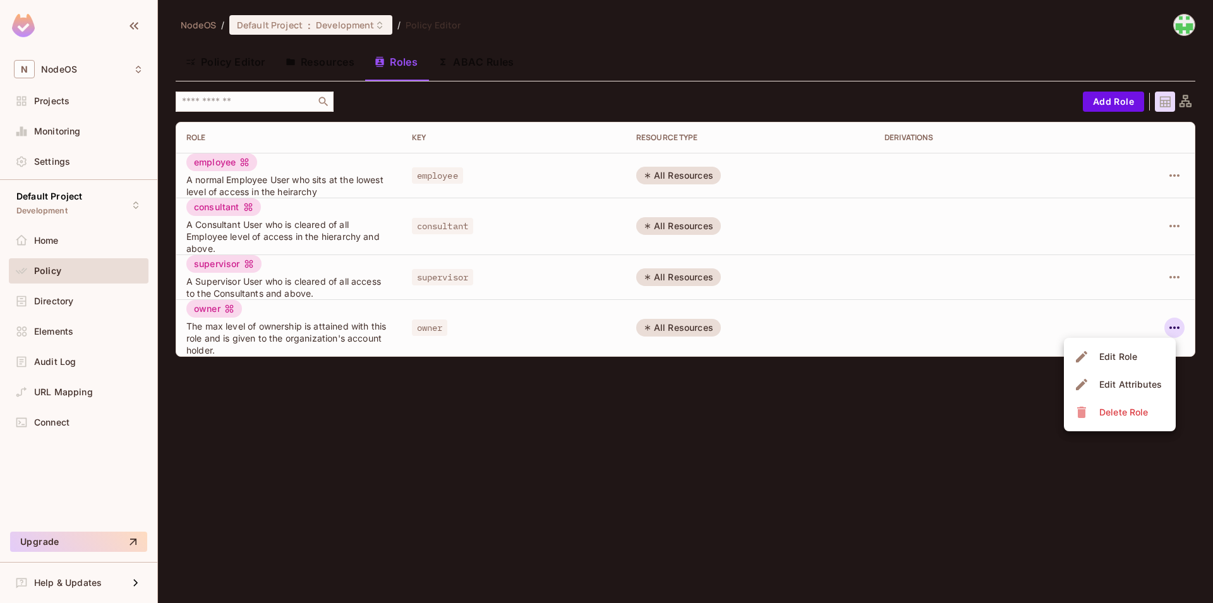
click at [1140, 351] on span "Edit Role" at bounding box center [1117, 357] width 45 height 20
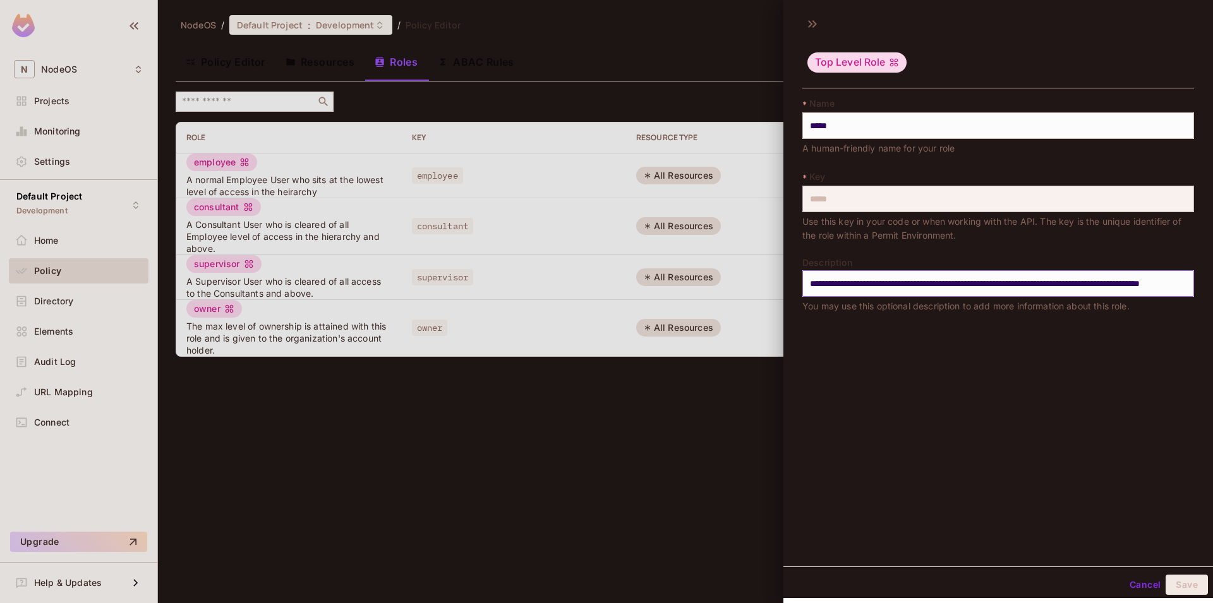
click at [897, 281] on input "**********" at bounding box center [998, 283] width 392 height 27
click at [648, 365] on div at bounding box center [606, 301] width 1213 height 603
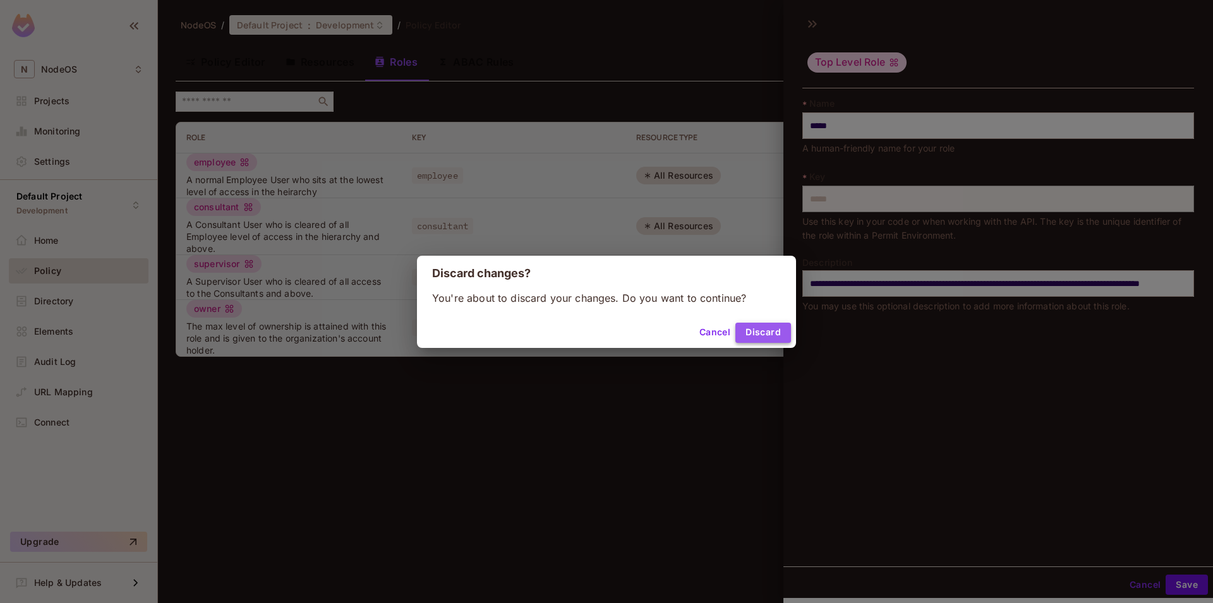
click at [754, 325] on button "Discard" at bounding box center [763, 333] width 56 height 20
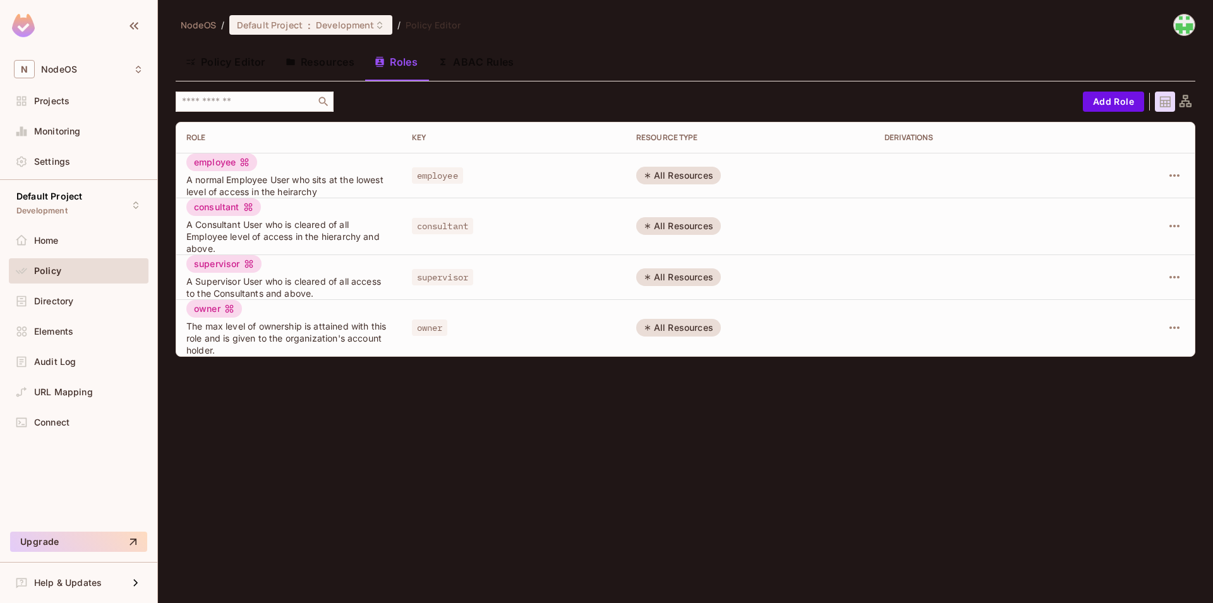
click at [690, 423] on div "NodeOS / Default Project : Development / Policy Editor Policy Editor Resources …" at bounding box center [685, 301] width 1055 height 603
click at [253, 68] on button "Policy Editor" at bounding box center [226, 62] width 100 height 32
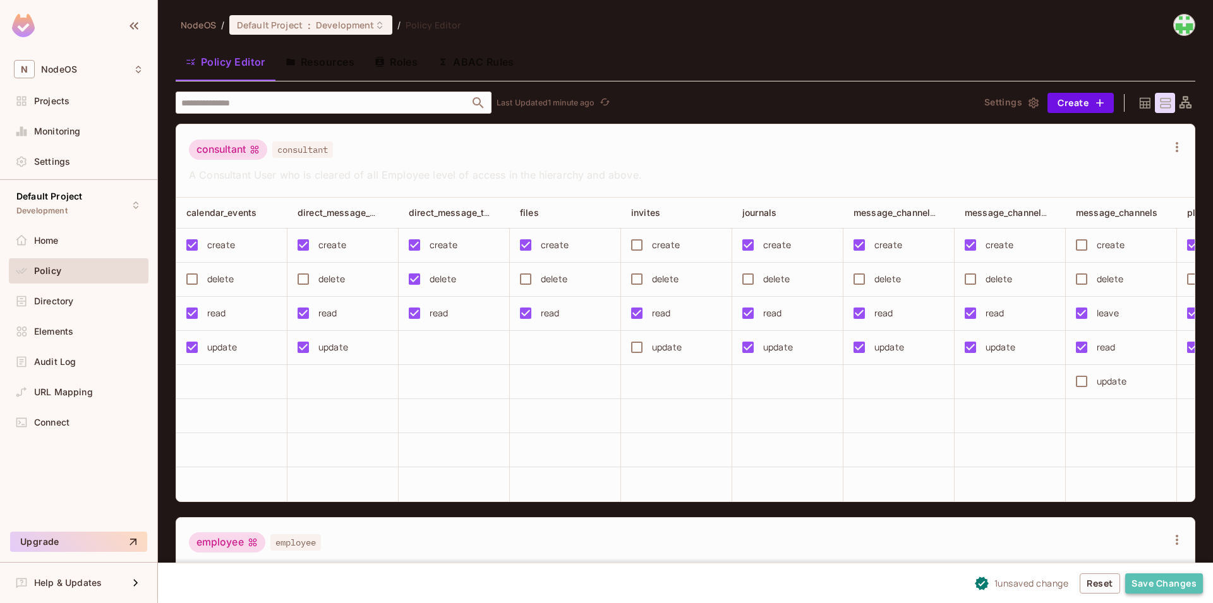
click at [1156, 588] on button "Save Changes" at bounding box center [1164, 584] width 78 height 20
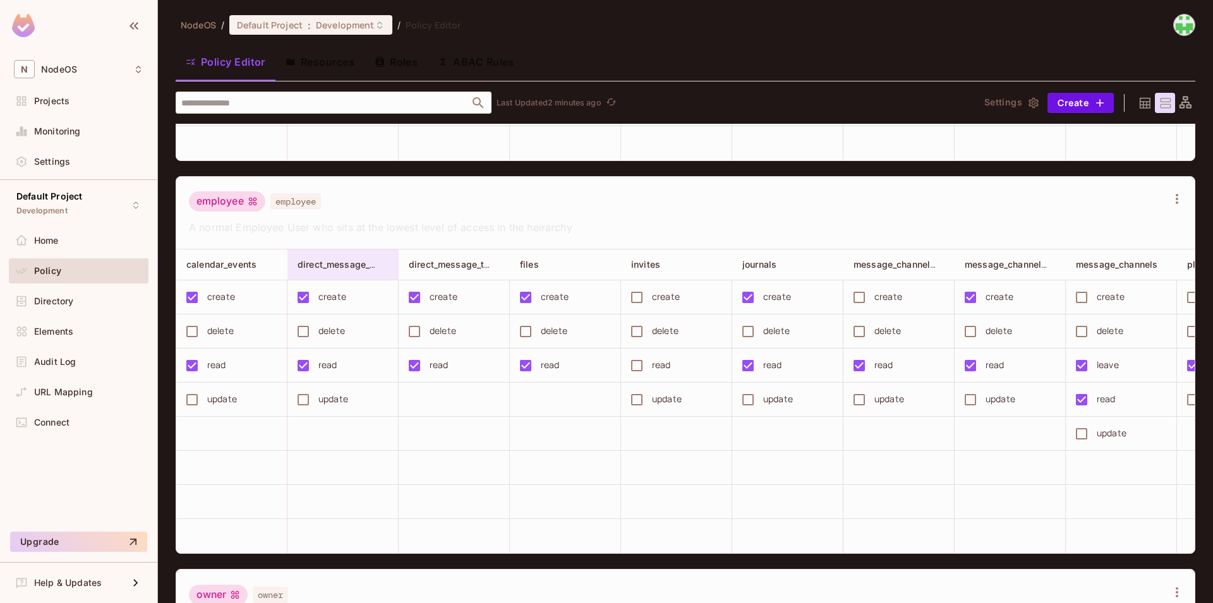
scroll to position [455, 0]
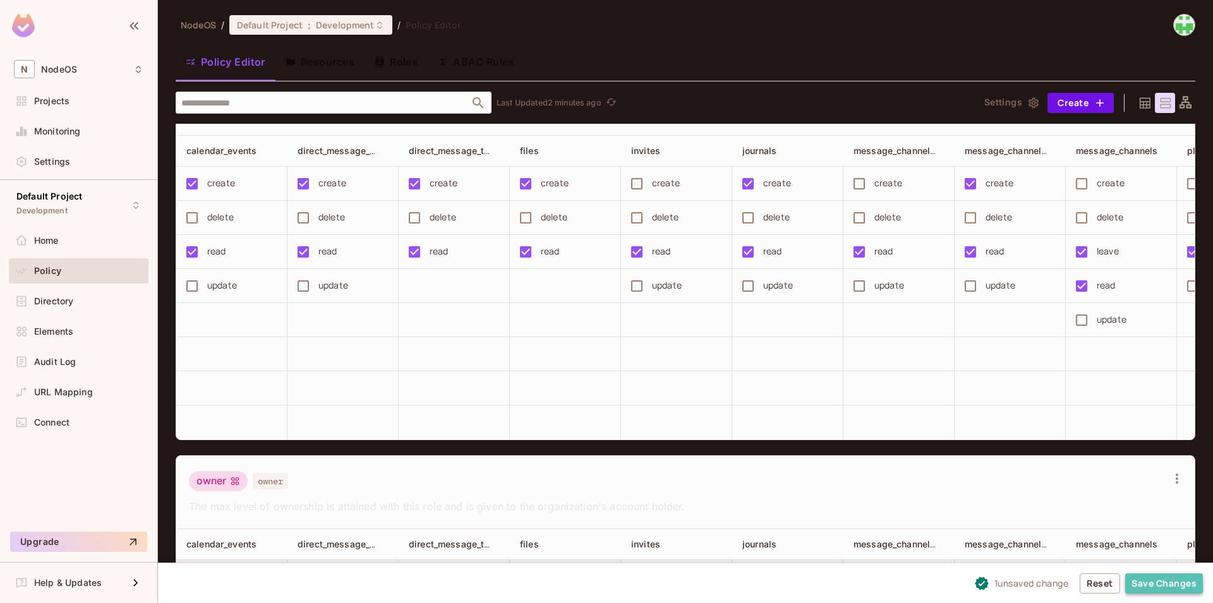
click at [1155, 587] on button "Save Changes" at bounding box center [1164, 584] width 78 height 20
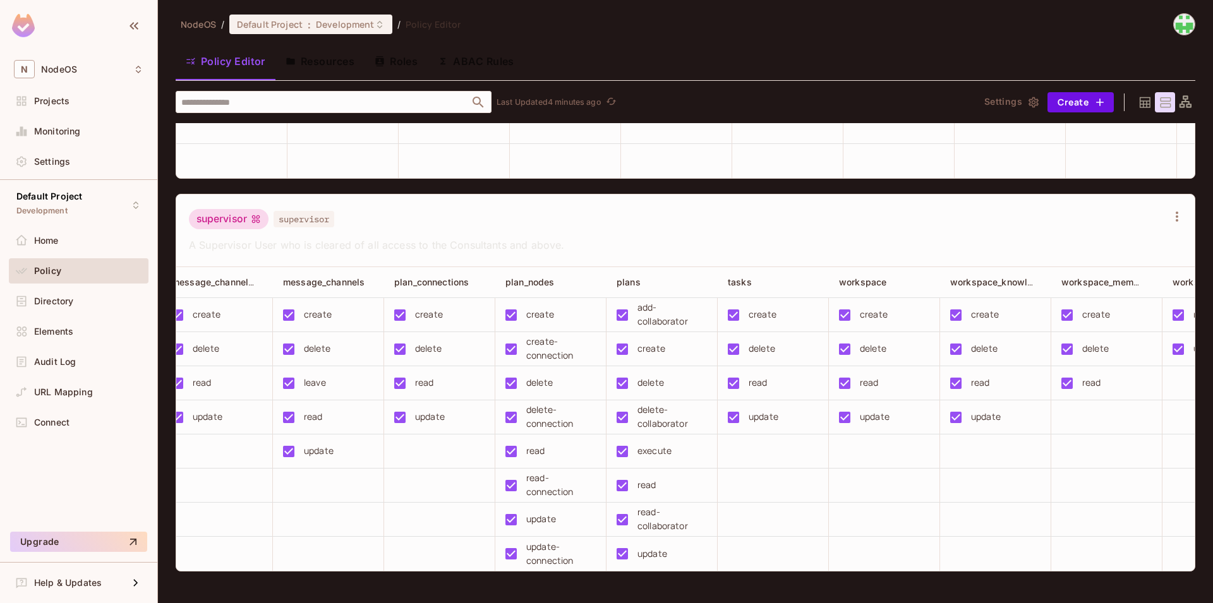
scroll to position [0, 1002]
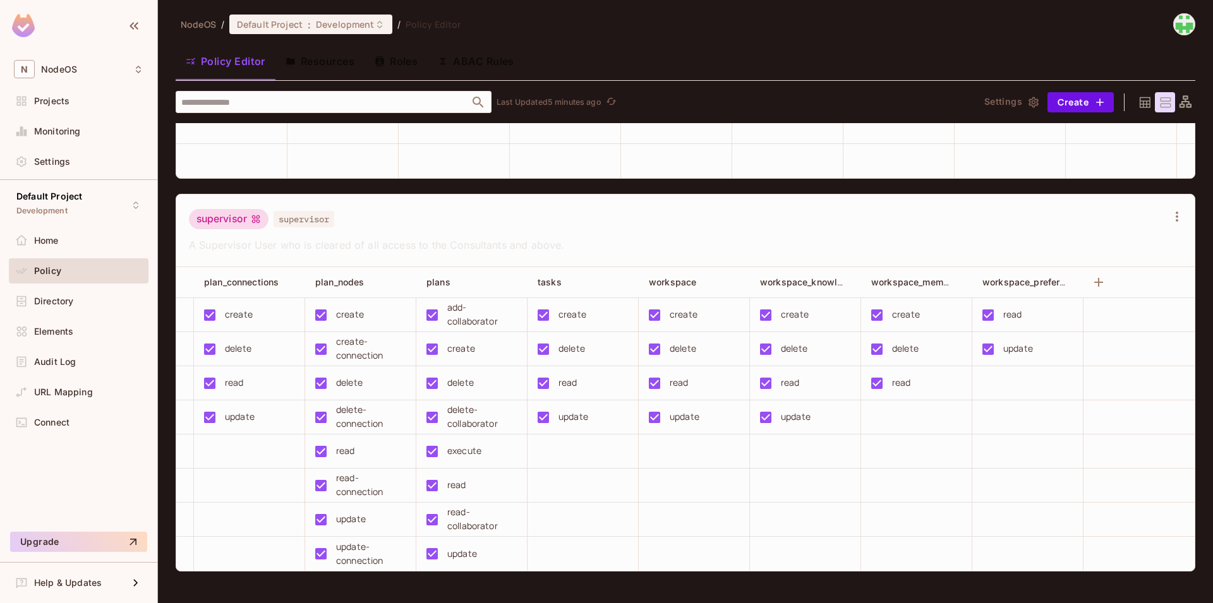
click at [1174, 19] on img at bounding box center [1184, 24] width 21 height 21
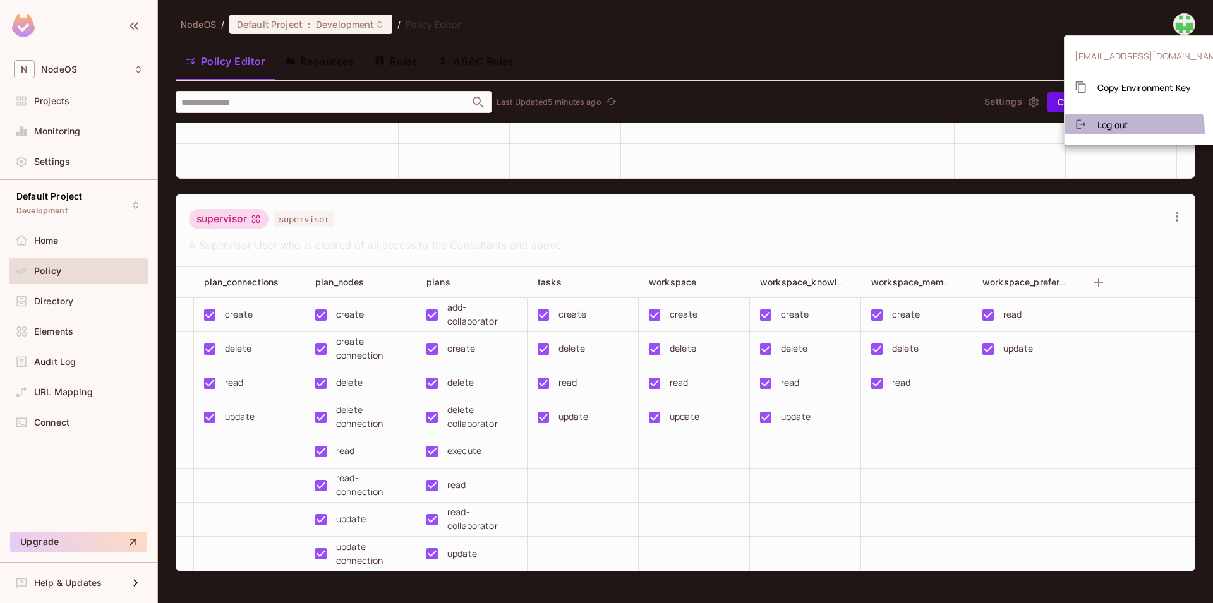
click at [1125, 131] on li "Log out" at bounding box center [1150, 124] width 171 height 20
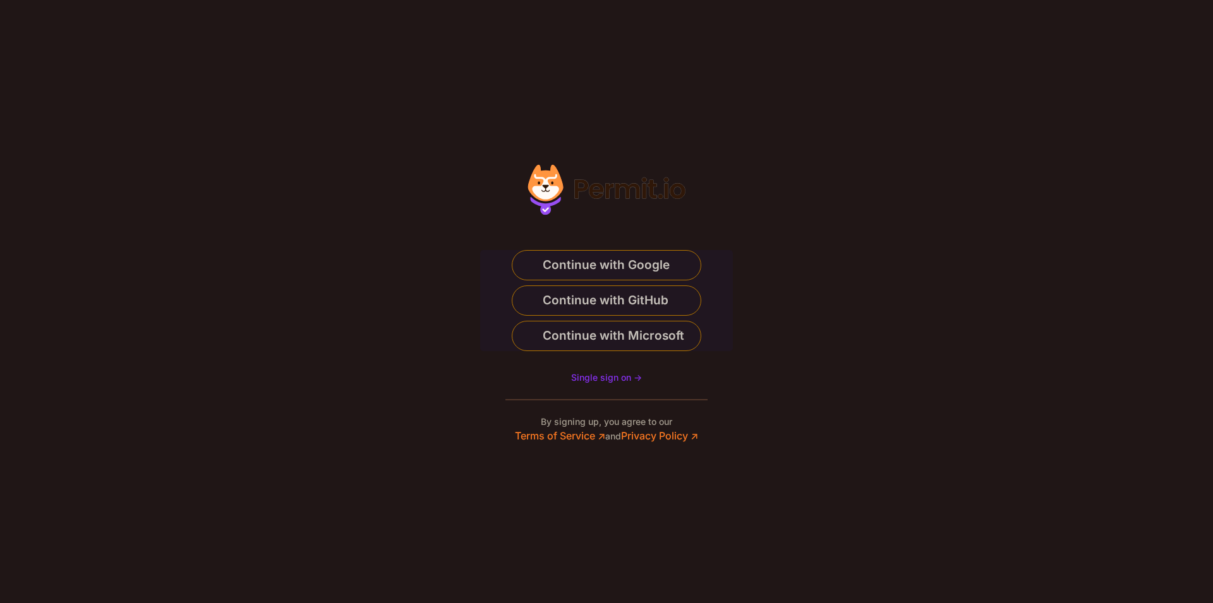
click at [820, 181] on section "Or" at bounding box center [606, 301] width 1213 height 603
click at [646, 298] on span "Continue with GitHub" at bounding box center [606, 301] width 126 height 20
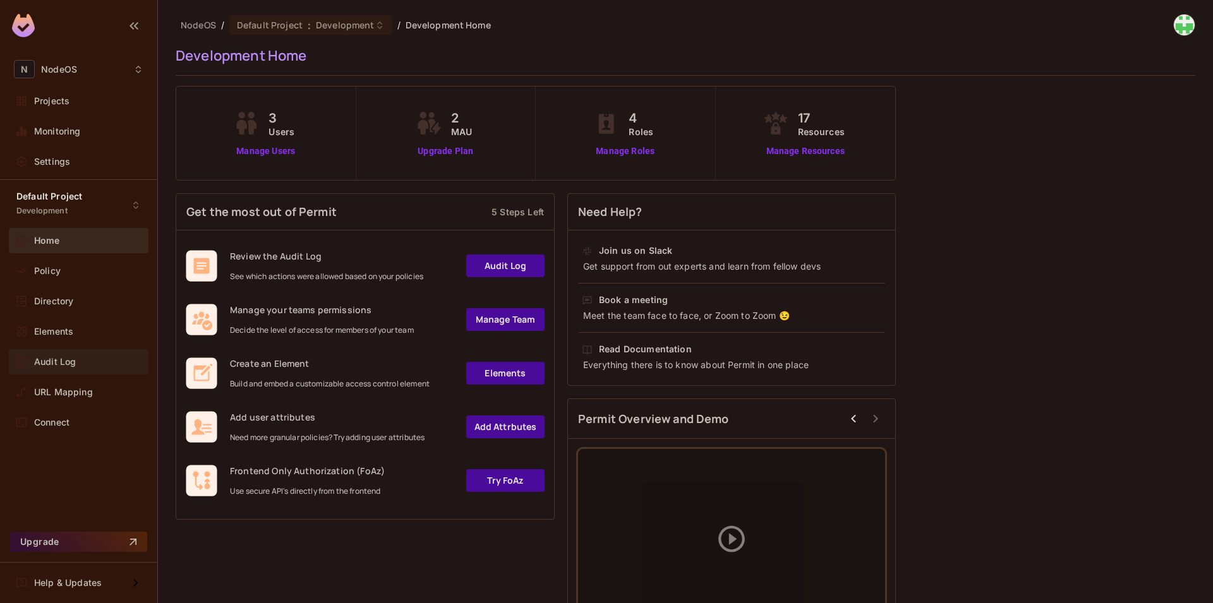
click at [99, 365] on div "Audit Log" at bounding box center [88, 362] width 109 height 10
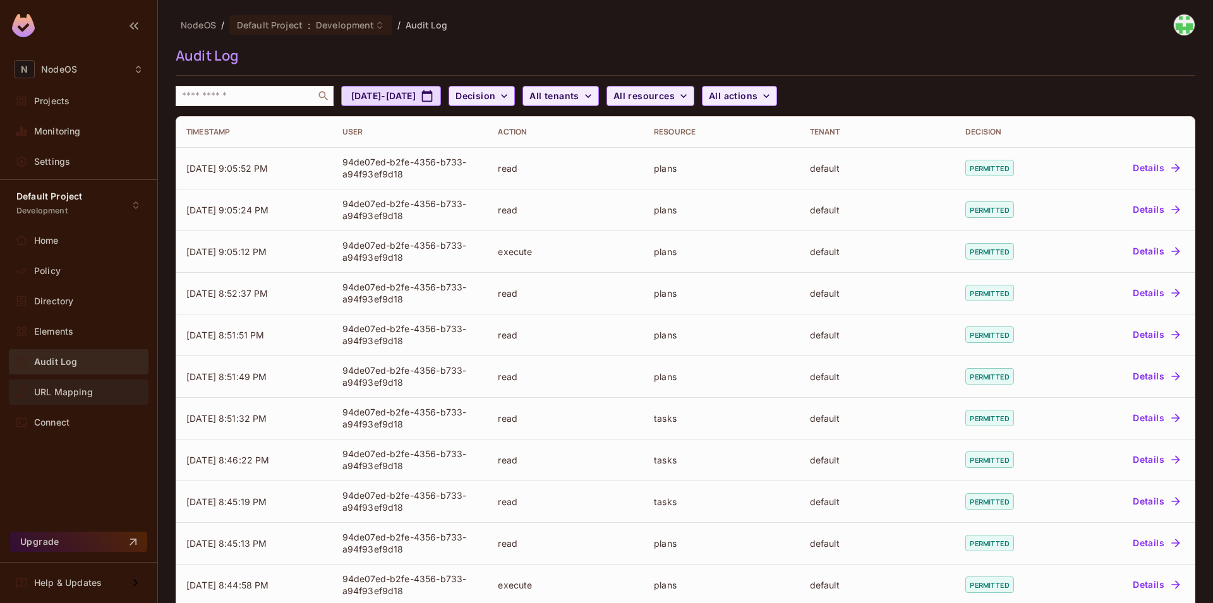
click at [88, 394] on span "URL Mapping" at bounding box center [63, 392] width 59 height 10
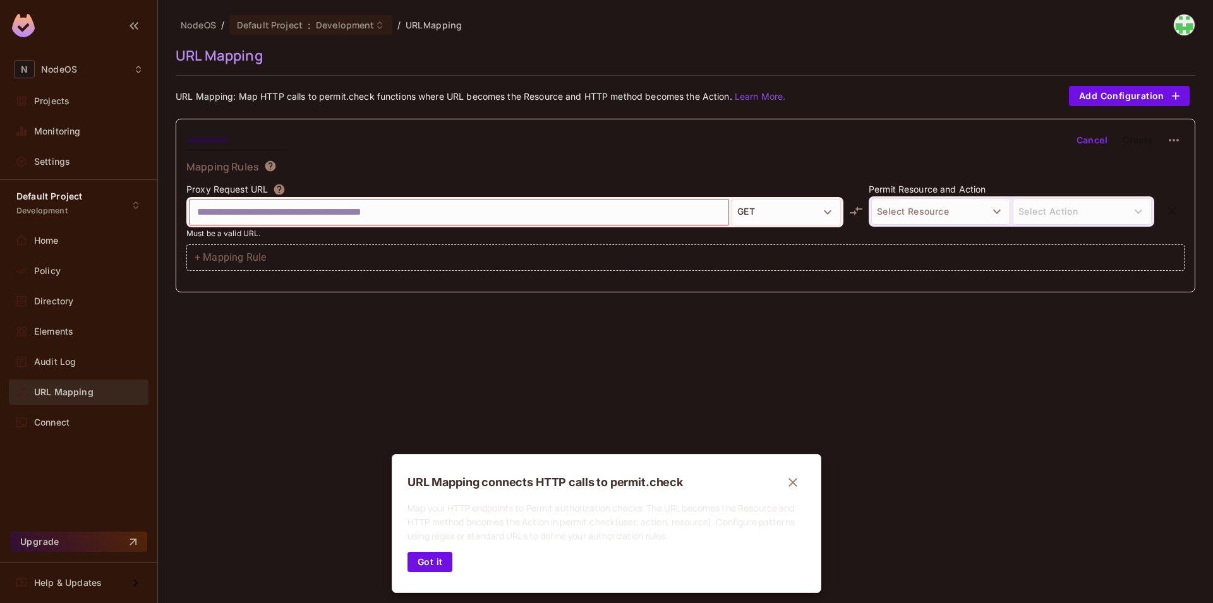
click at [76, 100] on div at bounding box center [606, 301] width 1213 height 603
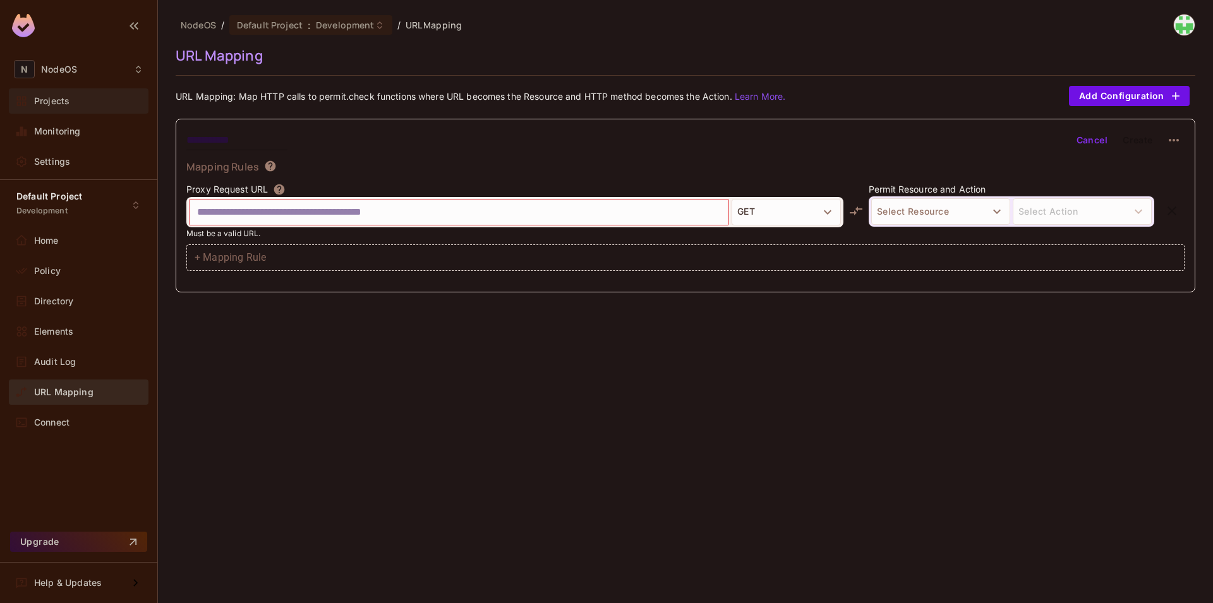
click at [62, 103] on span "Projects" at bounding box center [51, 101] width 35 height 10
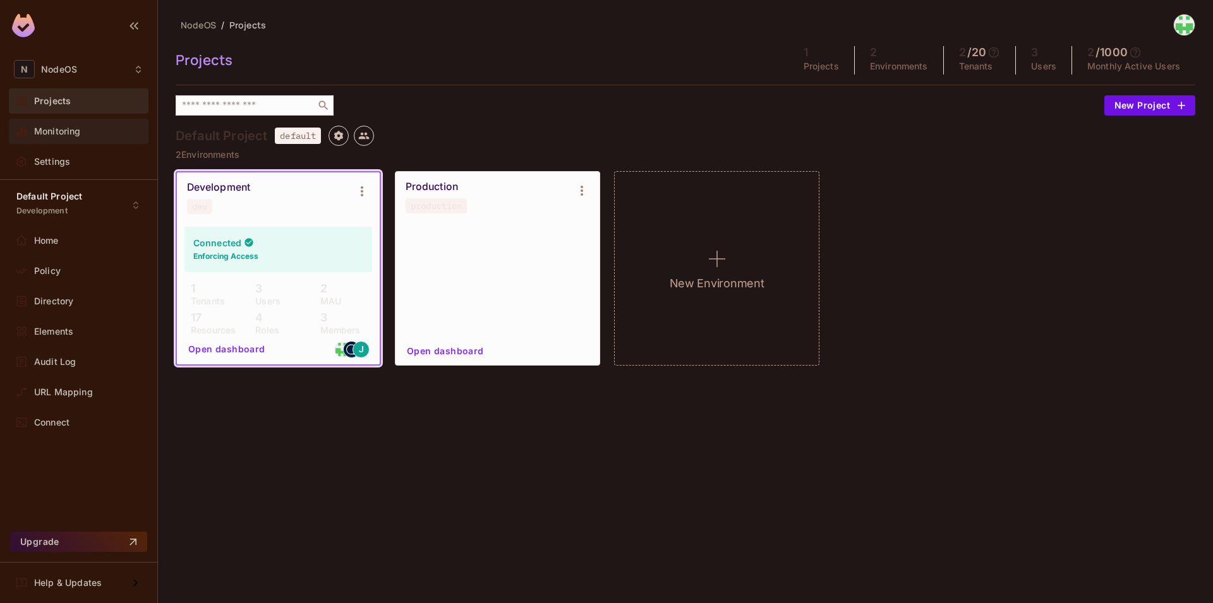
click at [71, 136] on div "Monitoring" at bounding box center [79, 131] width 130 height 15
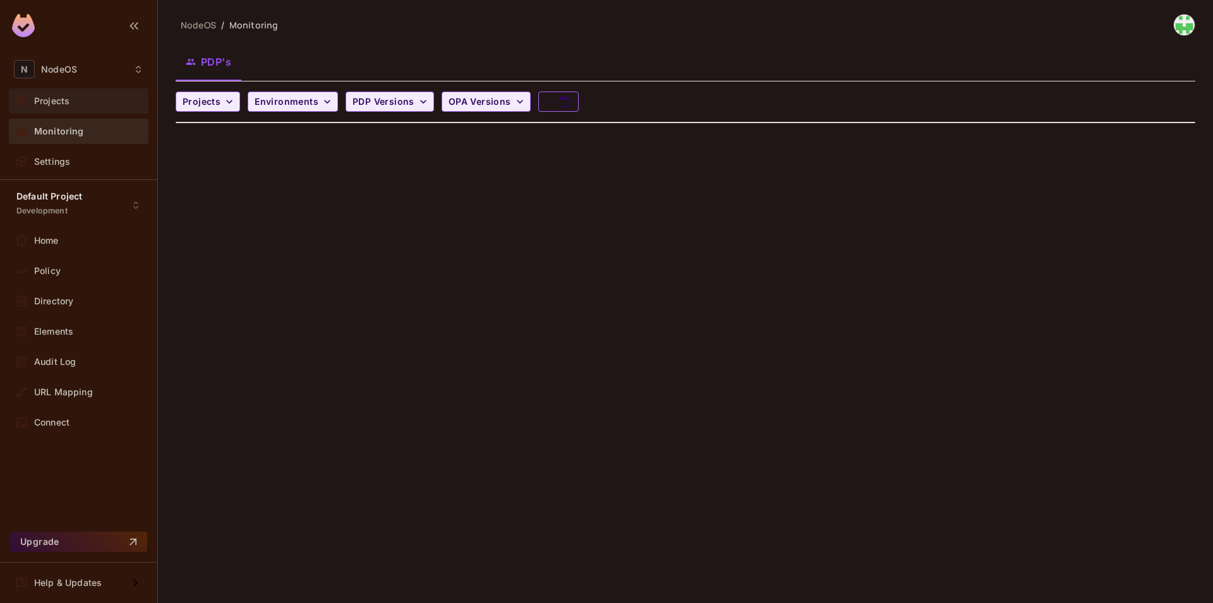
click at [76, 106] on div "Projects" at bounding box center [88, 101] width 109 height 10
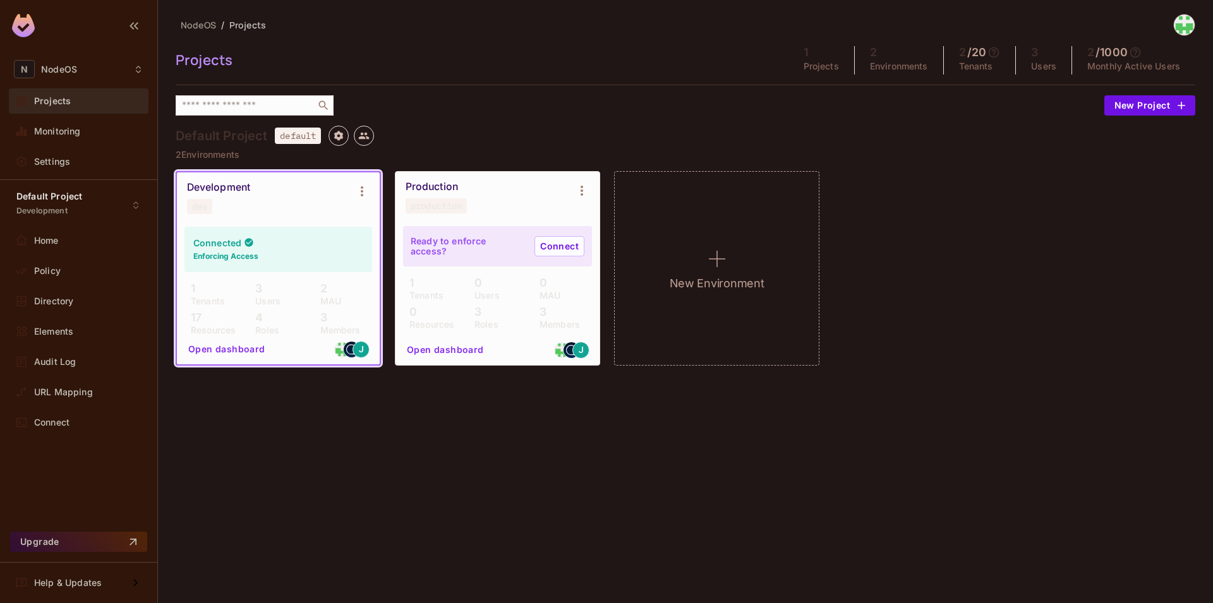
click at [332, 296] on p "MAU" at bounding box center [327, 301] width 27 height 10
click at [232, 346] on button "Open dashboard" at bounding box center [226, 349] width 87 height 20
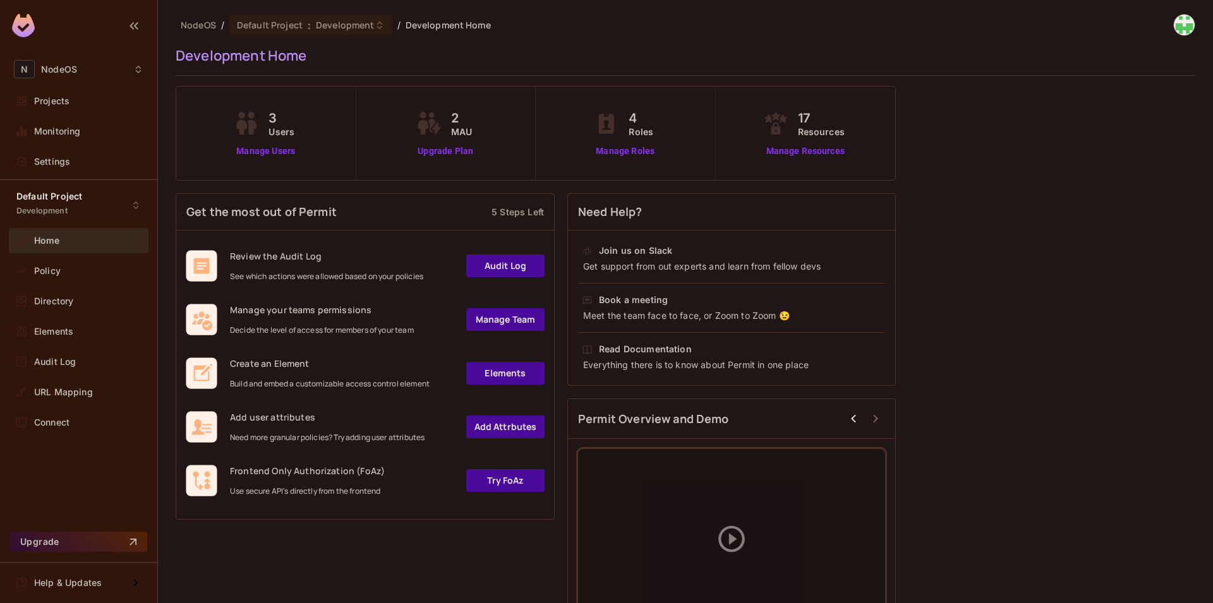
click at [456, 111] on span "2" at bounding box center [461, 118] width 21 height 19
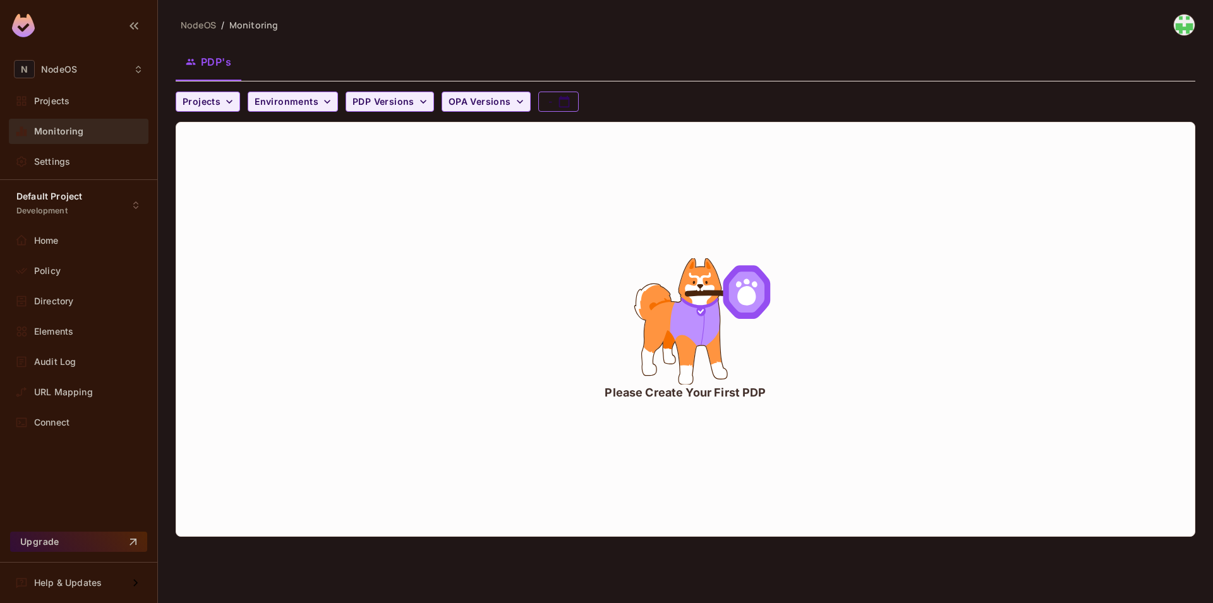
click at [78, 138] on div "Monitoring" at bounding box center [79, 131] width 130 height 15
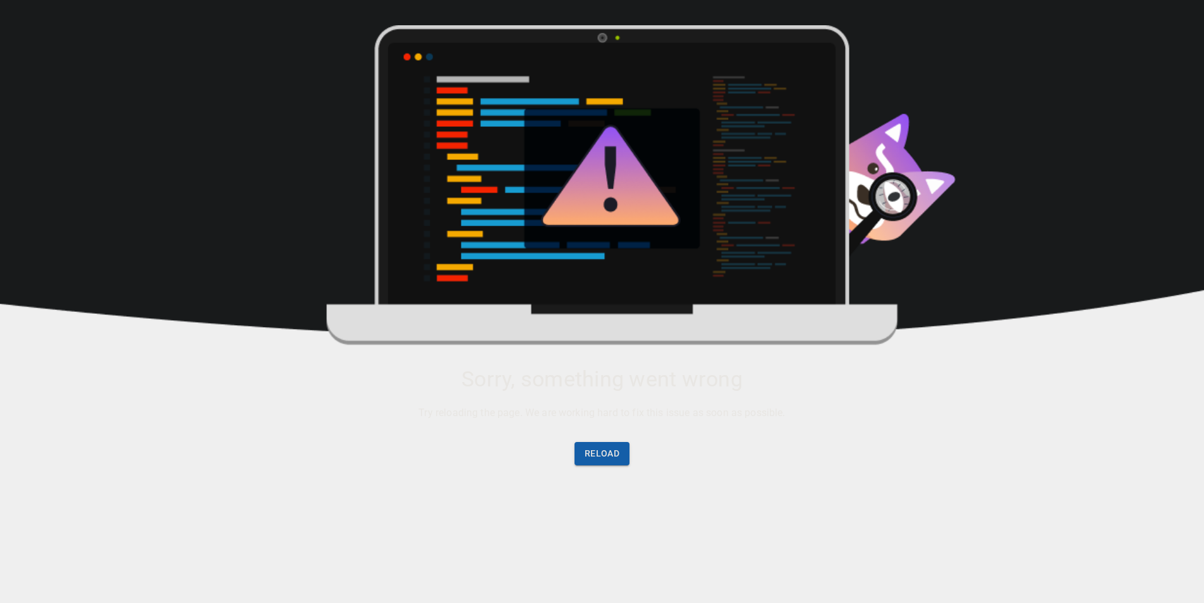
click at [605, 458] on button "Reload" at bounding box center [601, 453] width 55 height 23
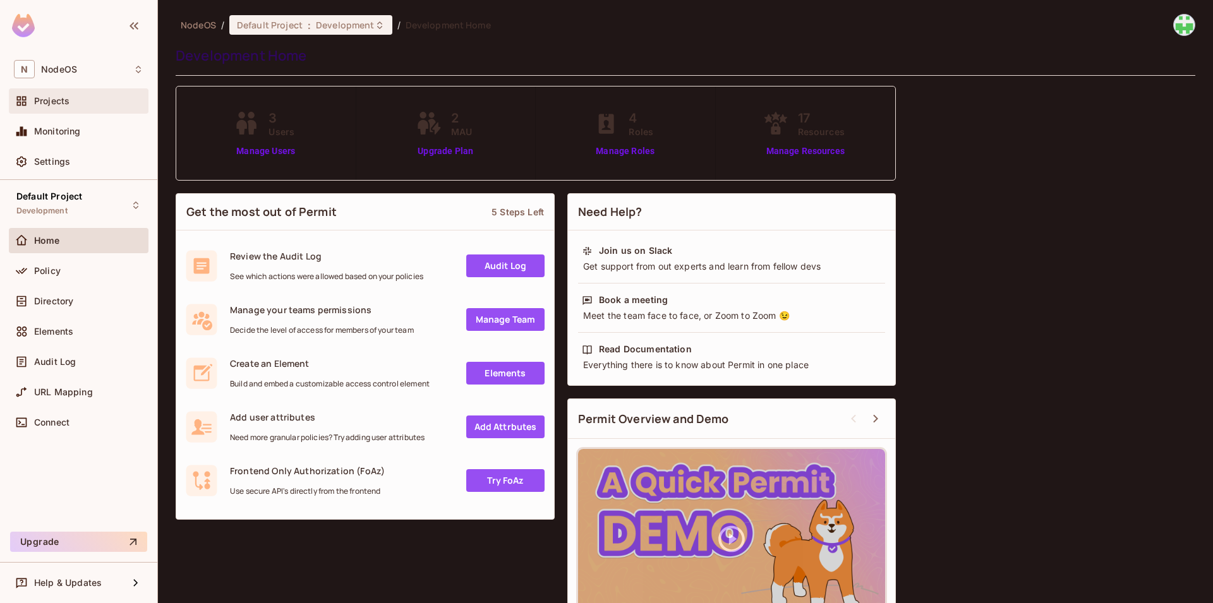
click at [78, 104] on div "Projects" at bounding box center [88, 101] width 109 height 10
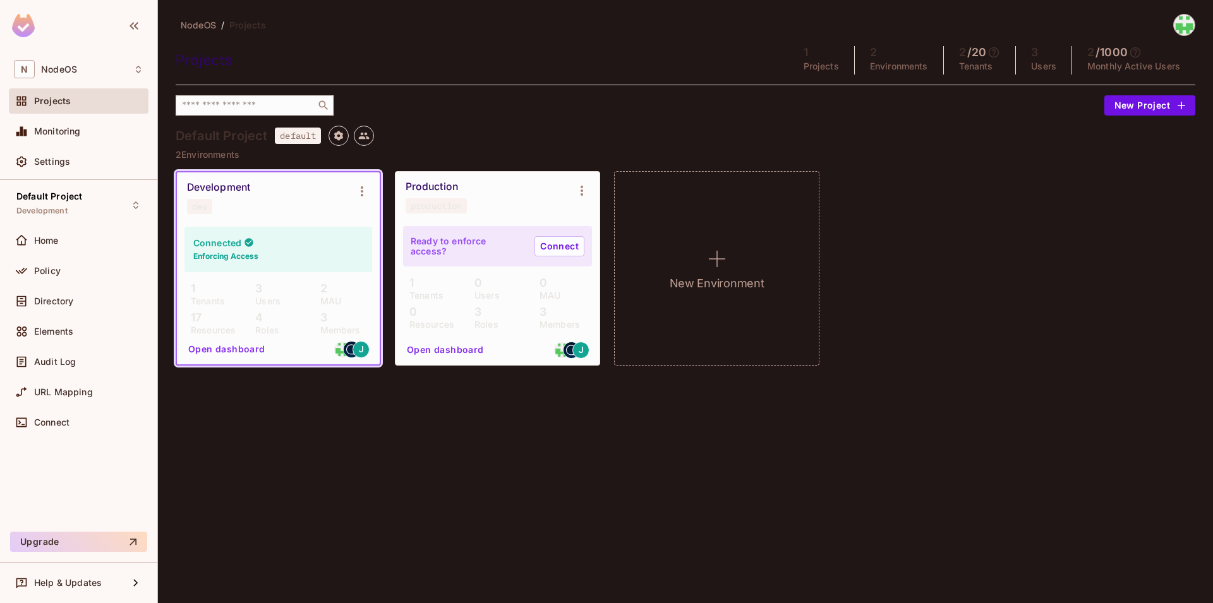
click at [313, 227] on div "Connected Enforcing Access" at bounding box center [278, 249] width 188 height 45
click at [368, 192] on icon "Environment settings" at bounding box center [361, 191] width 15 height 15
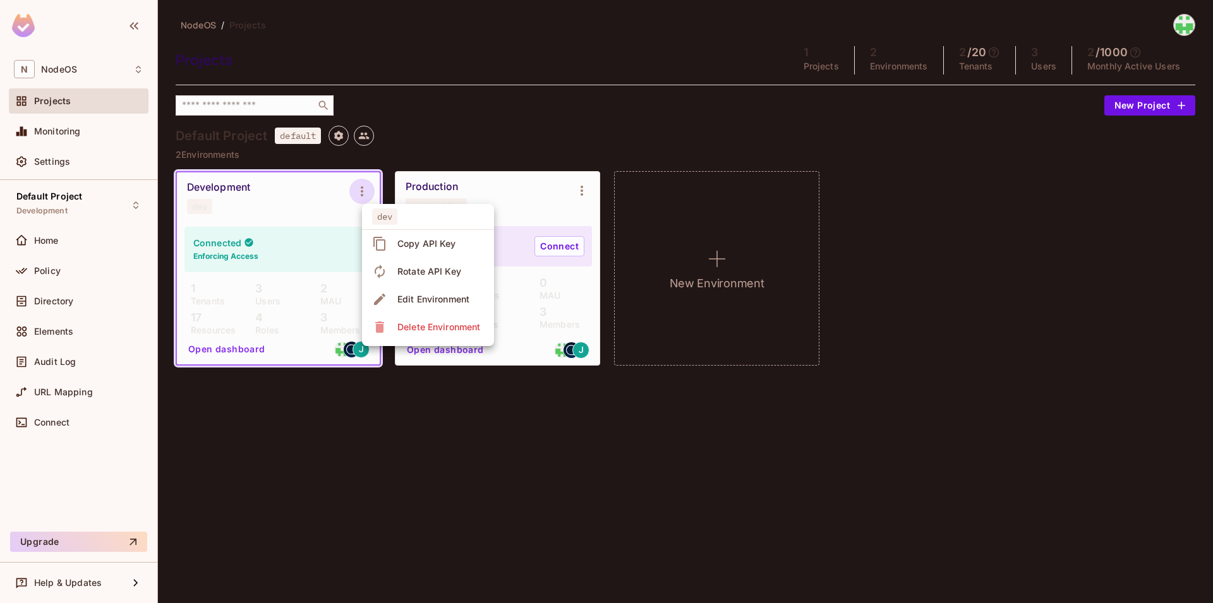
click at [602, 113] on div at bounding box center [606, 301] width 1213 height 603
